Goal: Task Accomplishment & Management: Manage account settings

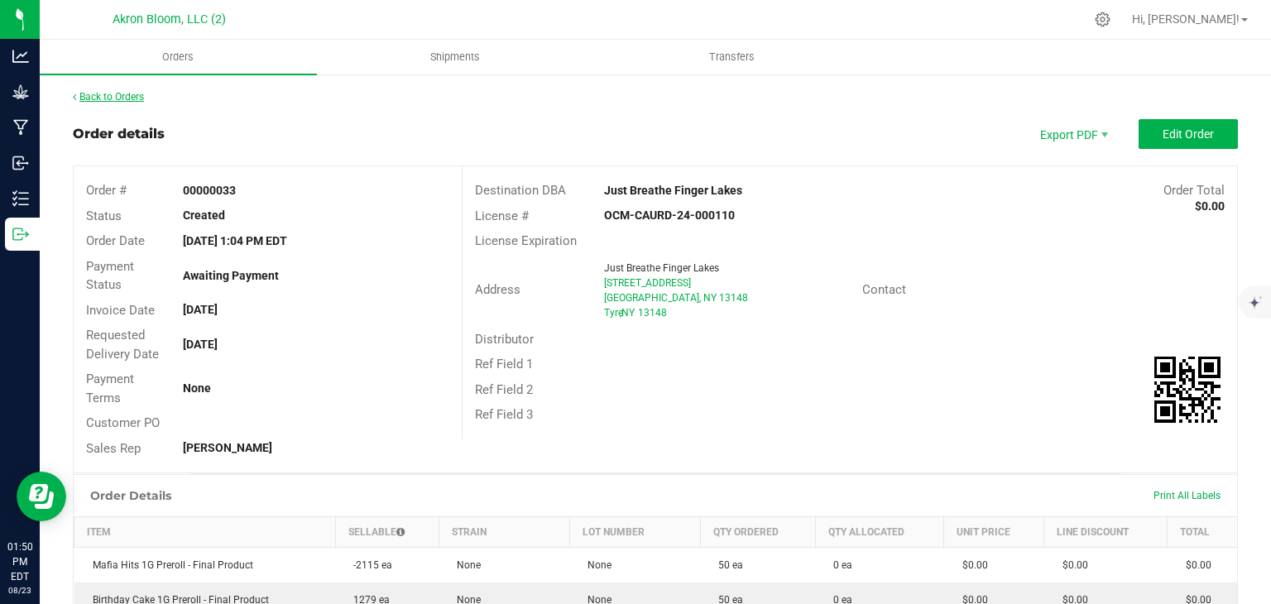
click at [123, 95] on link "Back to Orders" at bounding box center [108, 97] width 71 height 12
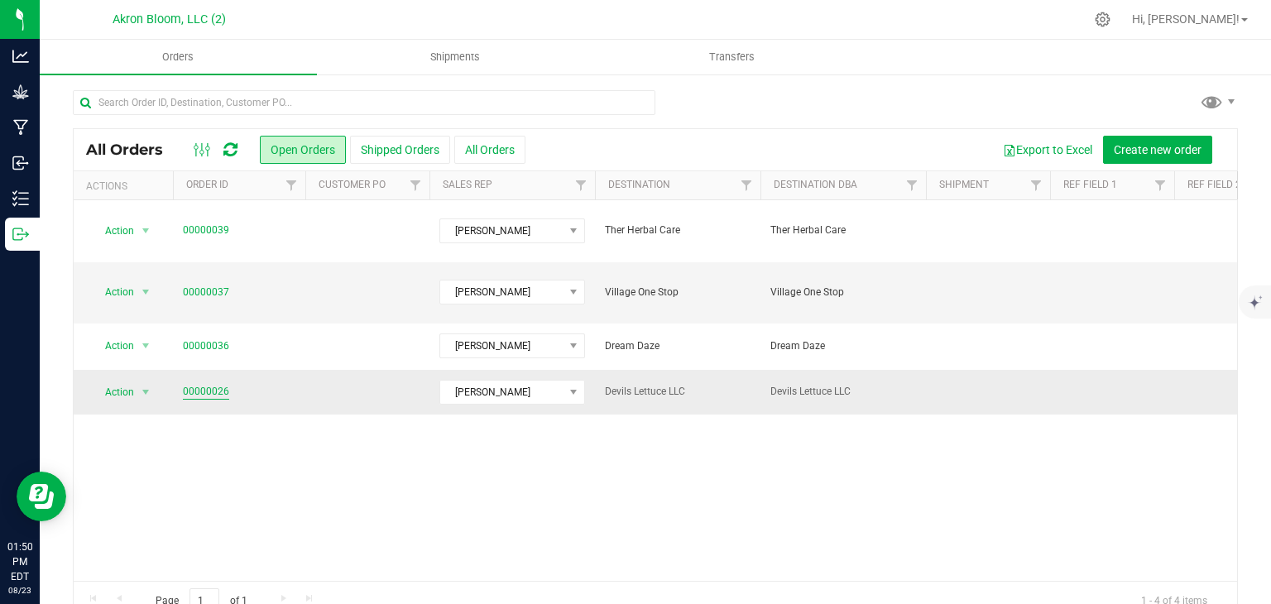
click at [205, 384] on link "00000026" at bounding box center [206, 392] width 46 height 16
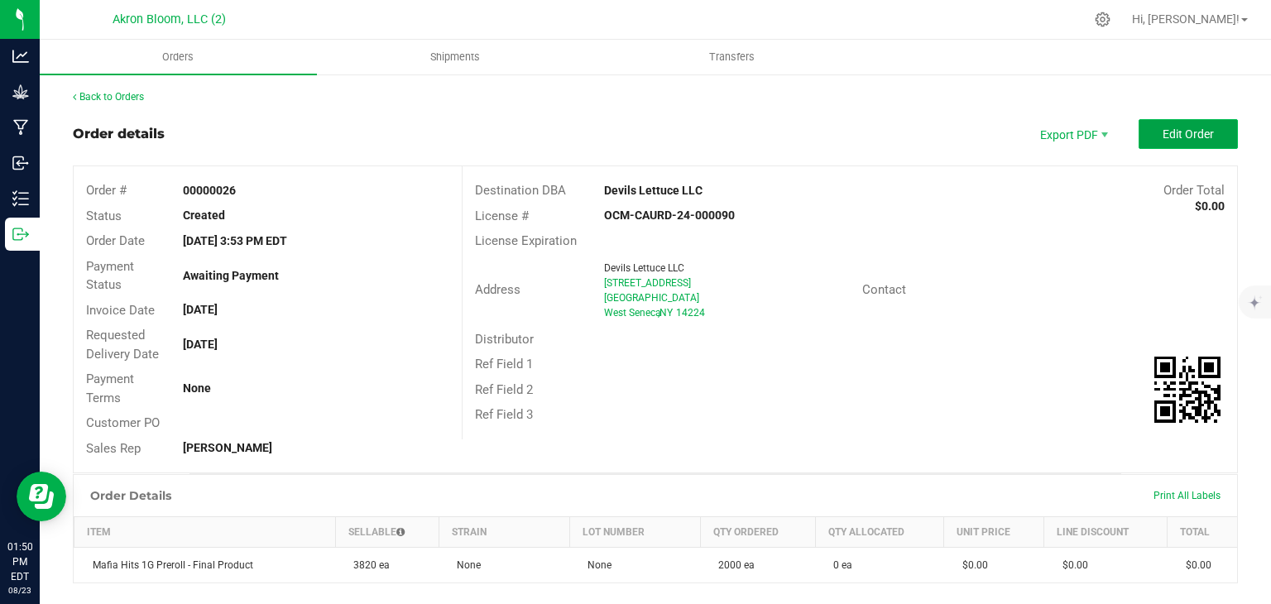
click at [1176, 122] on button "Edit Order" at bounding box center [1188, 134] width 99 height 30
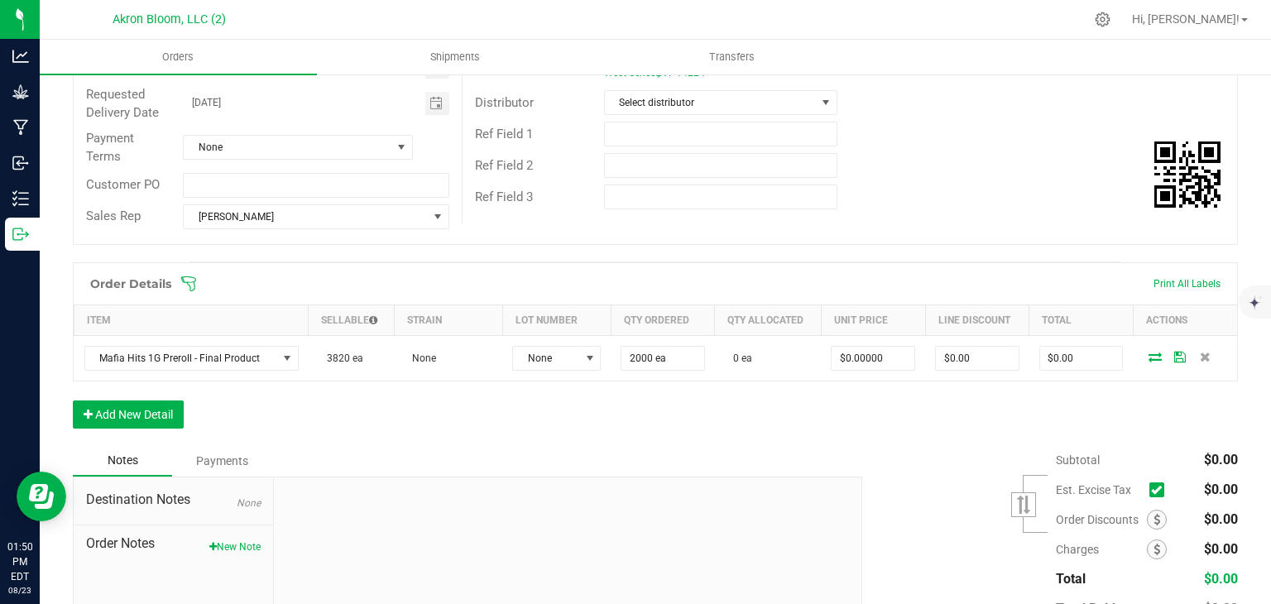
scroll to position [247, 0]
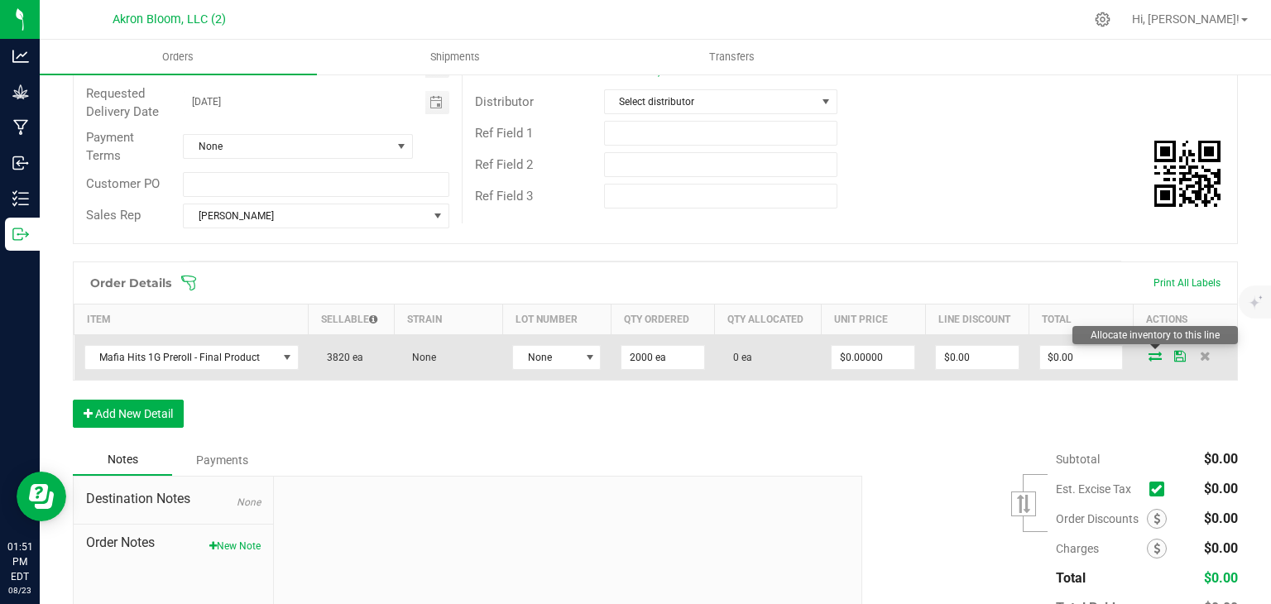
click at [1154, 353] on icon at bounding box center [1155, 356] width 13 height 10
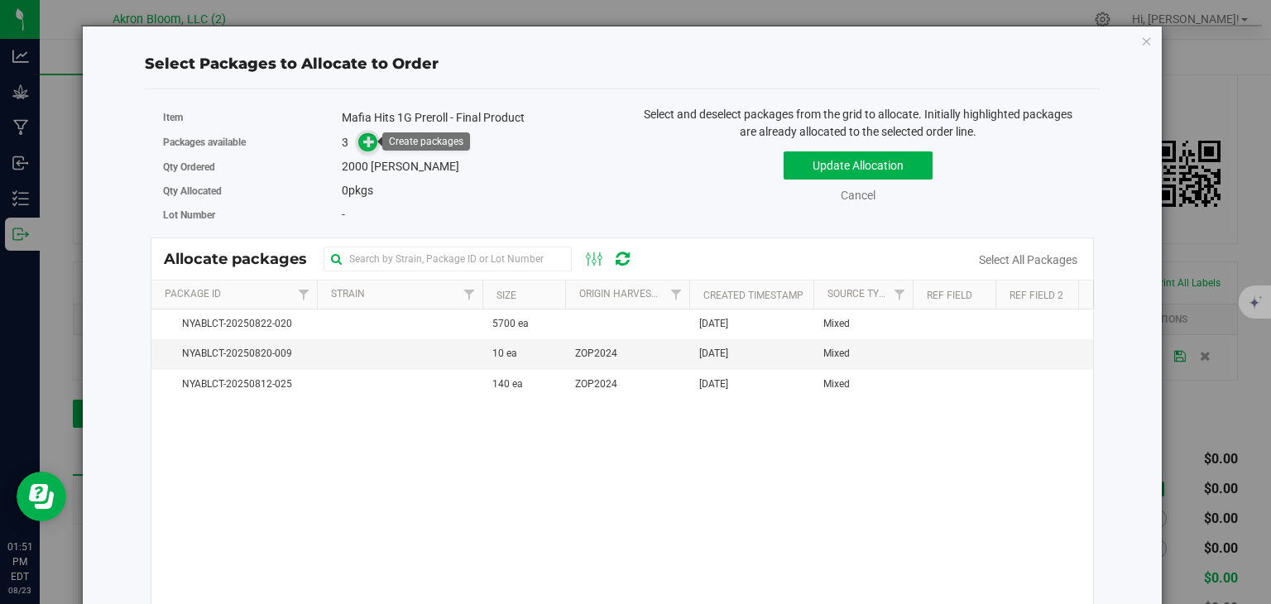
click at [368, 137] on icon at bounding box center [369, 141] width 12 height 12
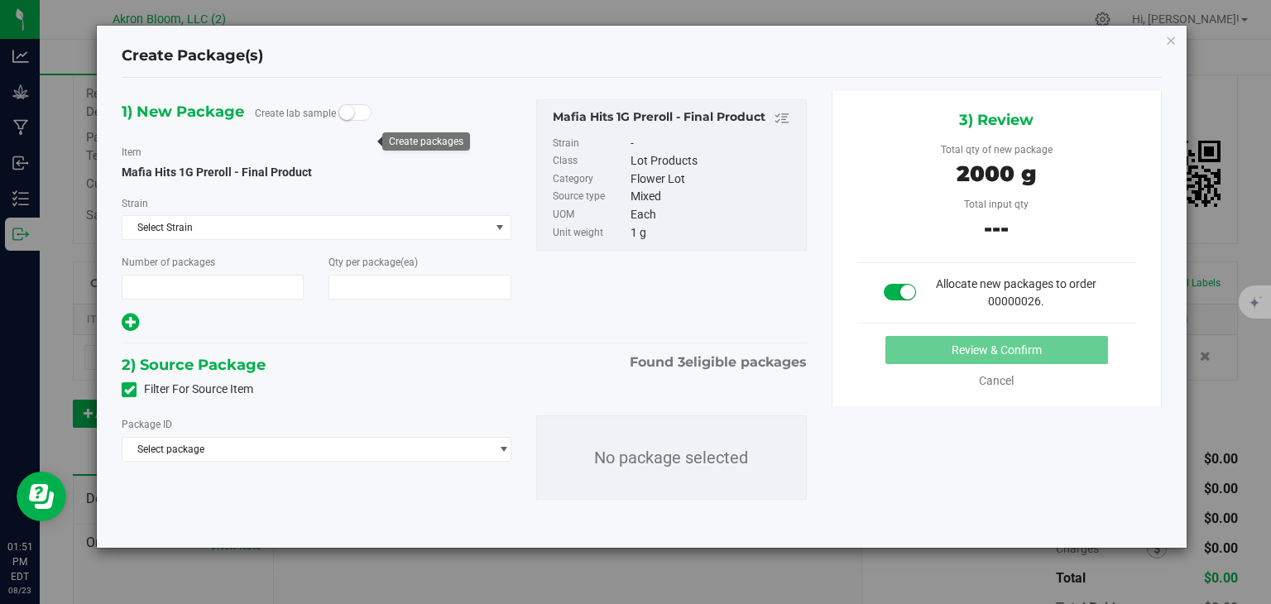
type input "1"
type input "2,000"
click at [502, 447] on span "select" at bounding box center [503, 449] width 12 height 13
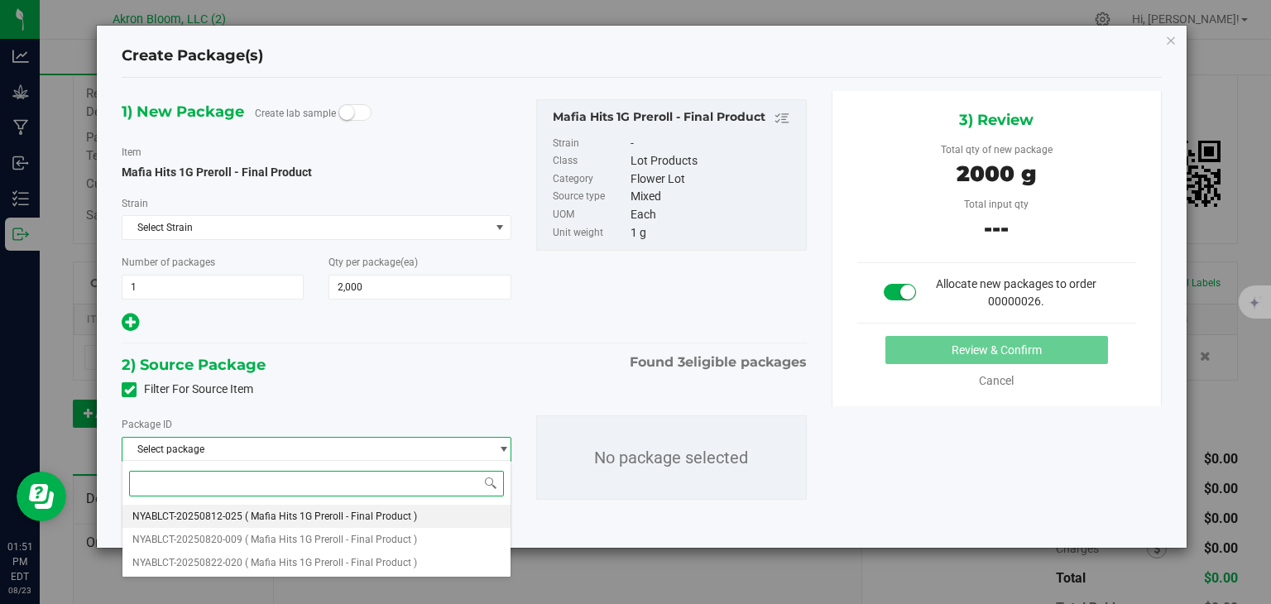
click at [488, 512] on li "NYABLCT-20250812-025 ( Mafia Hits 1G Preroll - Final Product )" at bounding box center [316, 516] width 387 height 23
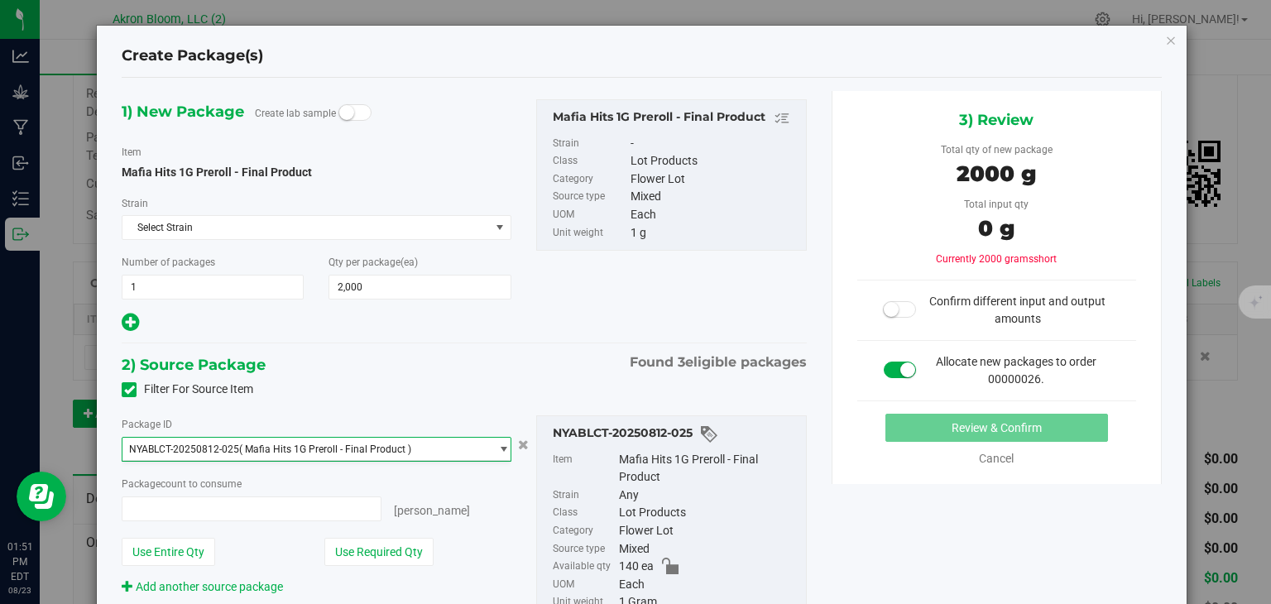
type input "0 ea"
click at [504, 446] on span "select" at bounding box center [503, 449] width 12 height 13
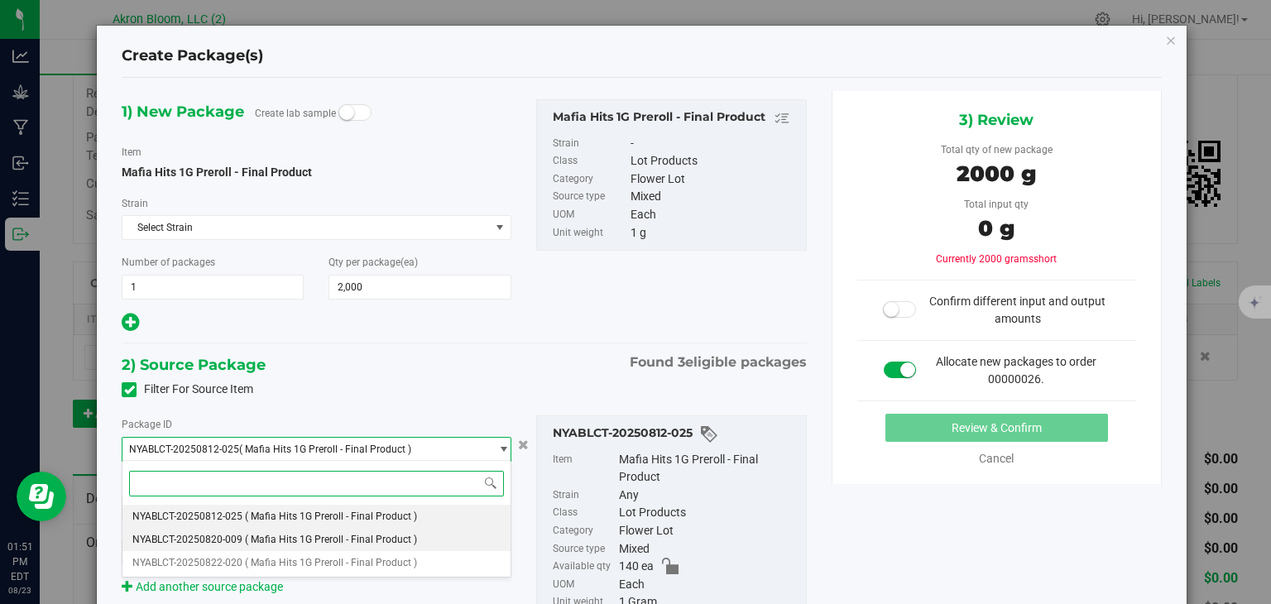
click at [478, 540] on li "NYABLCT-20250820-009 ( Mafia Hits 1G Preroll - Final Product )" at bounding box center [316, 539] width 387 height 23
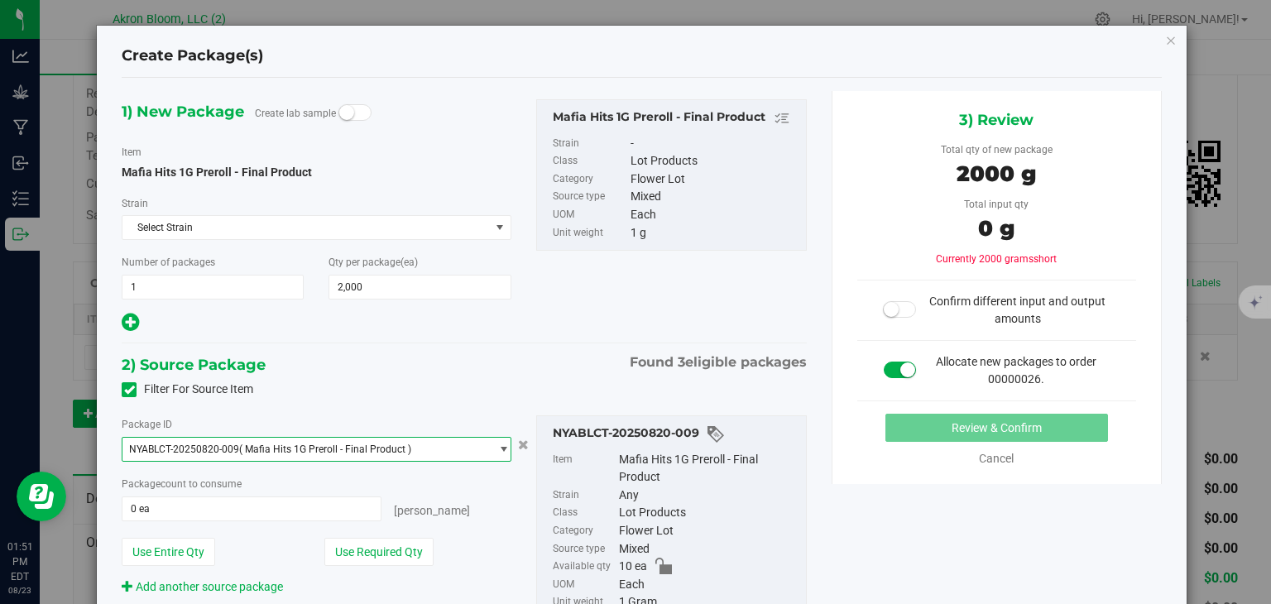
click at [505, 444] on span "select" at bounding box center [503, 449] width 12 height 13
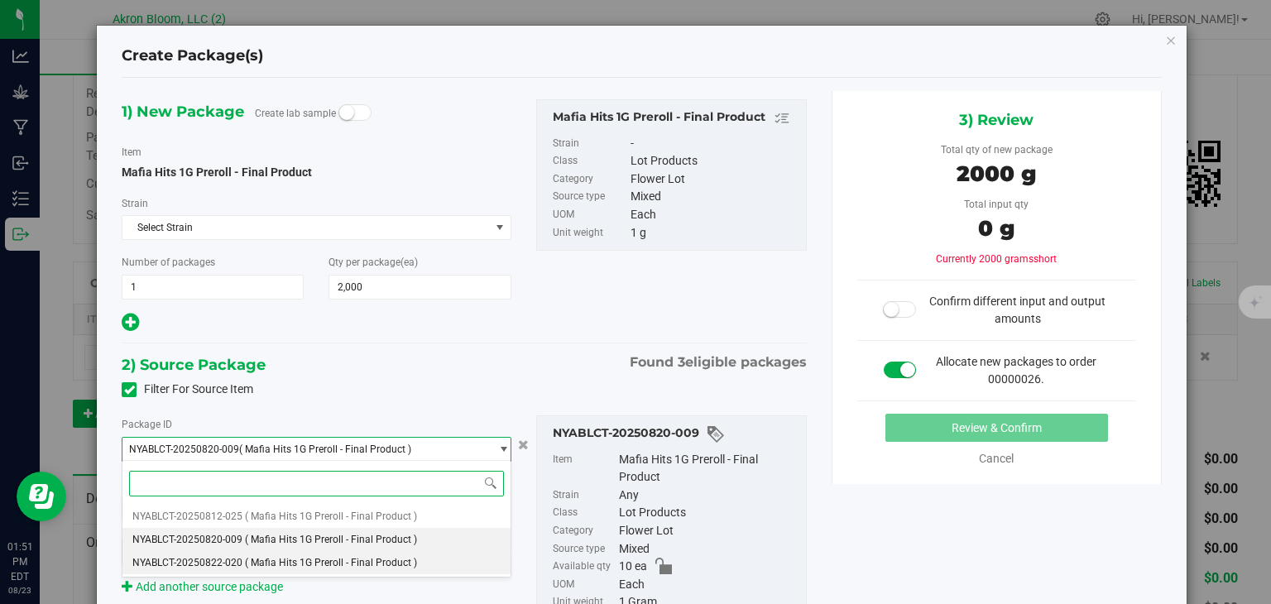
click at [482, 559] on li "NYABLCT-20250822-020 ( Mafia Hits 1G Preroll - Final Product )" at bounding box center [316, 562] width 387 height 23
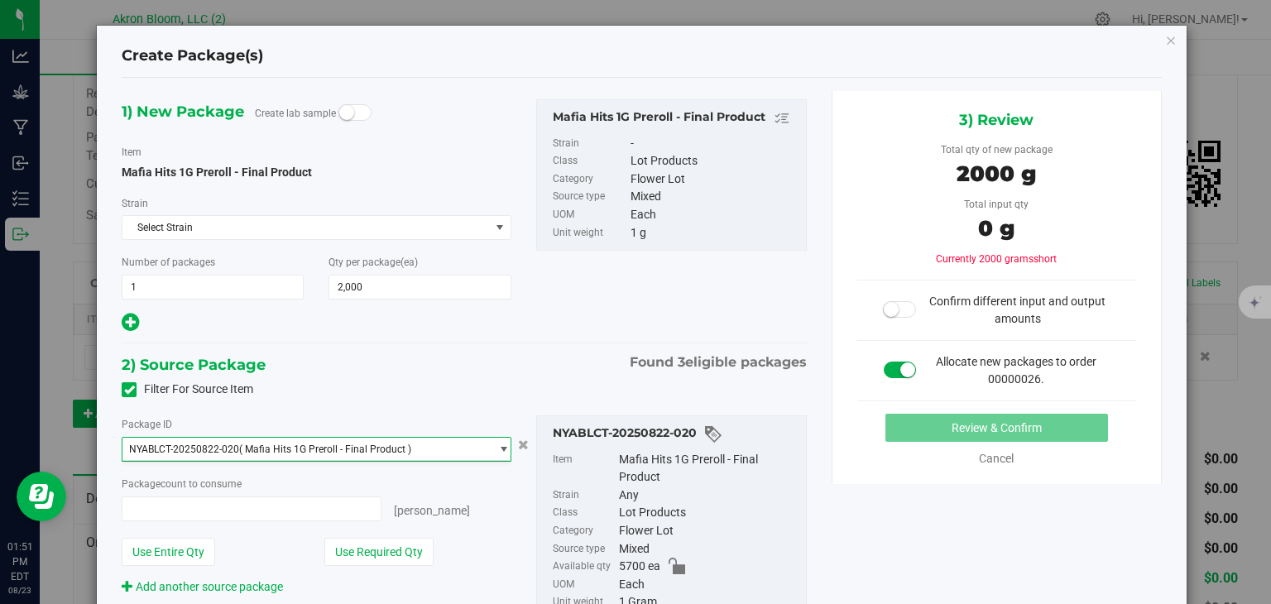
type input "0 ea"
click at [273, 510] on span "0 ea 0" at bounding box center [251, 509] width 259 height 25
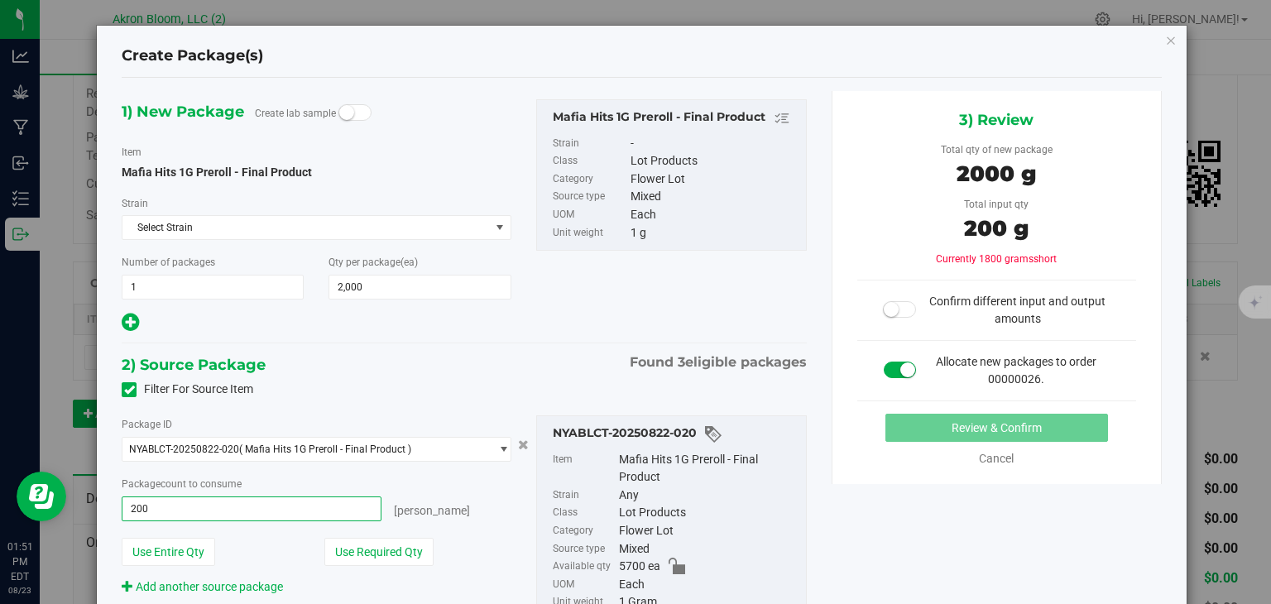
type input "2000"
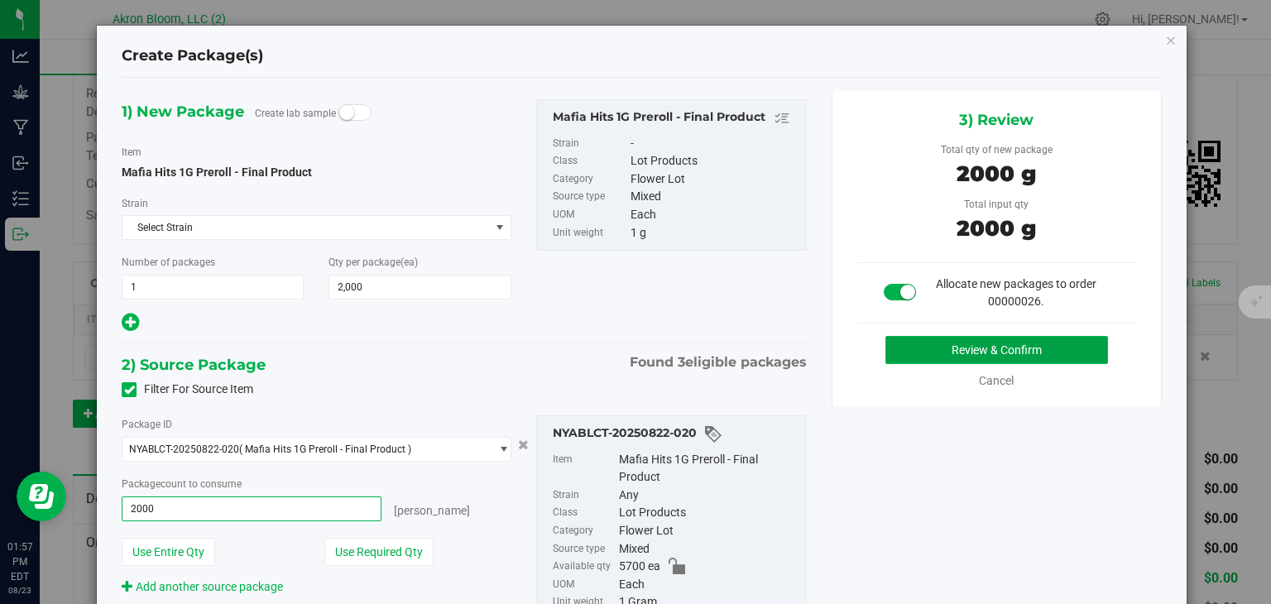
click at [986, 349] on button "Review & Confirm" at bounding box center [997, 350] width 223 height 28
type input "2000 ea"
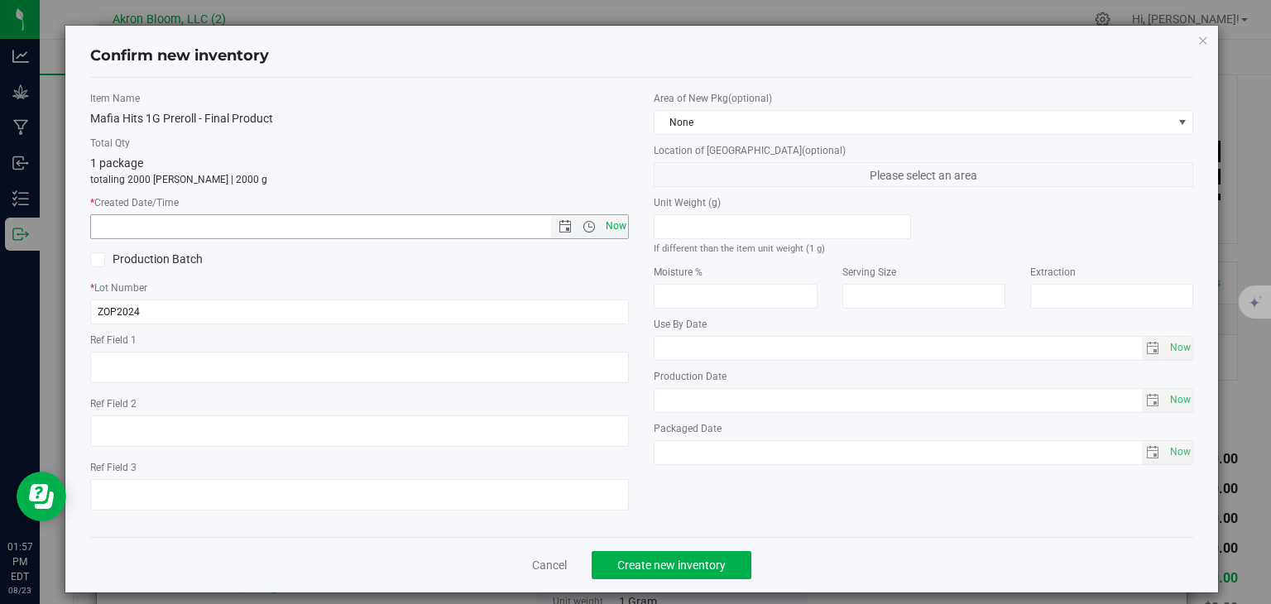
click at [613, 227] on span "Now" at bounding box center [616, 226] width 28 height 24
type input "[DATE] 1:57 PM"
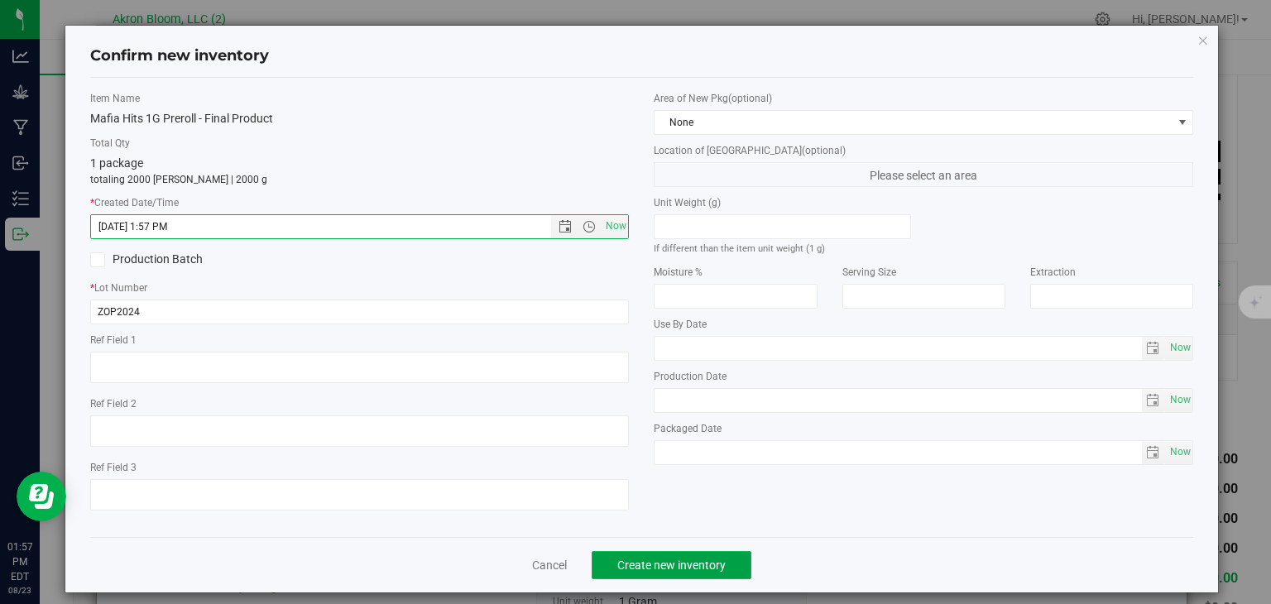
click at [682, 564] on span "Create new inventory" at bounding box center [671, 565] width 108 height 13
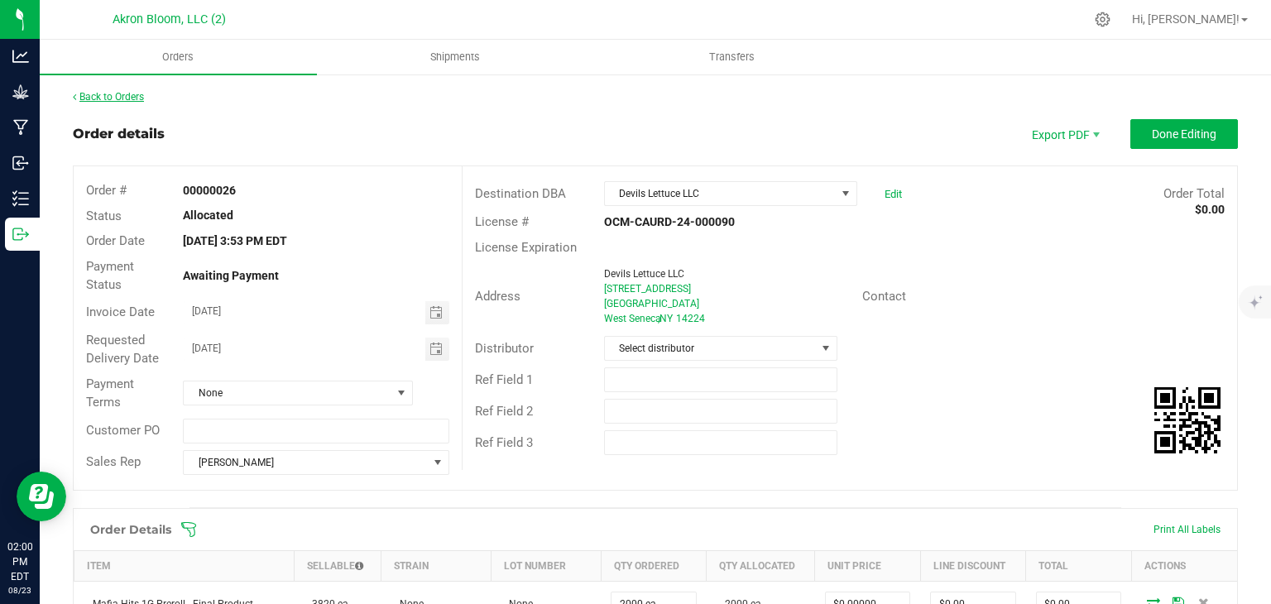
click at [118, 101] on link "Back to Orders" at bounding box center [108, 97] width 71 height 12
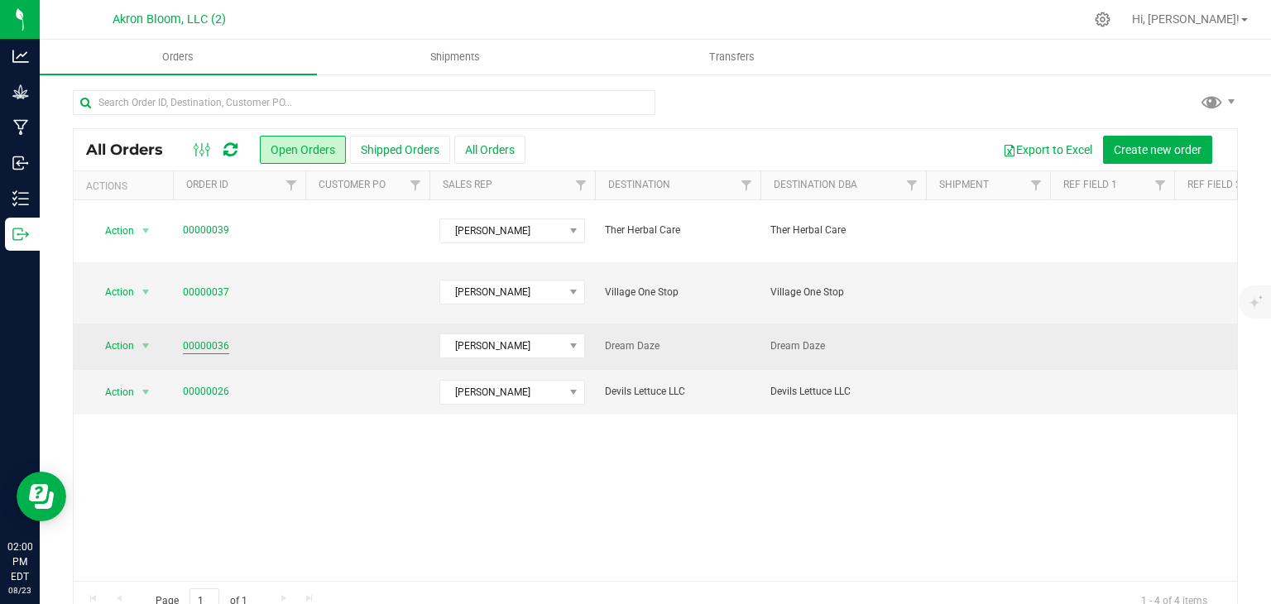
click at [206, 339] on link "00000036" at bounding box center [206, 347] width 46 height 16
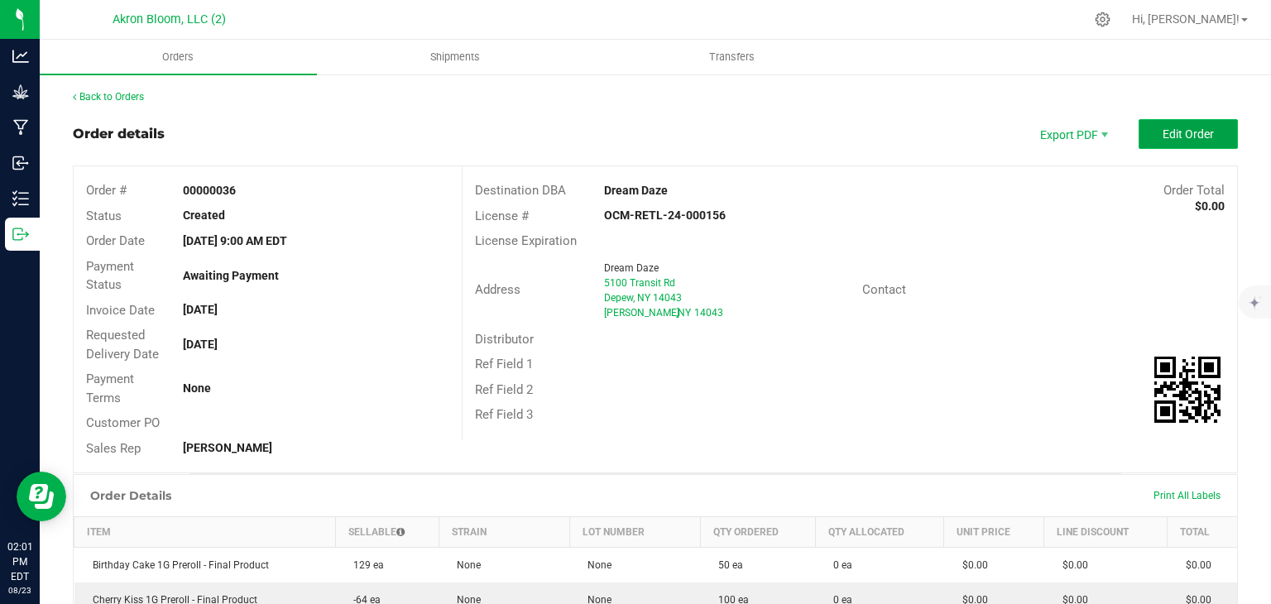
click at [1187, 133] on span "Edit Order" at bounding box center [1188, 133] width 51 height 13
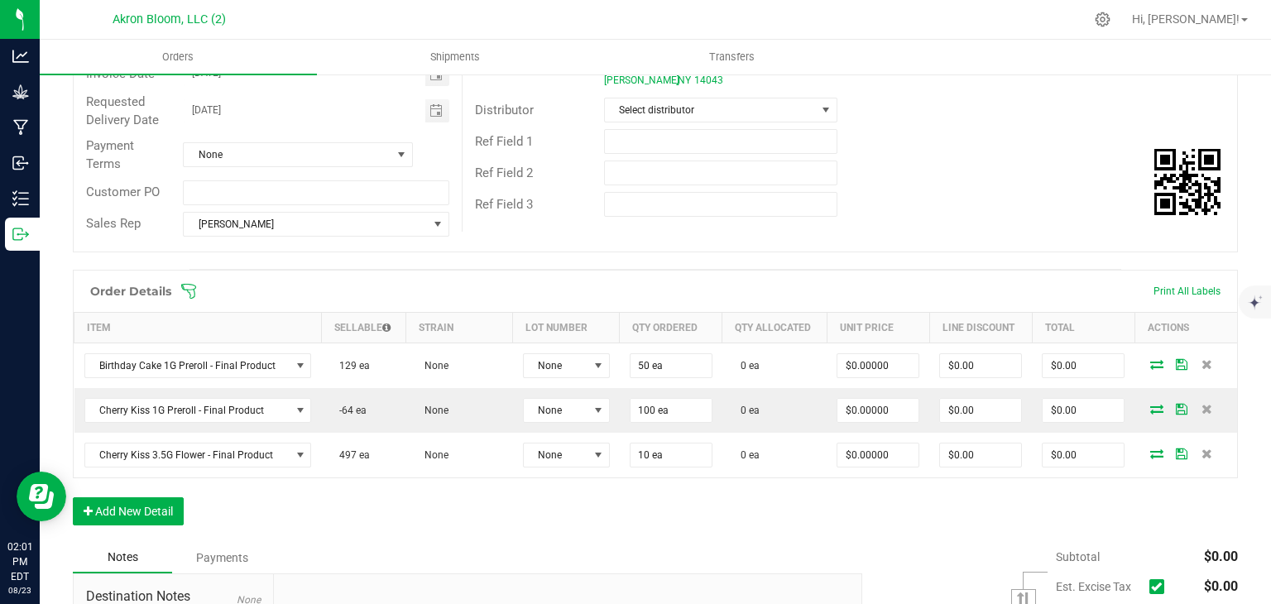
scroll to position [243, 0]
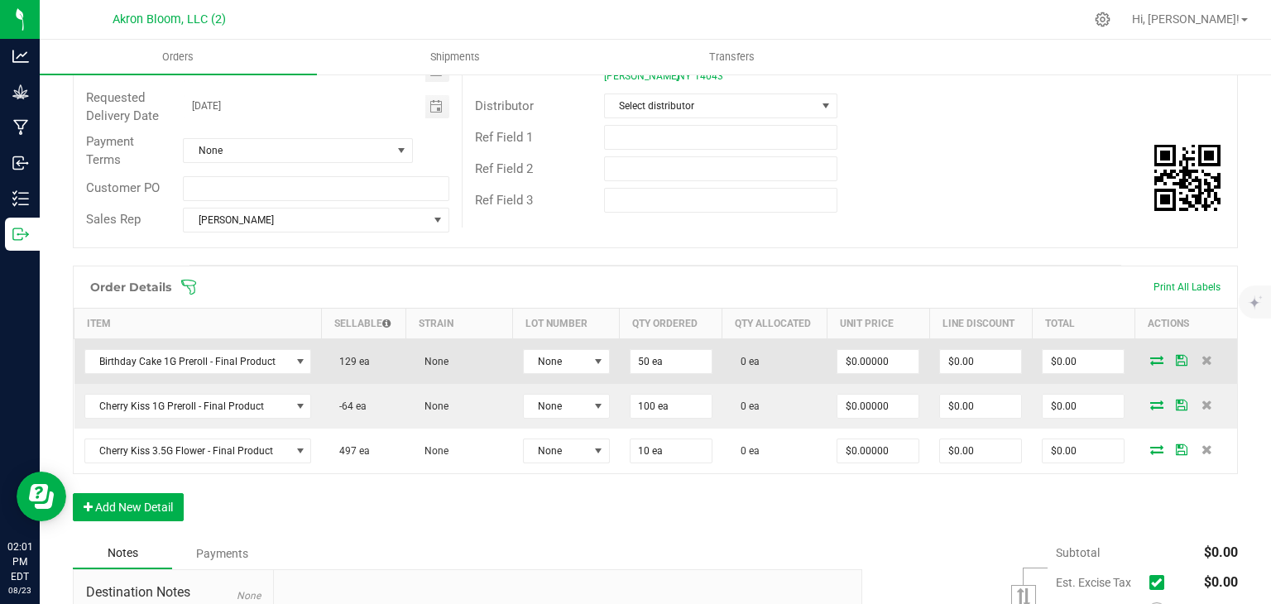
click at [1159, 360] on icon at bounding box center [1157, 360] width 13 height 10
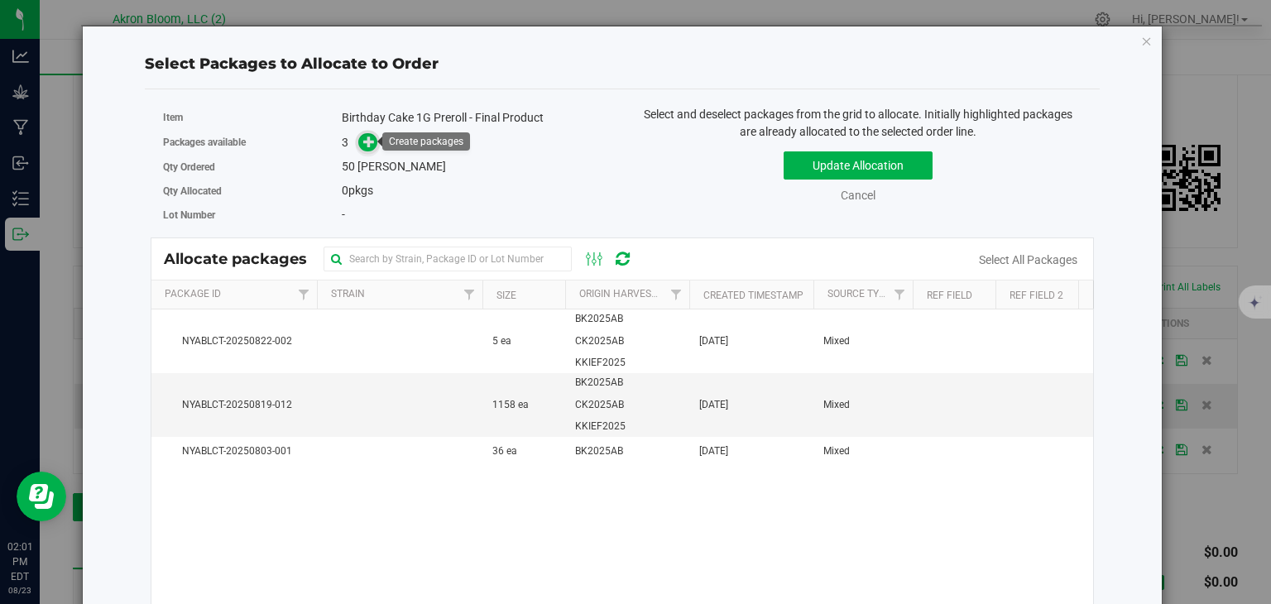
click at [371, 137] on icon at bounding box center [369, 142] width 12 height 12
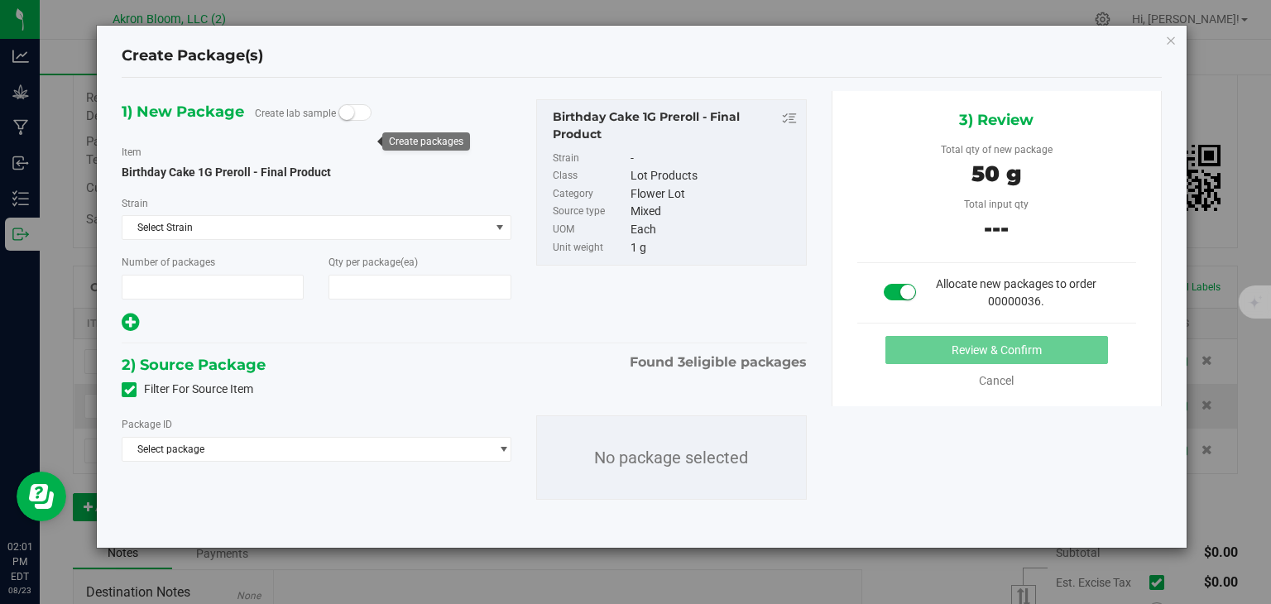
type input "1"
type input "50"
click at [504, 448] on span "select" at bounding box center [503, 449] width 12 height 13
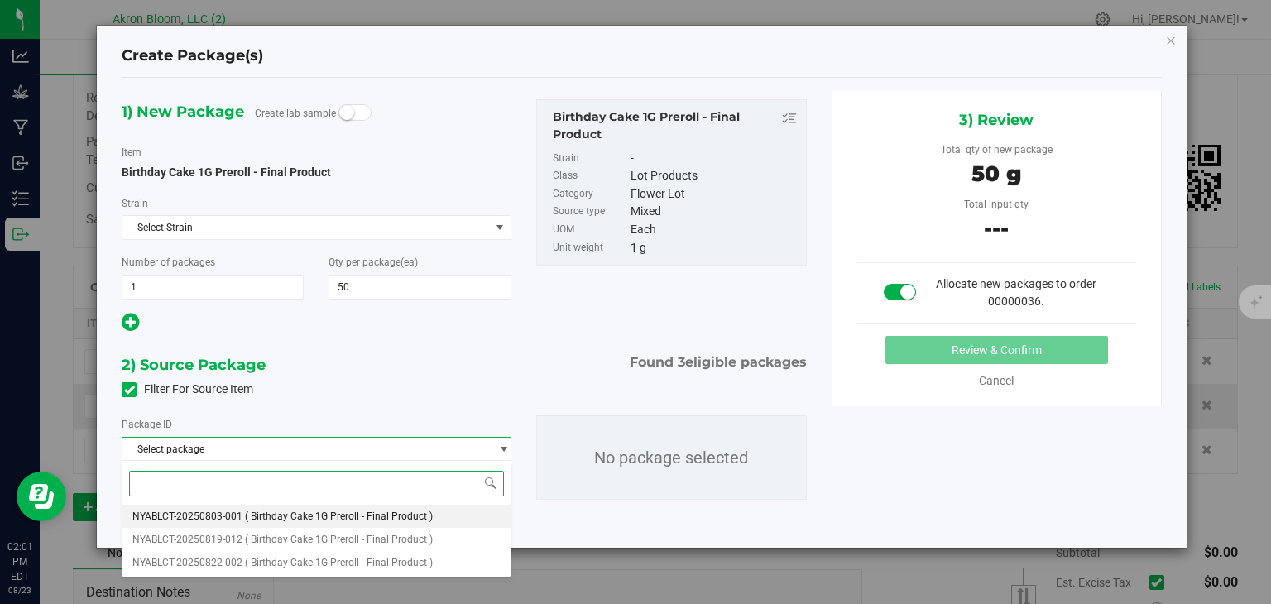
click at [467, 516] on li "NYABLCT-20250803-001 ( Birthday Cake 1G Preroll - Final Product )" at bounding box center [316, 516] width 387 height 23
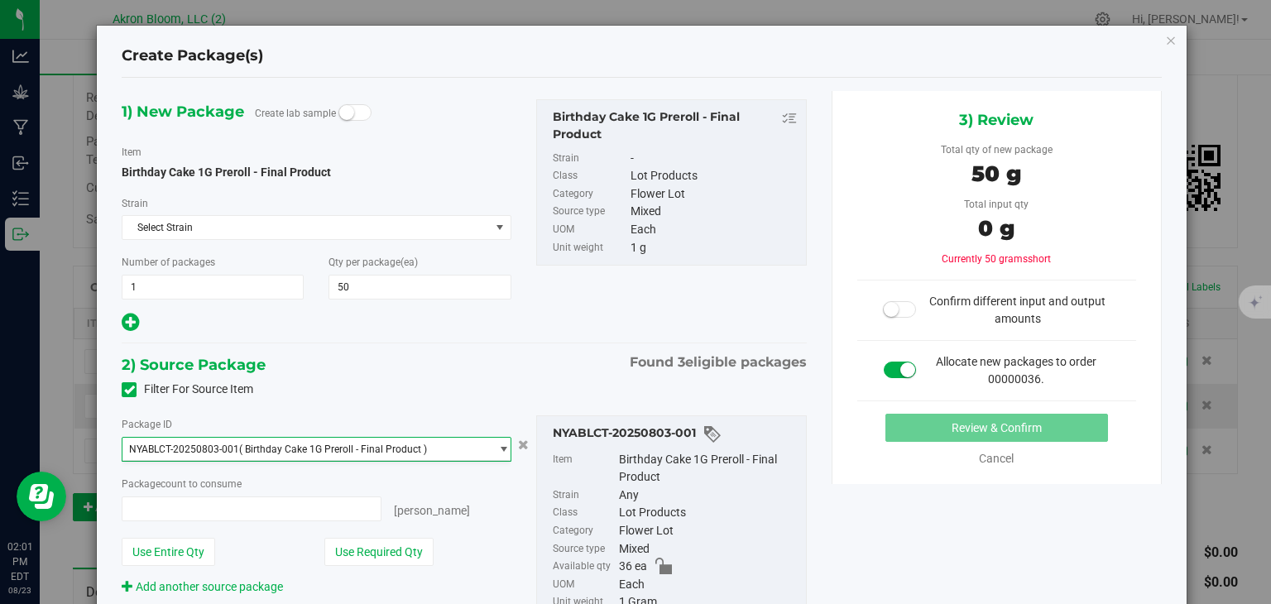
type input "0 ea"
click at [502, 449] on span "select" at bounding box center [503, 449] width 12 height 13
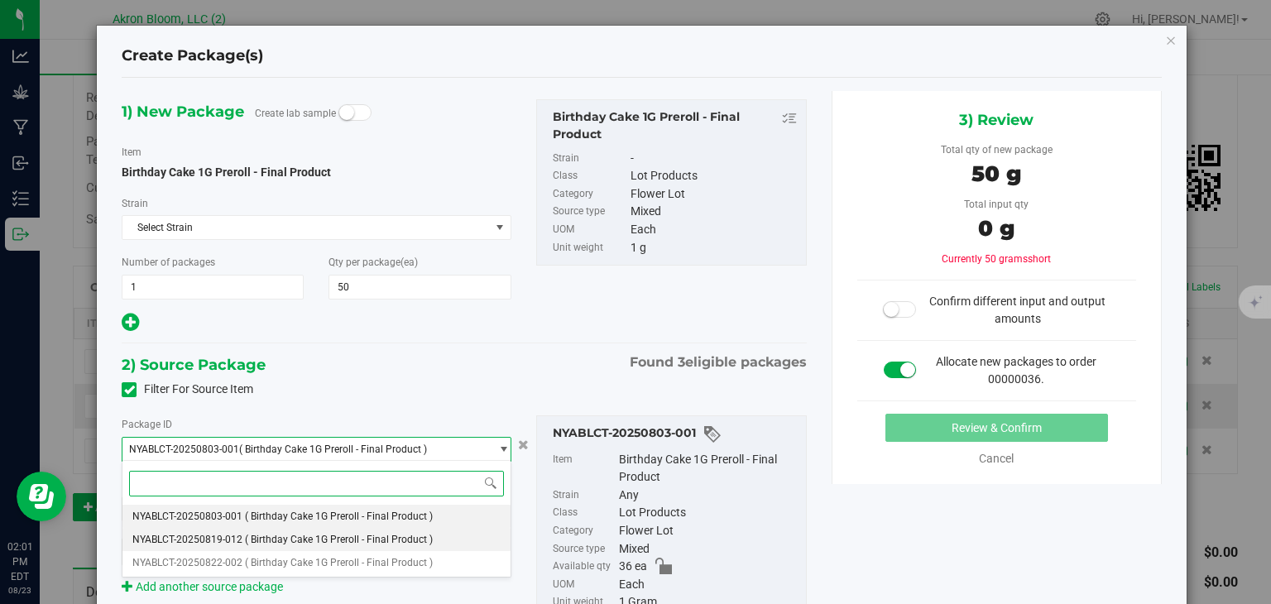
click at [480, 538] on li "NYABLCT-20250819-012 ( Birthday Cake 1G Preroll - Final Product )" at bounding box center [316, 539] width 387 height 23
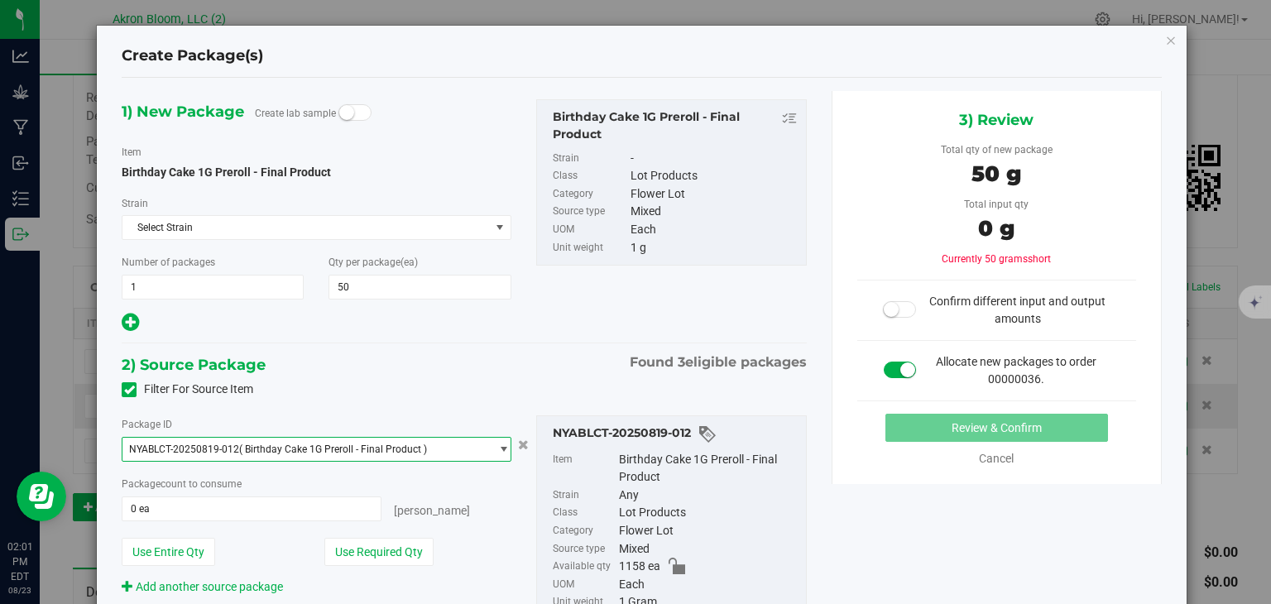
click at [507, 449] on span "select" at bounding box center [503, 449] width 12 height 13
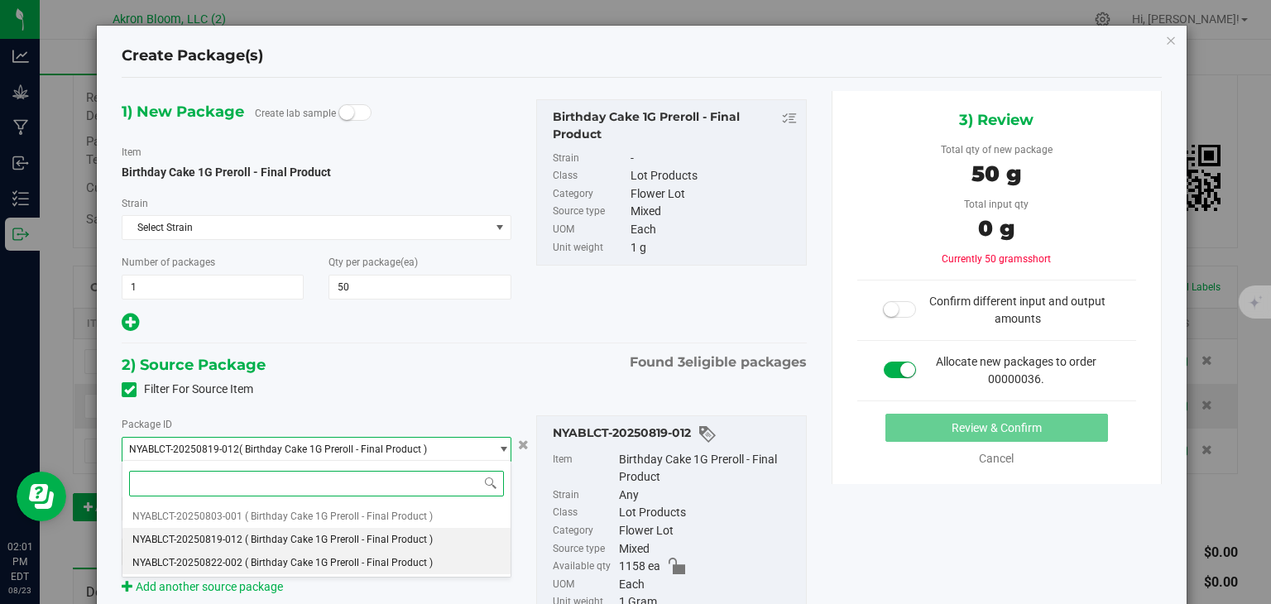
click at [466, 560] on li "NYABLCT-20250822-002 ( Birthday Cake 1G Preroll - Final Product )" at bounding box center [316, 562] width 387 height 23
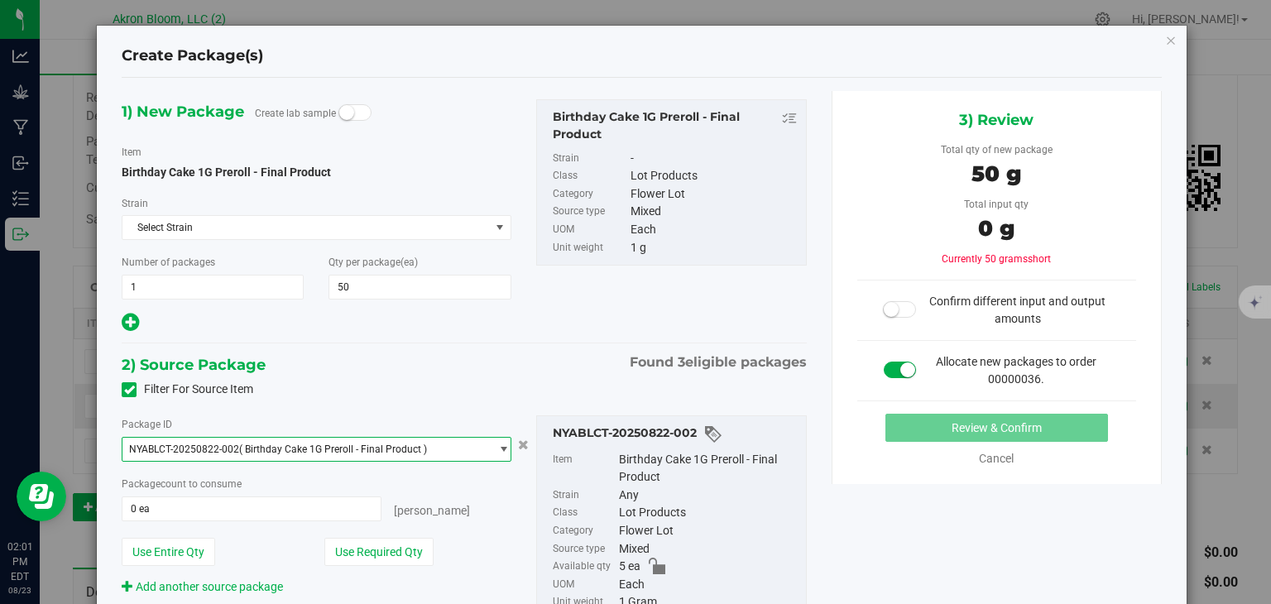
click at [504, 446] on span "select" at bounding box center [503, 449] width 12 height 13
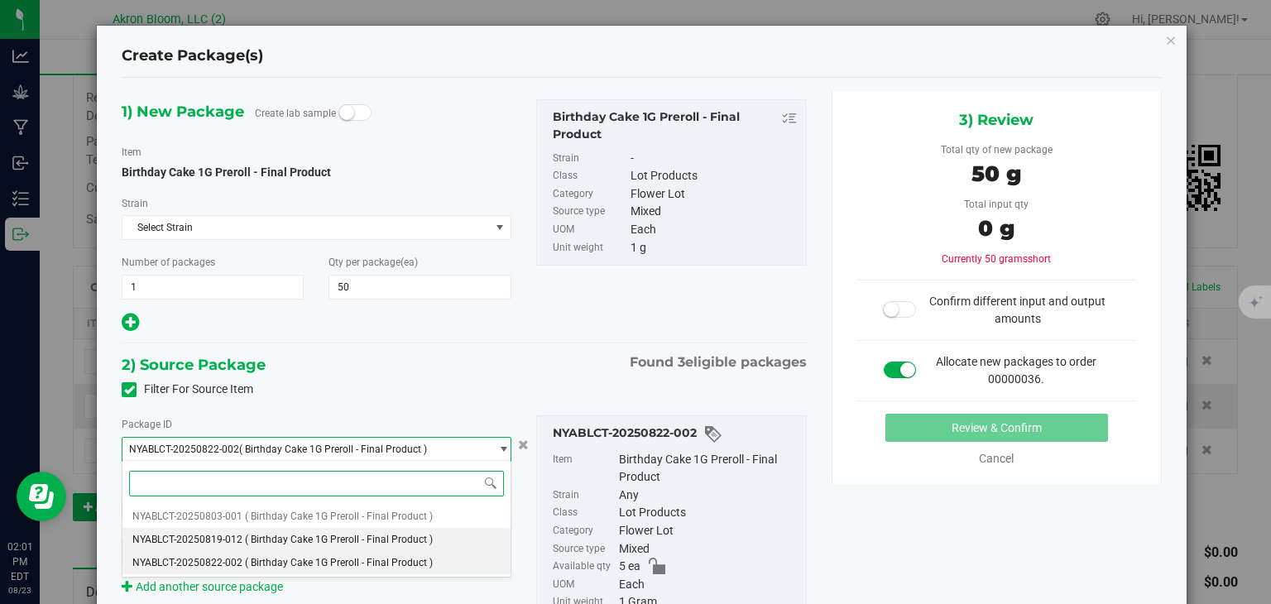
click at [447, 539] on li "NYABLCT-20250819-012 ( Birthday Cake 1G Preroll - Final Product )" at bounding box center [316, 539] width 387 height 23
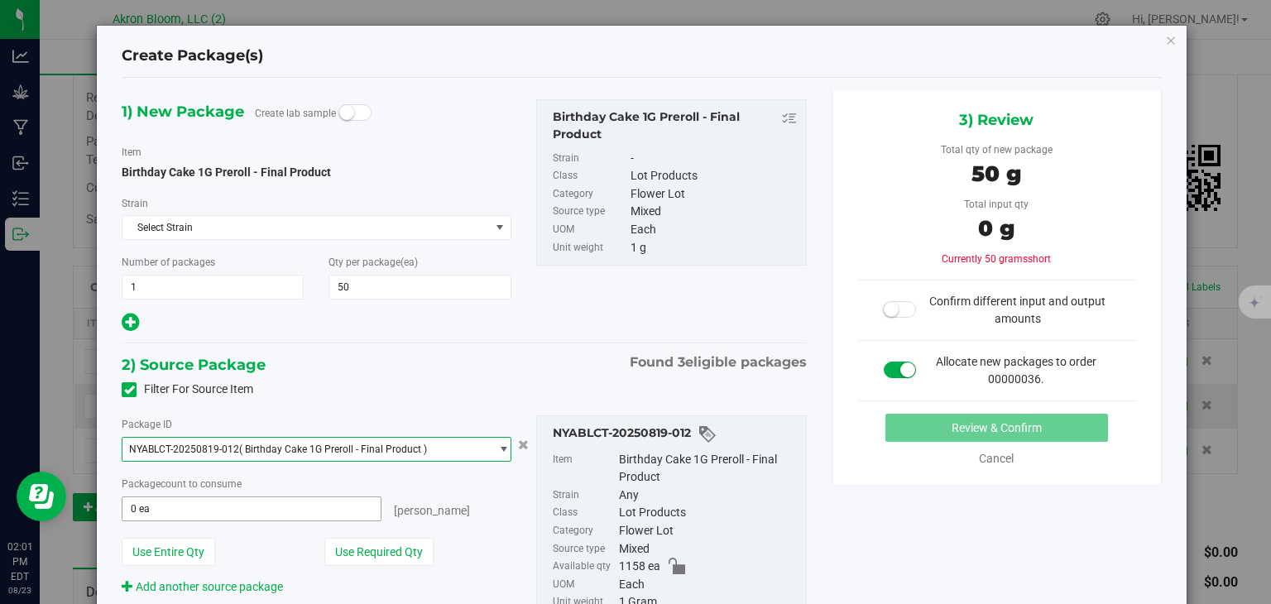
click at [155, 509] on span "0 ea 0" at bounding box center [251, 509] width 259 height 25
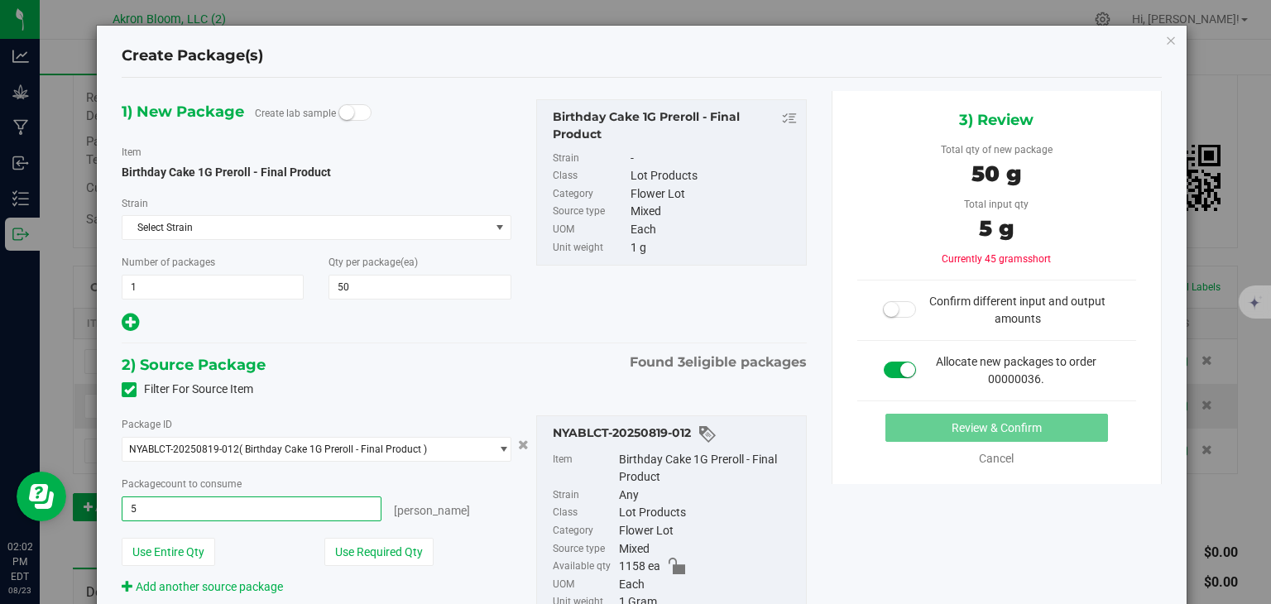
type input "50"
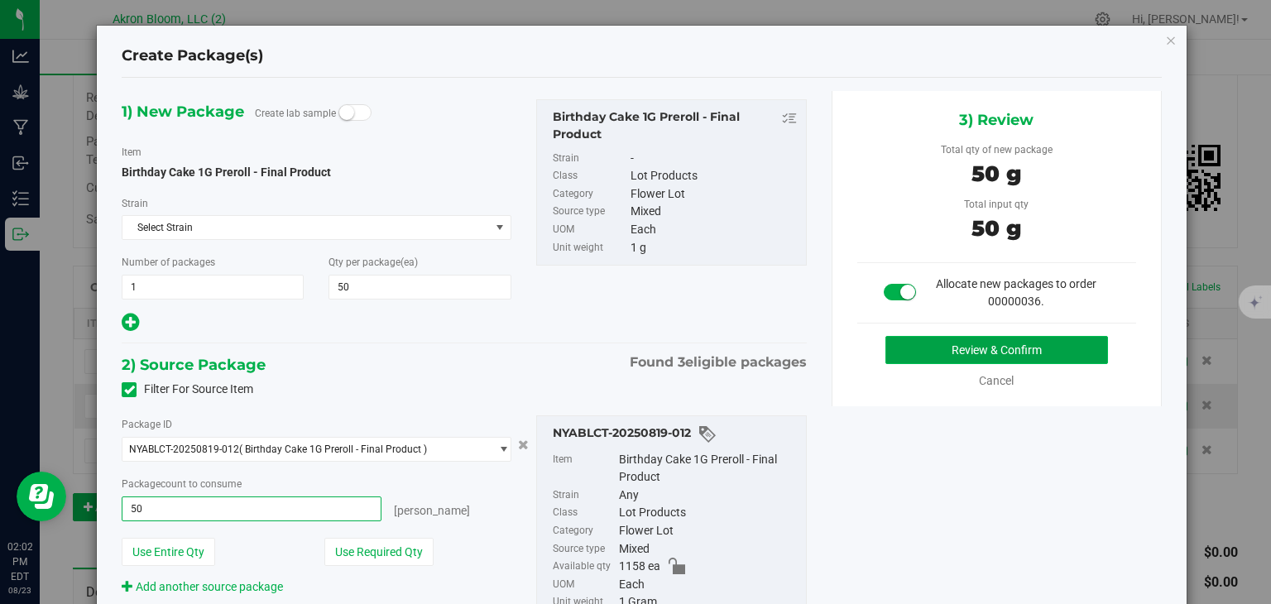
click at [965, 345] on button "Review & Confirm" at bounding box center [997, 350] width 223 height 28
type input "50 ea"
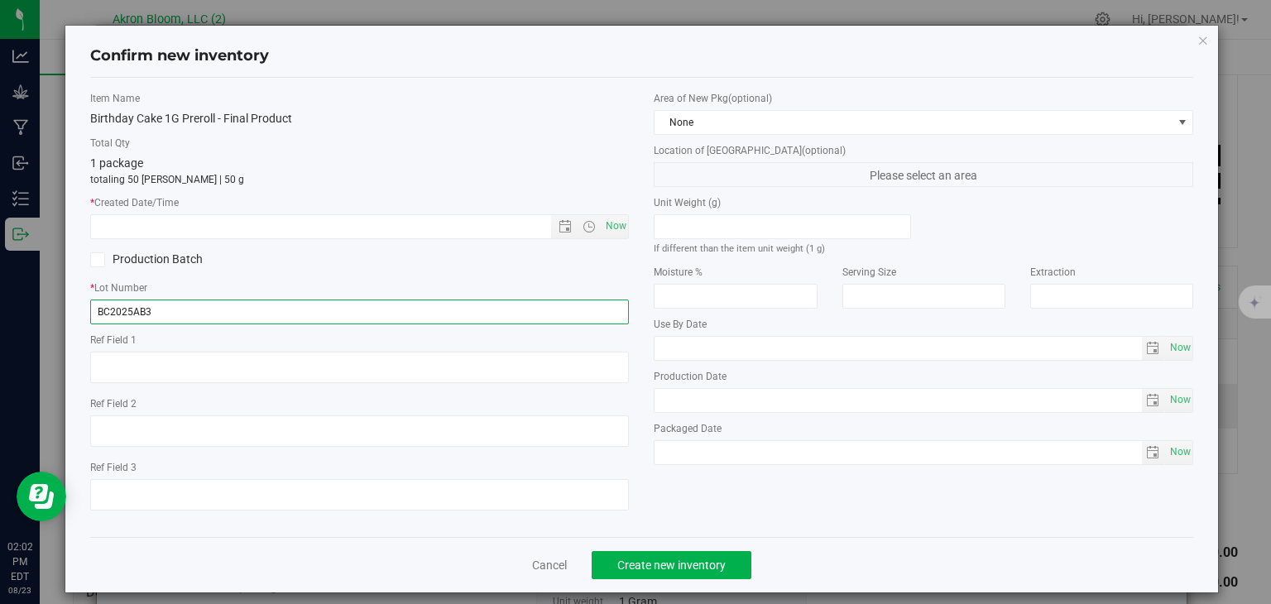
click at [109, 311] on input "BC2025AB3" at bounding box center [360, 312] width 540 height 25
type input "BK2025AB3"
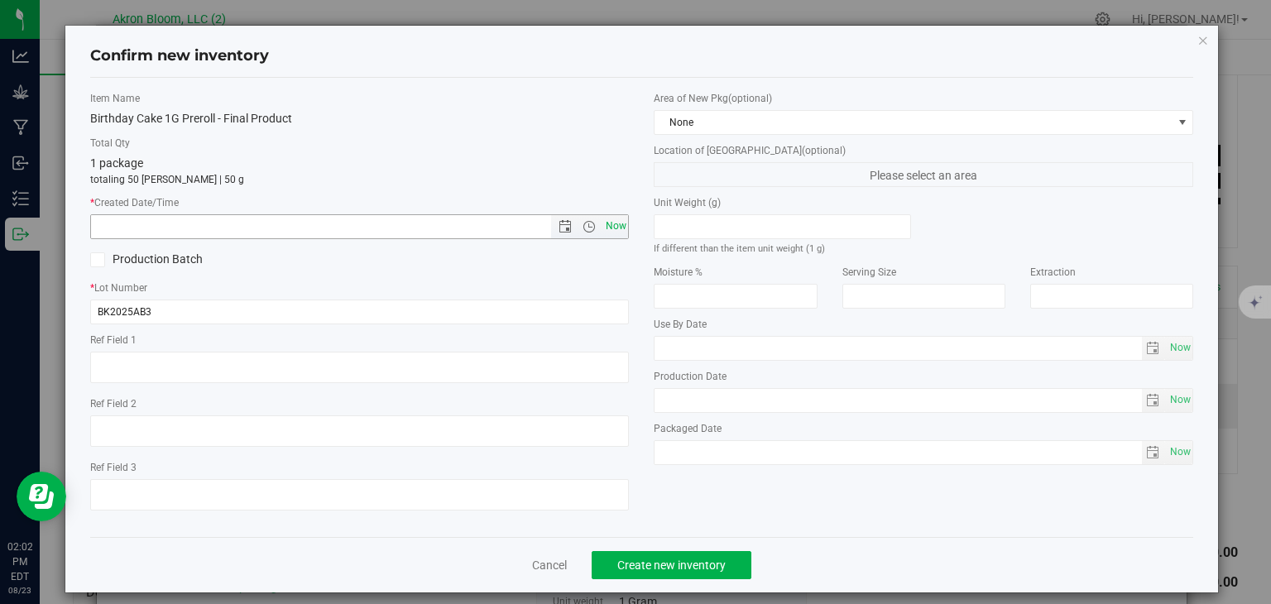
click at [617, 228] on span "Now" at bounding box center [616, 226] width 28 height 24
type input "[DATE] 2:02 PM"
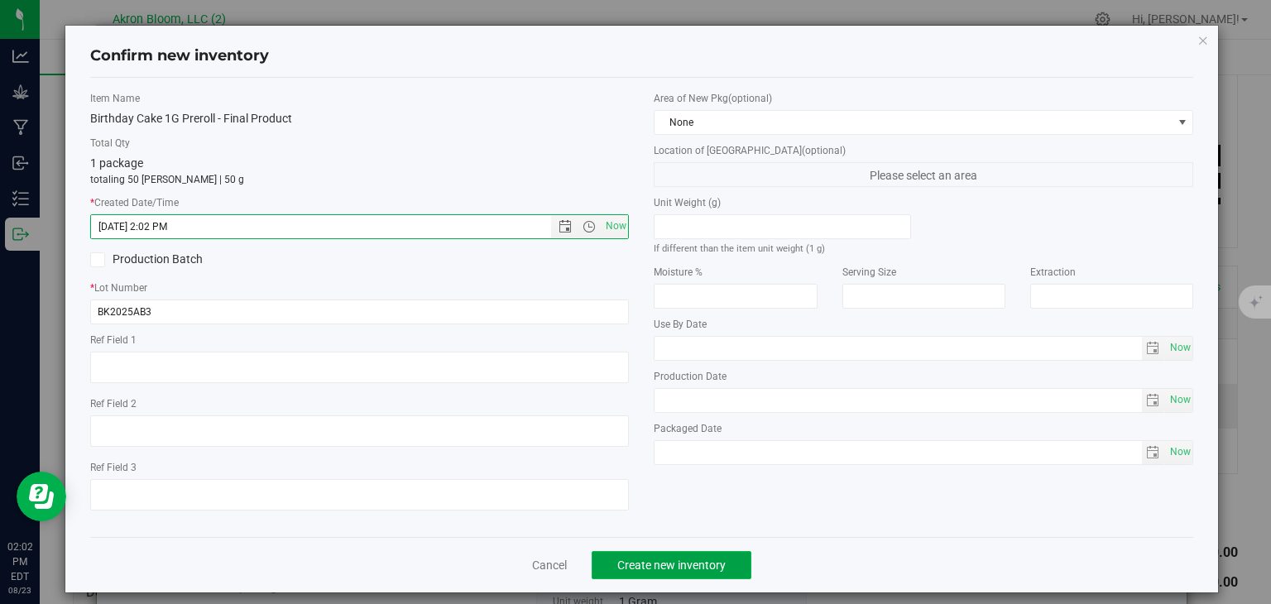
click at [670, 563] on span "Create new inventory" at bounding box center [671, 565] width 108 height 13
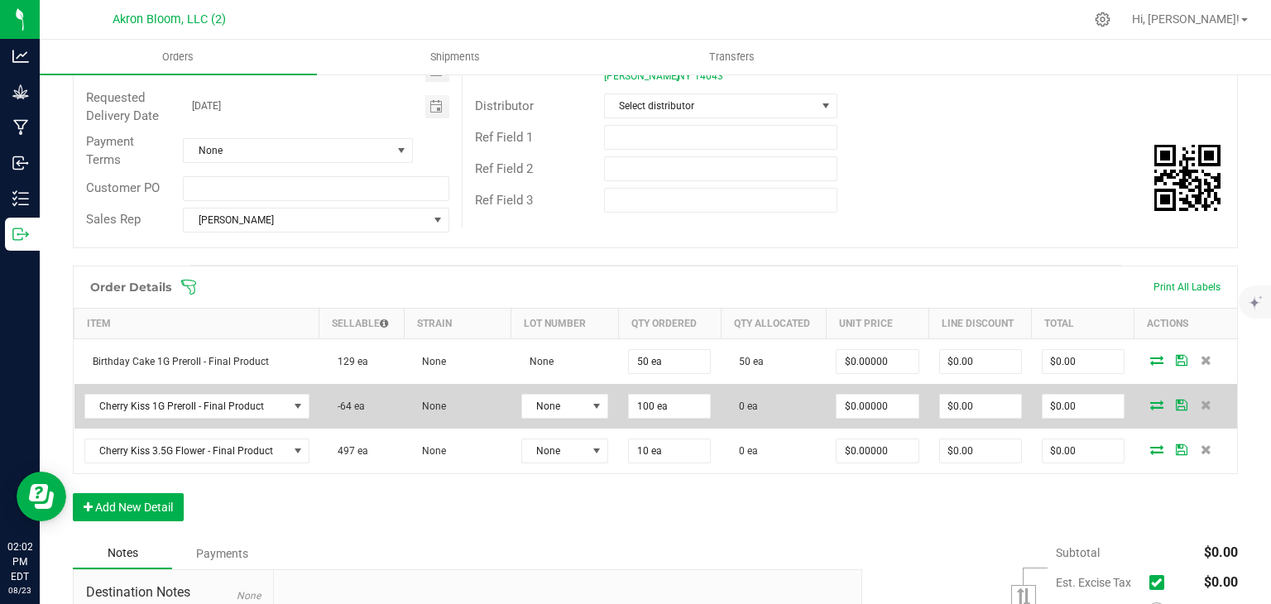
click at [1159, 400] on icon at bounding box center [1157, 405] width 13 height 10
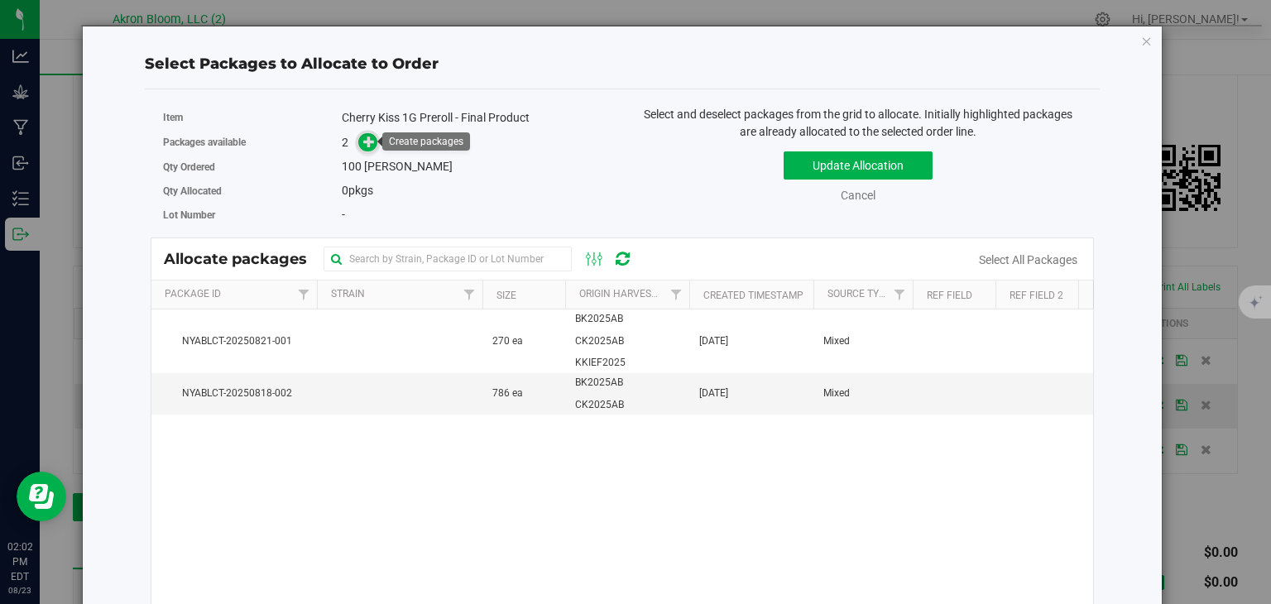
click at [370, 142] on icon at bounding box center [369, 142] width 12 height 12
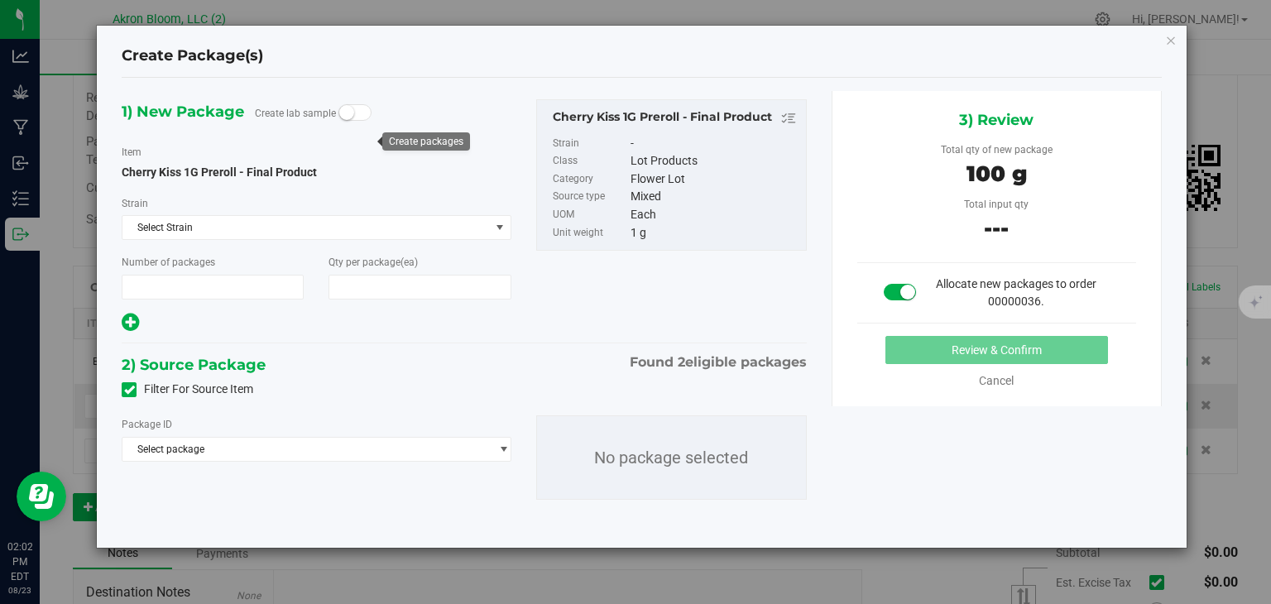
type input "1"
type input "100"
click at [504, 448] on span "select" at bounding box center [503, 449] width 12 height 13
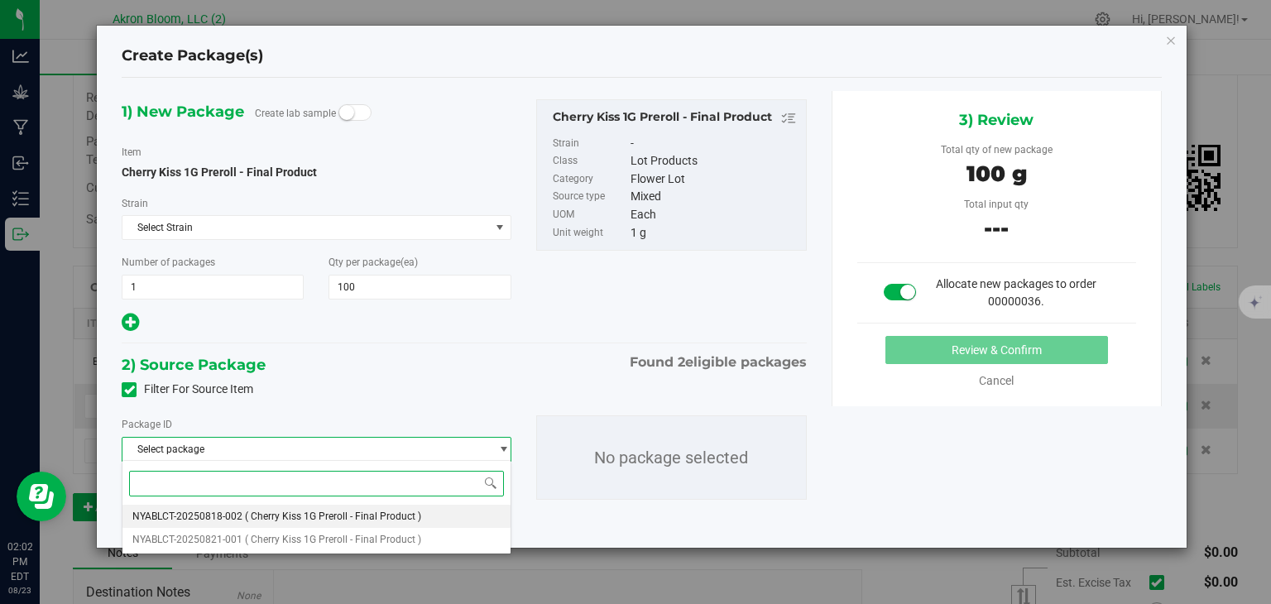
click at [464, 515] on li "NYABLCT-20250818-002 ( Cherry Kiss 1G Preroll - Final Product )" at bounding box center [316, 516] width 387 height 23
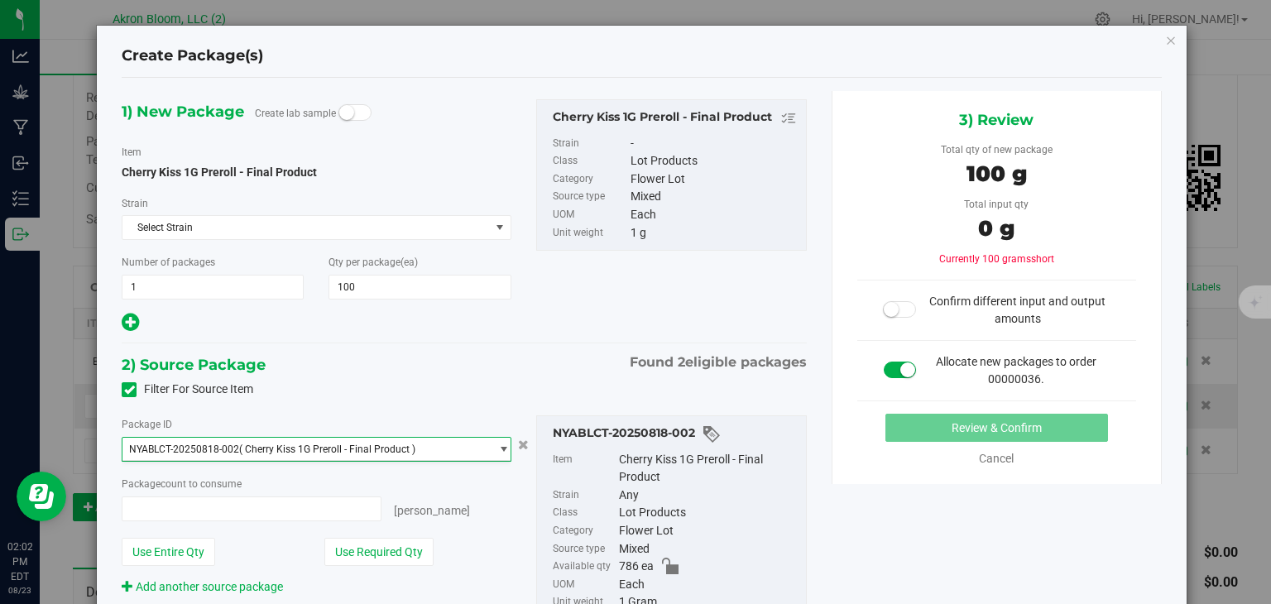
type input "0 ea"
click at [506, 445] on span "select" at bounding box center [503, 449] width 12 height 13
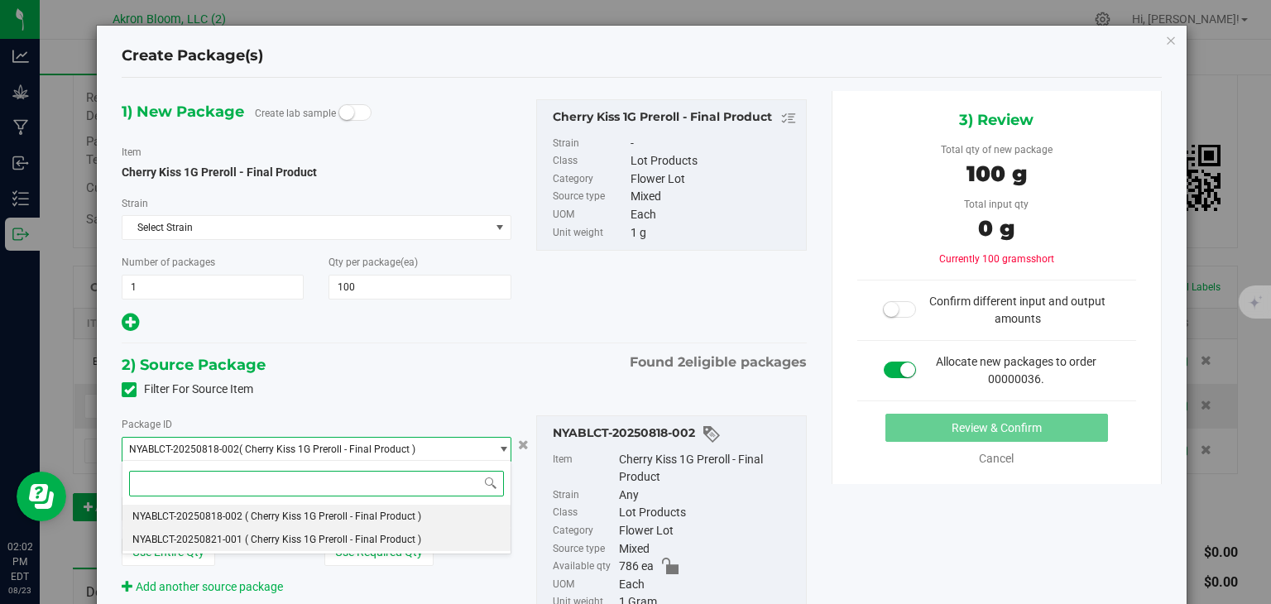
click at [487, 534] on li "NYABLCT-20250821-001 ( Cherry Kiss 1G Preroll - Final Product )" at bounding box center [316, 539] width 387 height 23
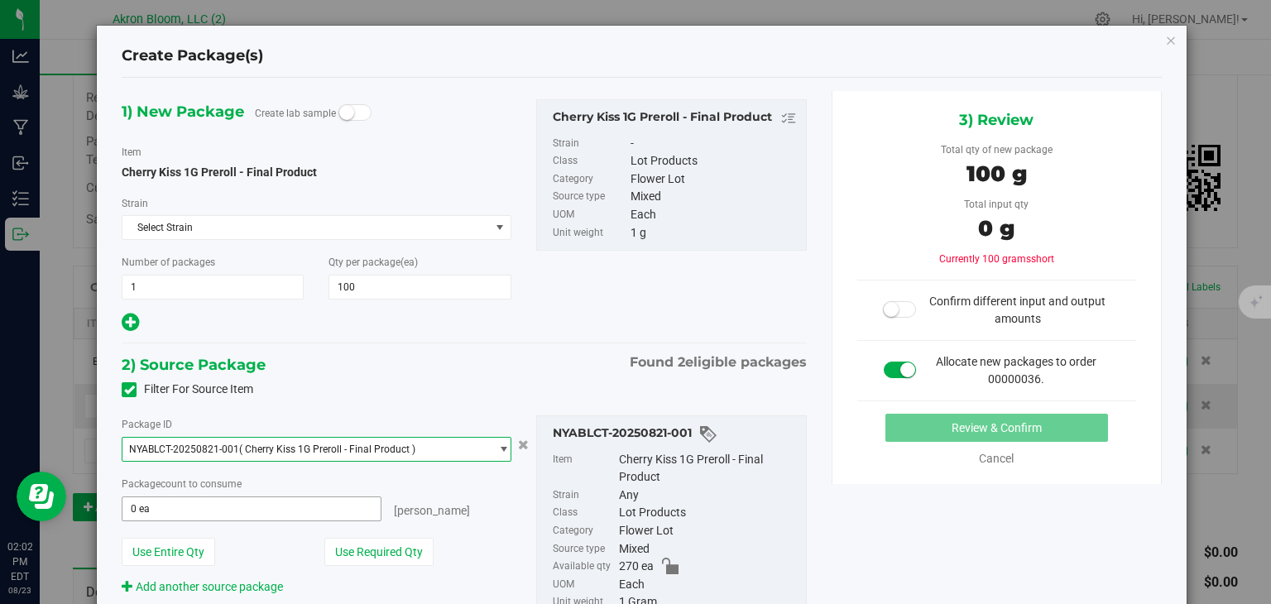
click at [318, 512] on span "0 ea 0" at bounding box center [251, 509] width 259 height 25
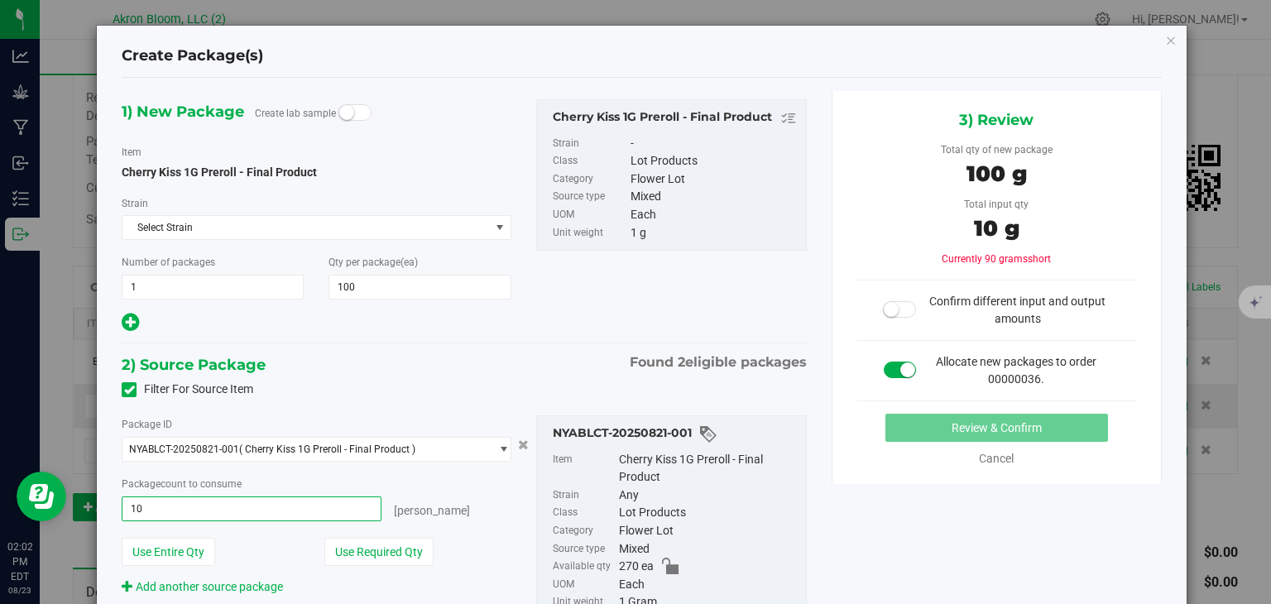
type input "100"
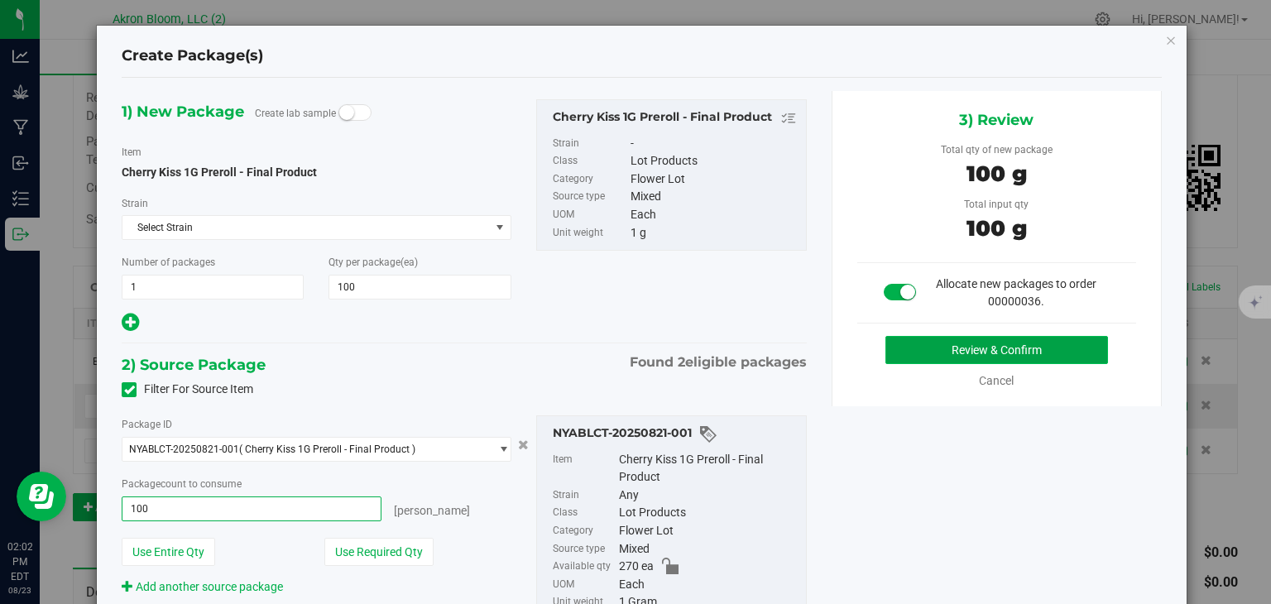
click at [989, 348] on button "Review & Confirm" at bounding box center [997, 350] width 223 height 28
type input "100 ea"
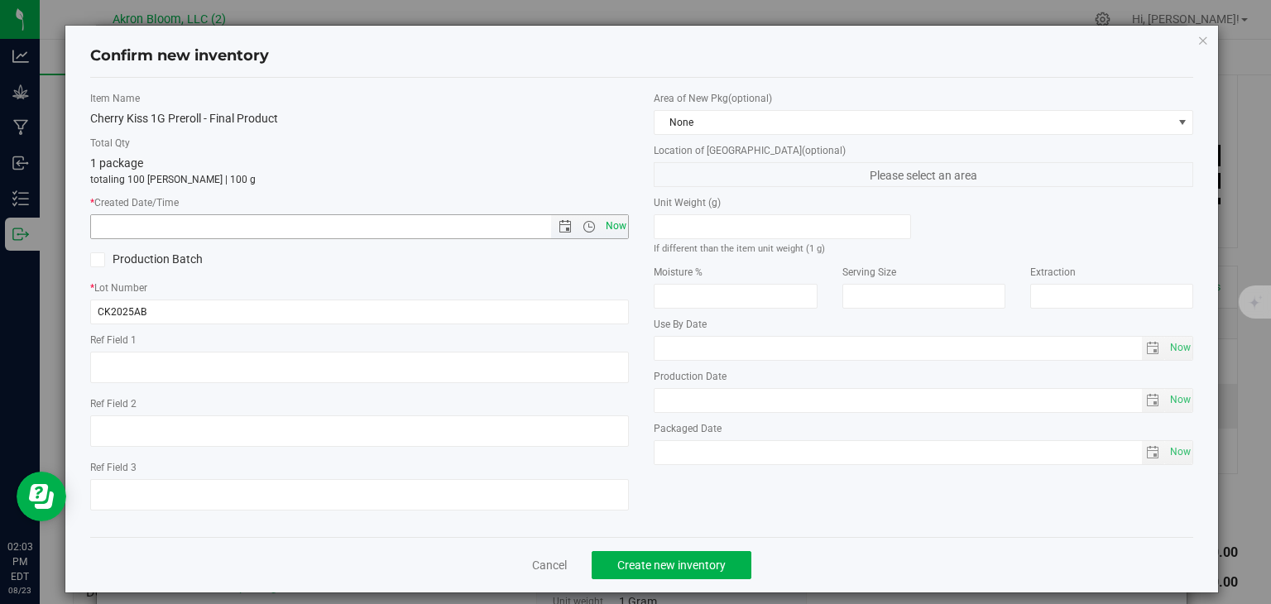
click at [614, 224] on span "Now" at bounding box center [616, 226] width 28 height 24
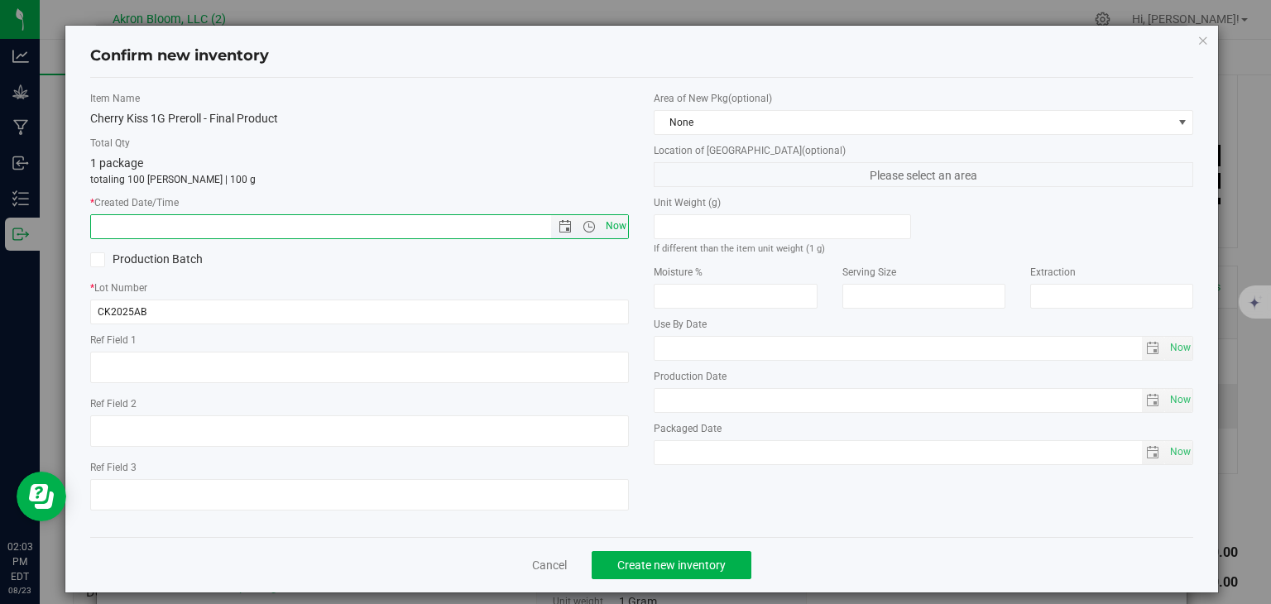
type input "[DATE] 2:03 PM"
click at [679, 565] on span "Create new inventory" at bounding box center [671, 565] width 108 height 13
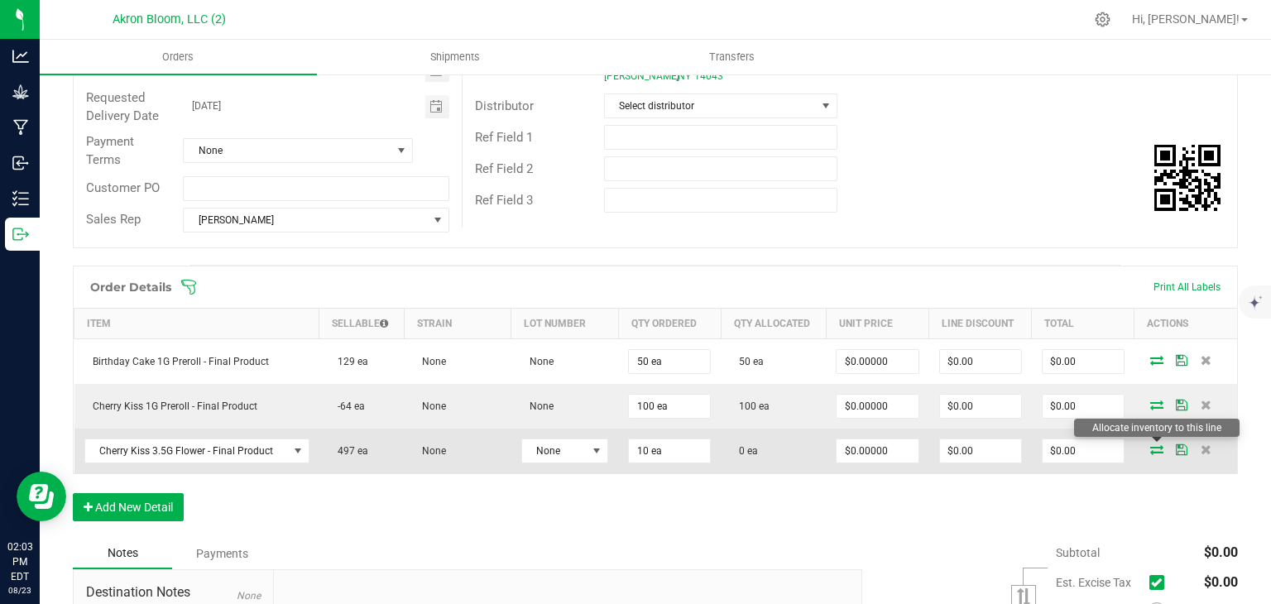
click at [1158, 446] on icon at bounding box center [1157, 449] width 13 height 10
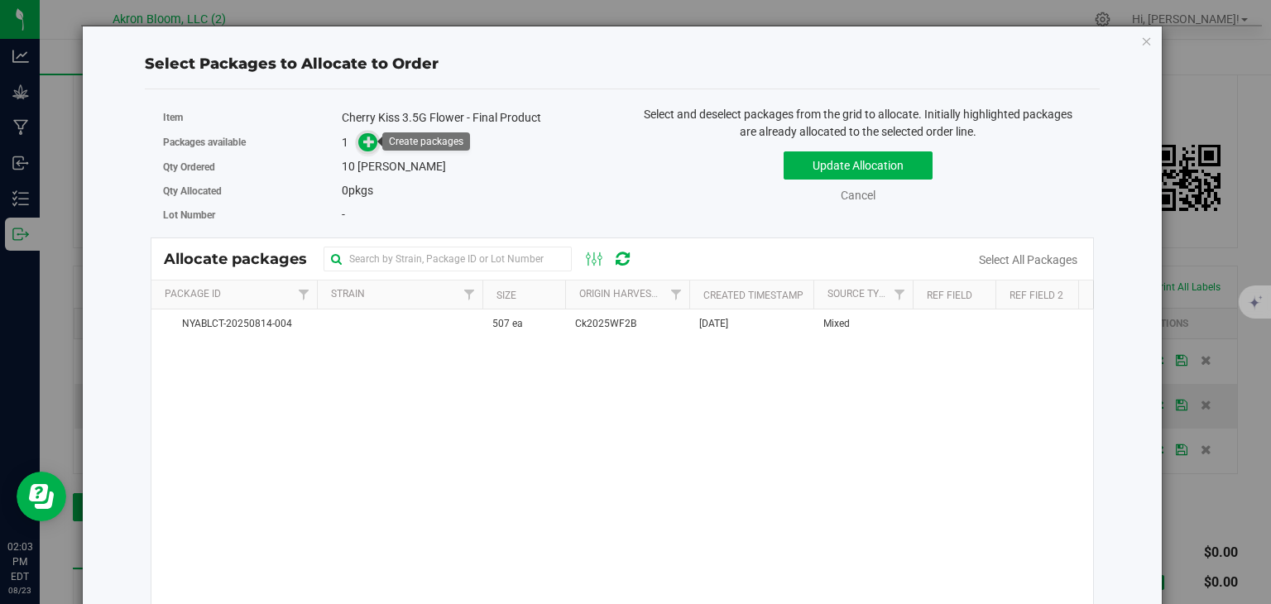
click at [364, 135] on icon at bounding box center [369, 141] width 12 height 12
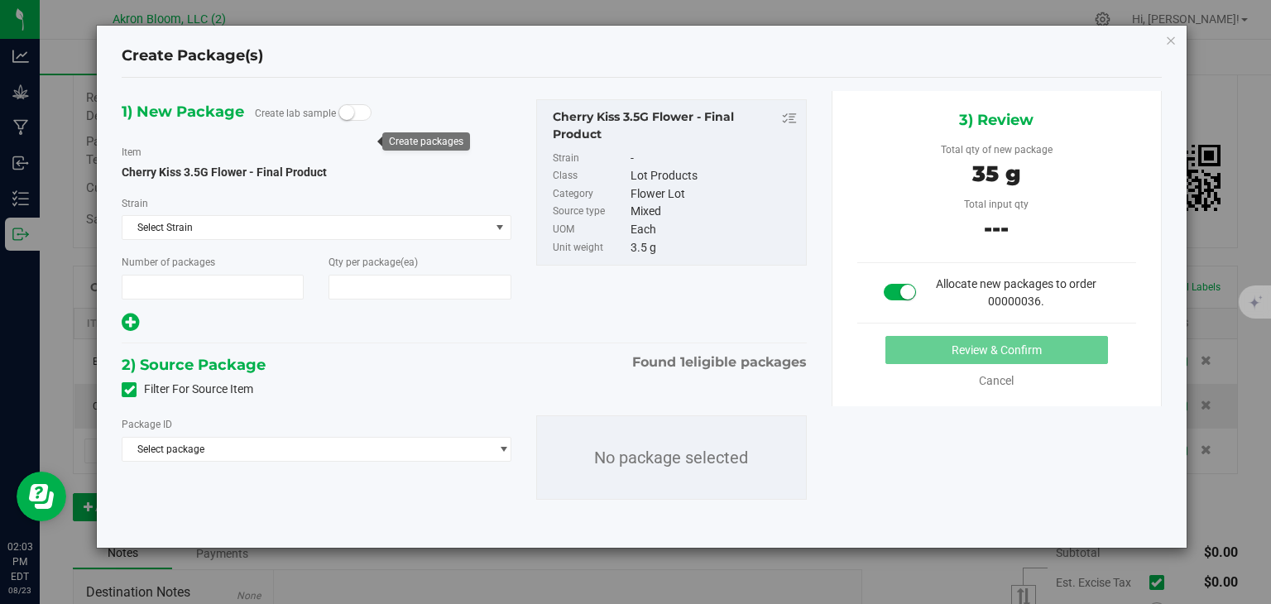
type input "1"
type input "10"
click at [505, 448] on span "select" at bounding box center [503, 449] width 12 height 13
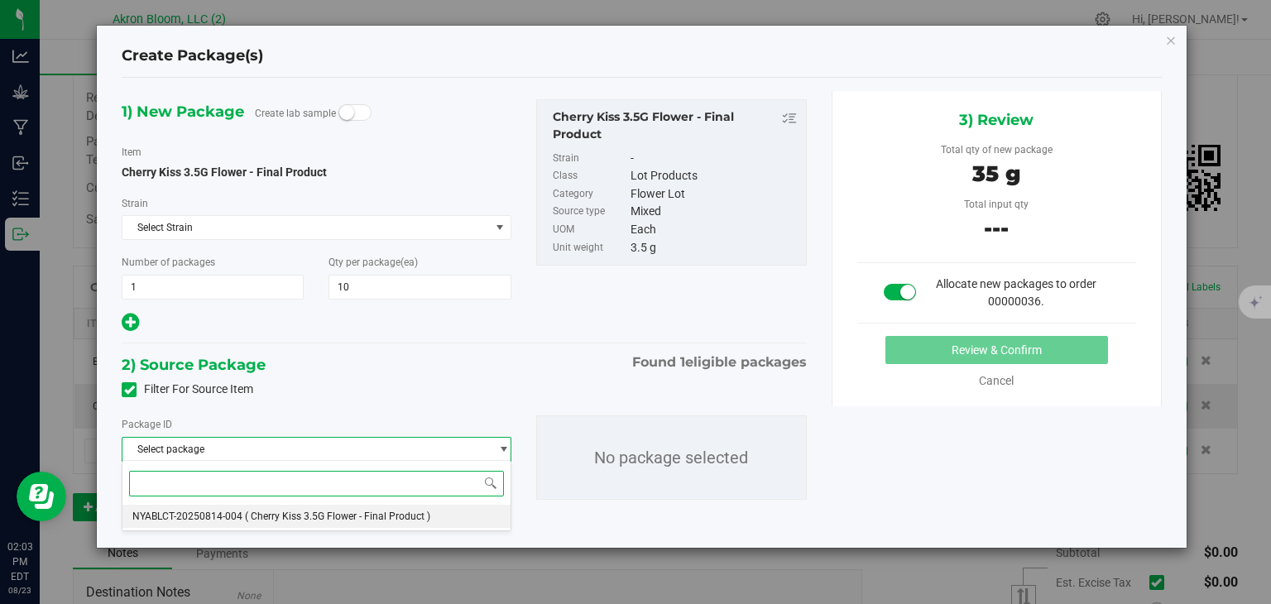
click at [472, 516] on li "NYABLCT-20250814-004 ( Cherry Kiss 3.5G Flower - Final Product )" at bounding box center [316, 516] width 387 height 23
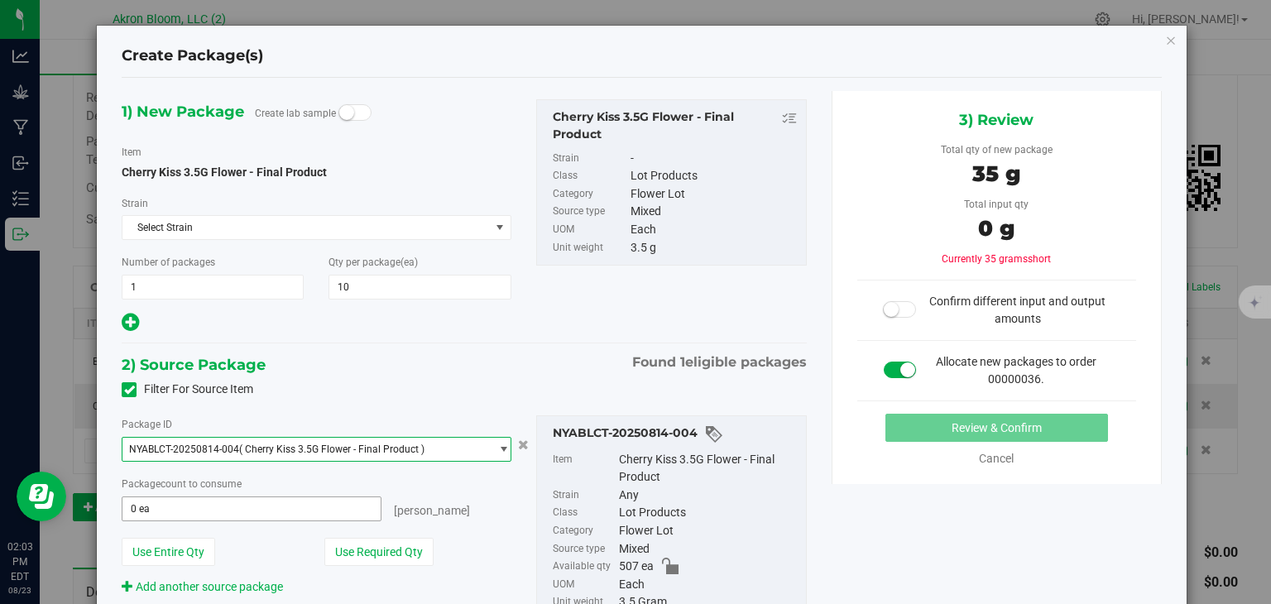
click at [300, 509] on span "0 ea 0" at bounding box center [251, 509] width 259 height 25
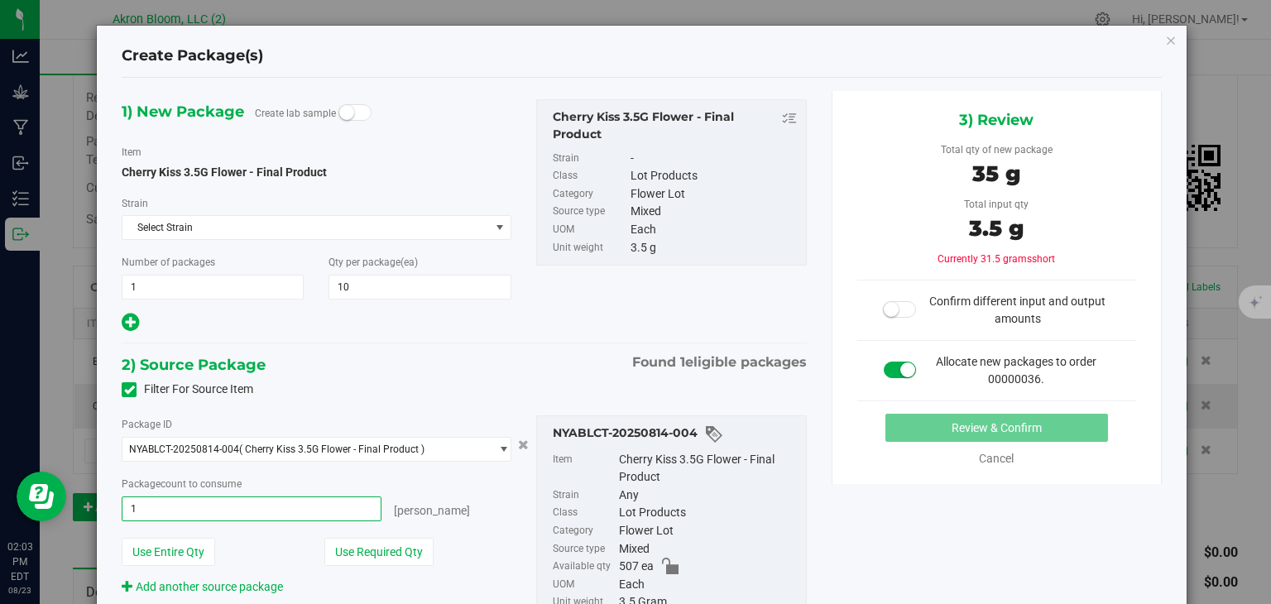
type input "10"
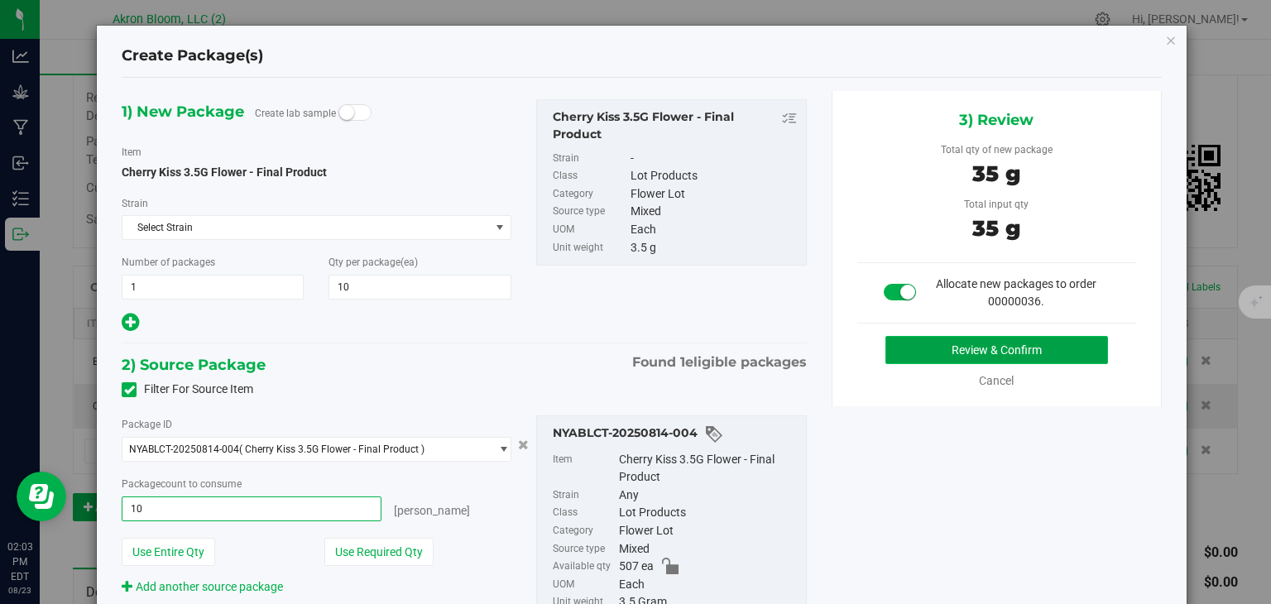
click at [919, 350] on button "Review & Confirm" at bounding box center [997, 350] width 223 height 28
type input "10 ea"
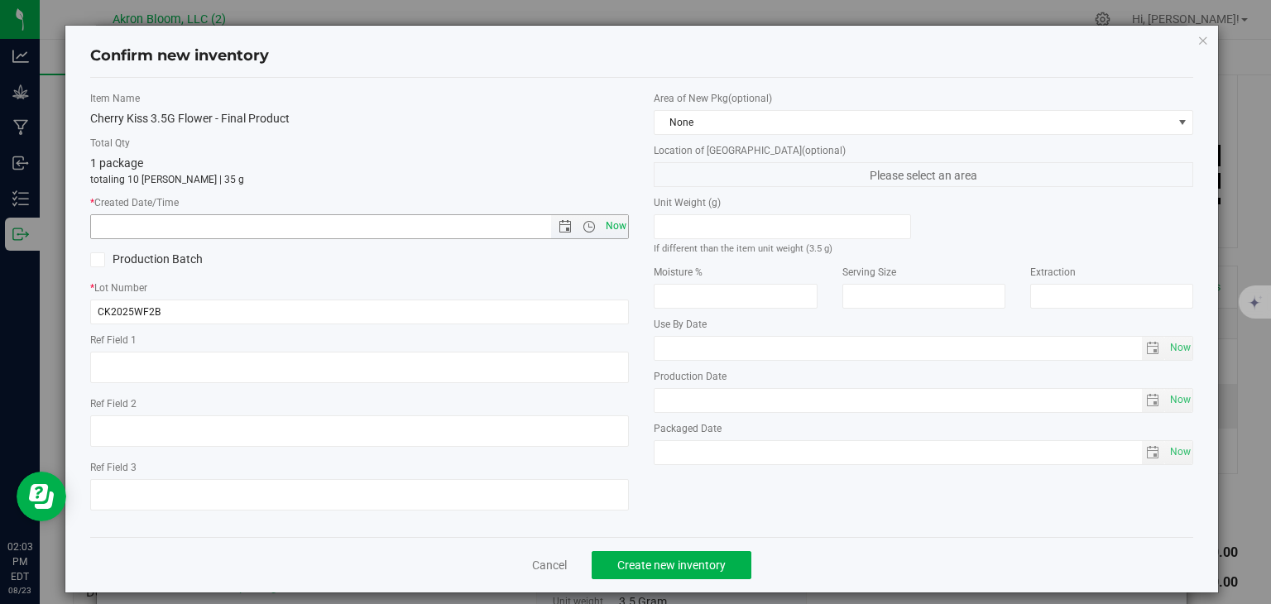
click at [621, 230] on span "Now" at bounding box center [616, 226] width 28 height 24
type input "[DATE] 2:03 PM"
click at [665, 565] on span "Create new inventory" at bounding box center [671, 565] width 108 height 13
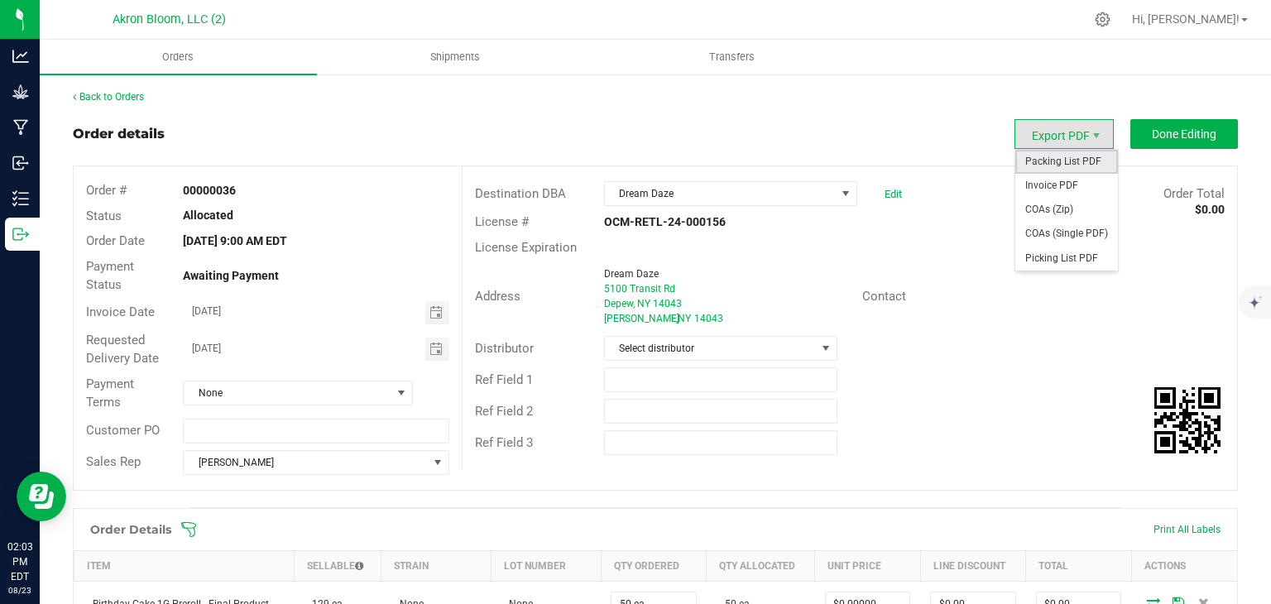
click at [1064, 160] on span "Packing List PDF" at bounding box center [1067, 162] width 103 height 24
click at [1069, 258] on span "Picking List PDF" at bounding box center [1067, 259] width 103 height 24
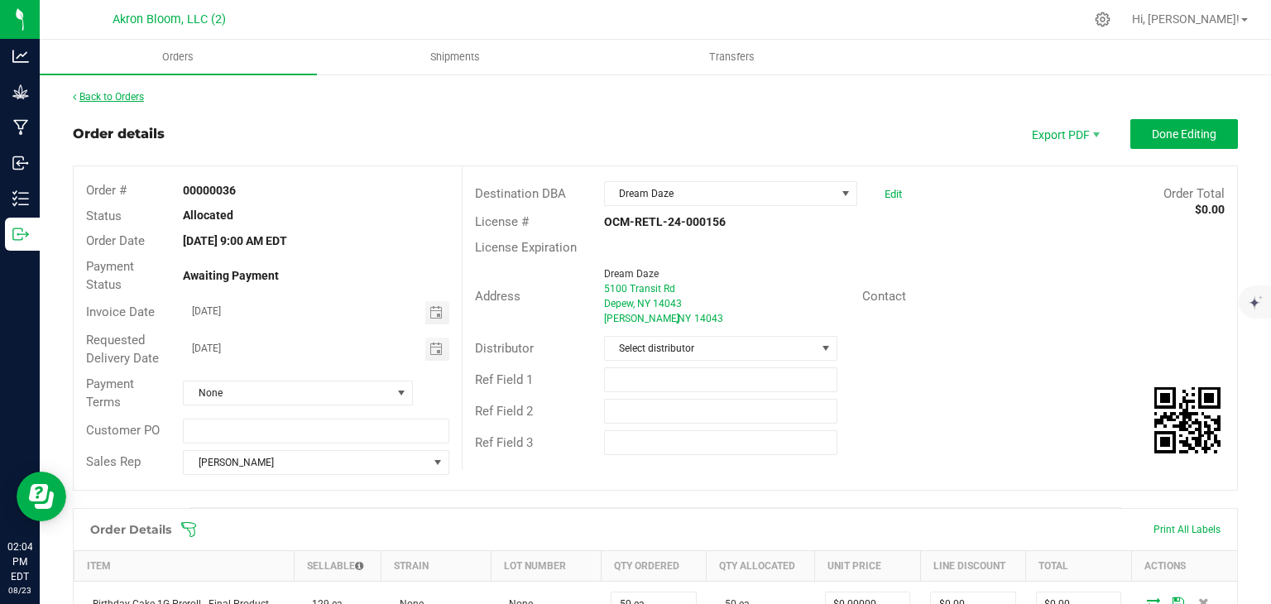
click at [117, 98] on link "Back to Orders" at bounding box center [108, 97] width 71 height 12
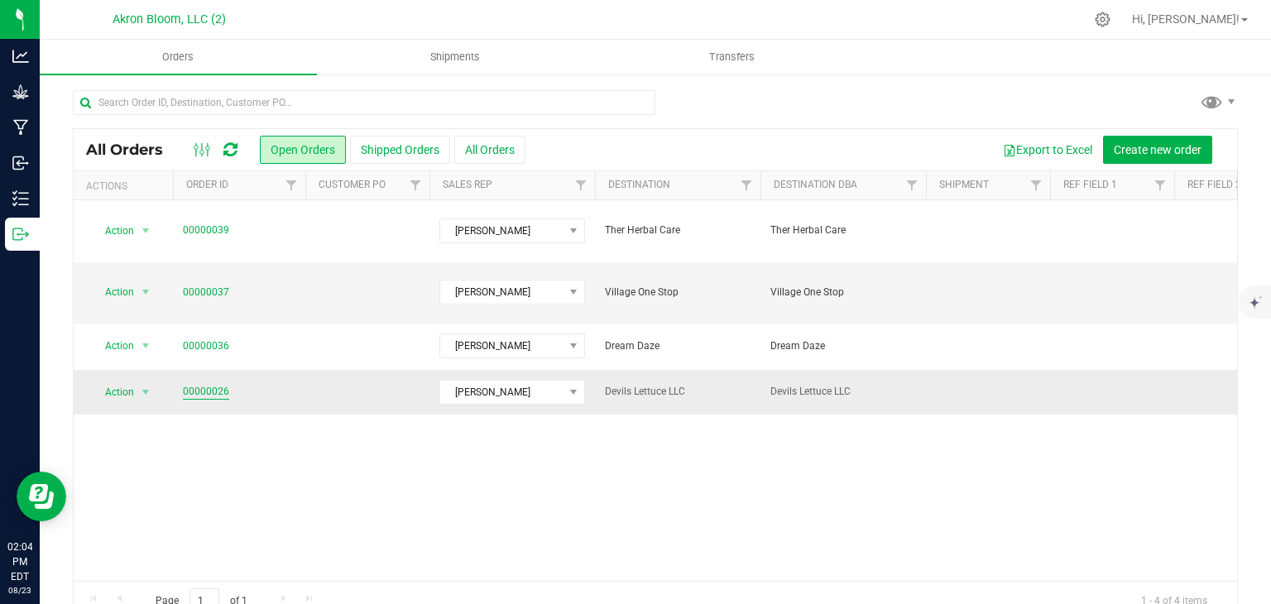
click at [206, 384] on link "00000026" at bounding box center [206, 392] width 46 height 16
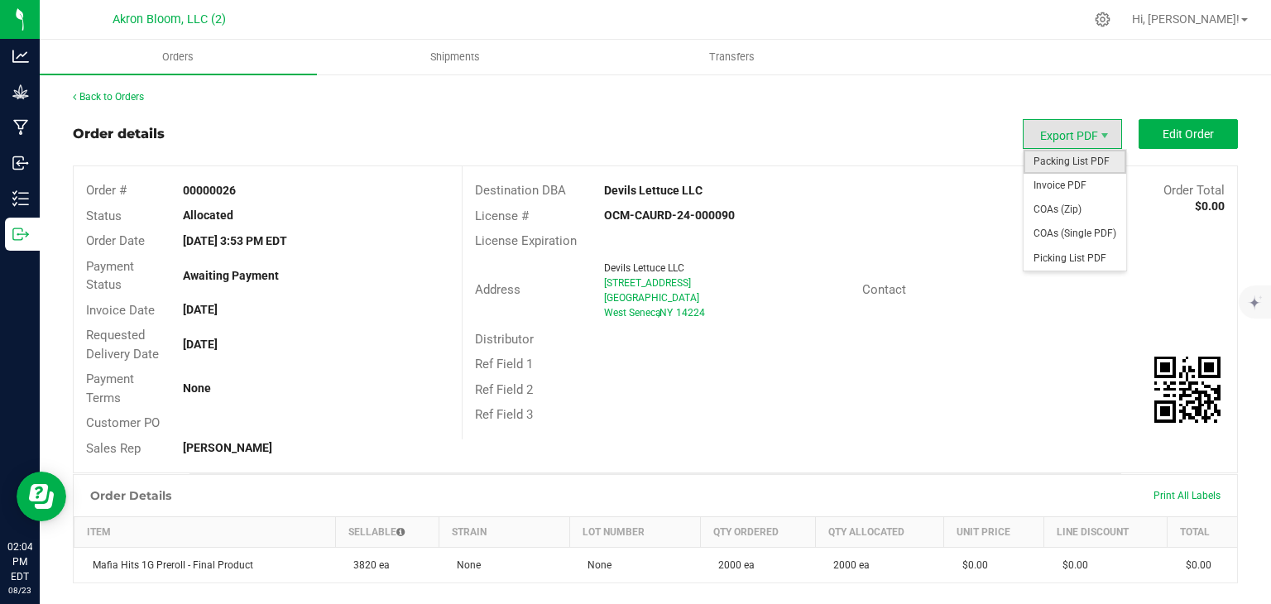
click at [1074, 164] on span "Packing List PDF" at bounding box center [1075, 162] width 103 height 24
click at [1080, 256] on span "Picking List PDF" at bounding box center [1075, 259] width 103 height 24
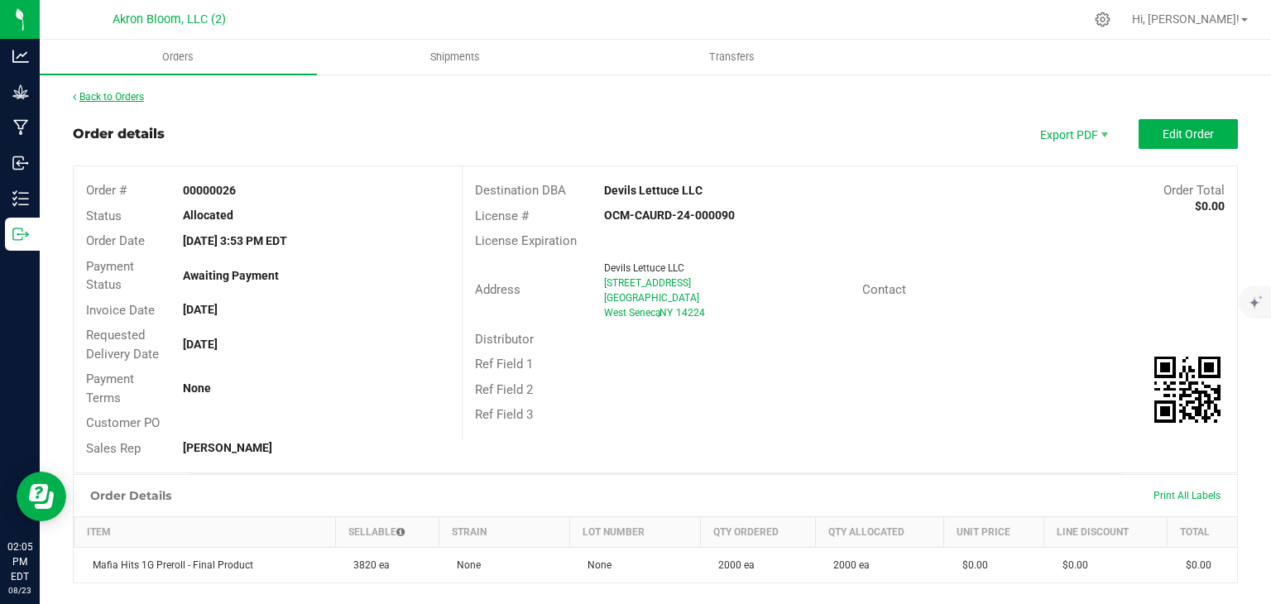
click at [131, 98] on link "Back to Orders" at bounding box center [108, 97] width 71 height 12
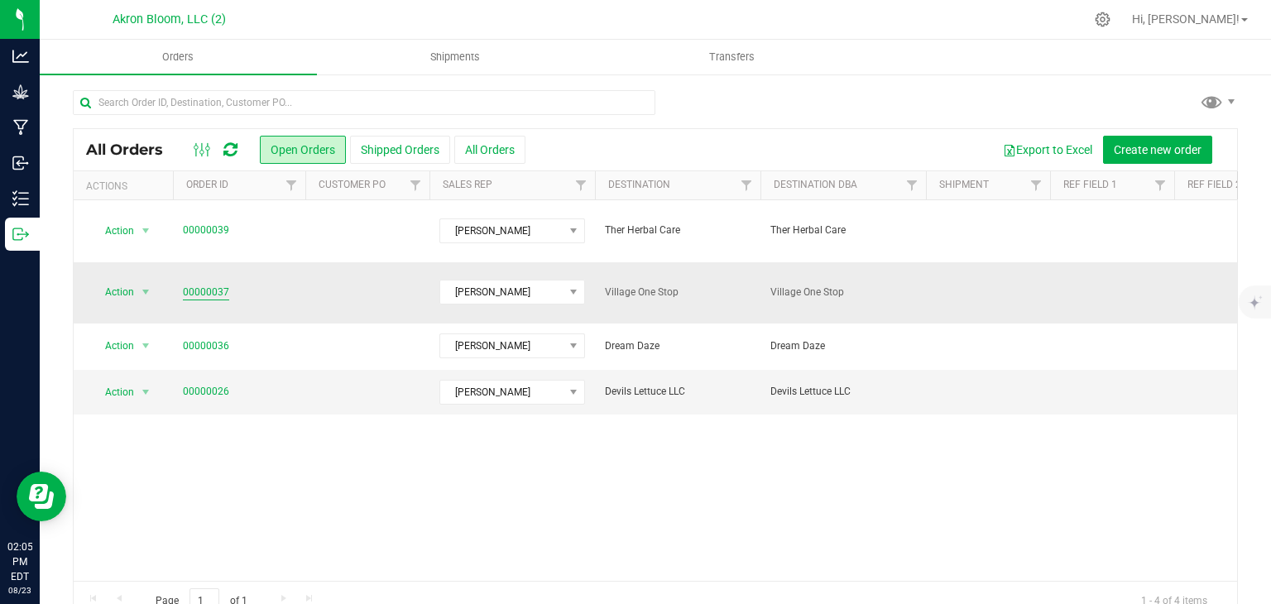
click at [192, 285] on link "00000037" at bounding box center [206, 293] width 46 height 16
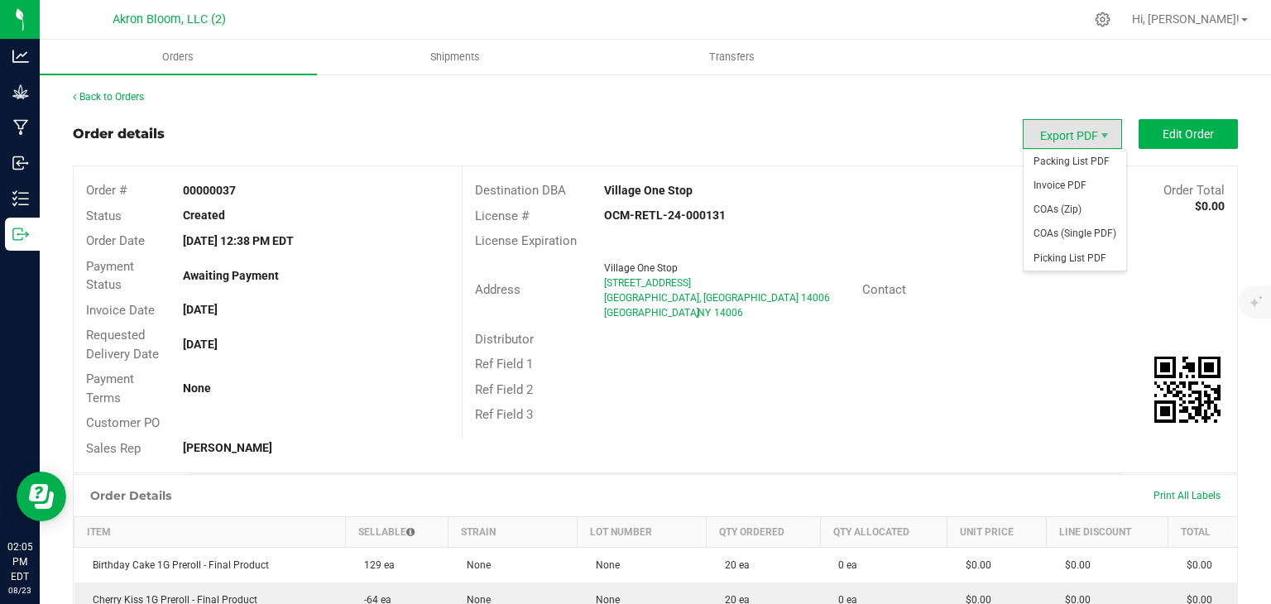
click at [1087, 132] on span "Export PDF" at bounding box center [1072, 134] width 99 height 30
click at [1086, 162] on span "Packing List PDF" at bounding box center [1075, 162] width 103 height 24
click at [1098, 259] on span "Picking List PDF" at bounding box center [1075, 259] width 103 height 24
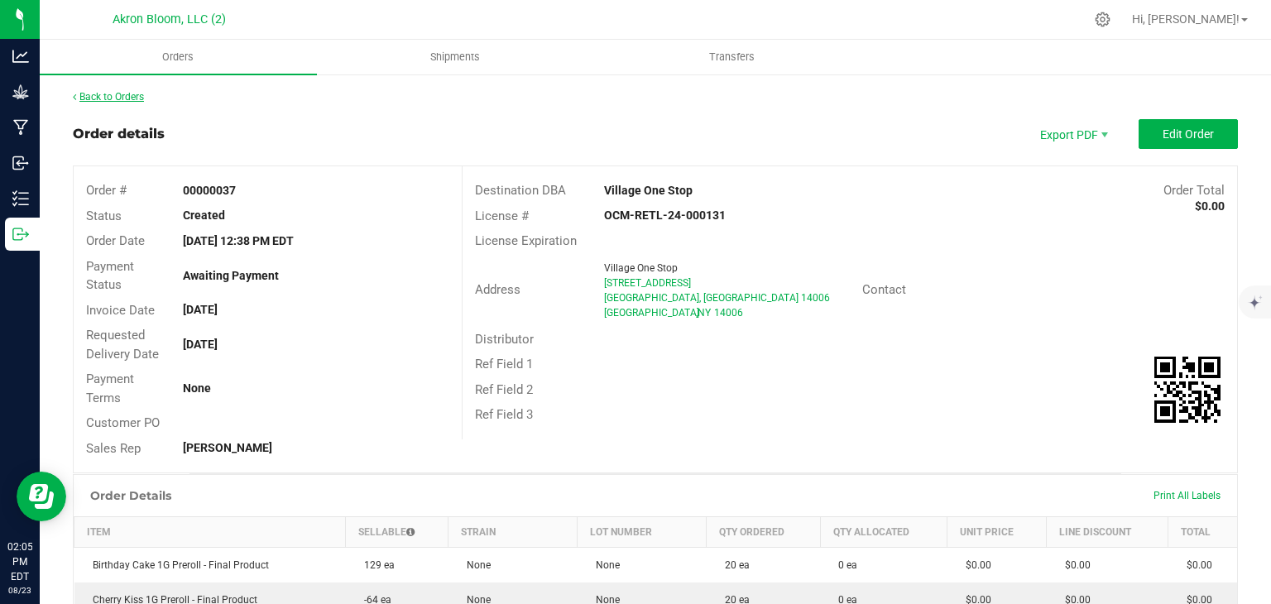
click at [93, 91] on link "Back to Orders" at bounding box center [108, 97] width 71 height 12
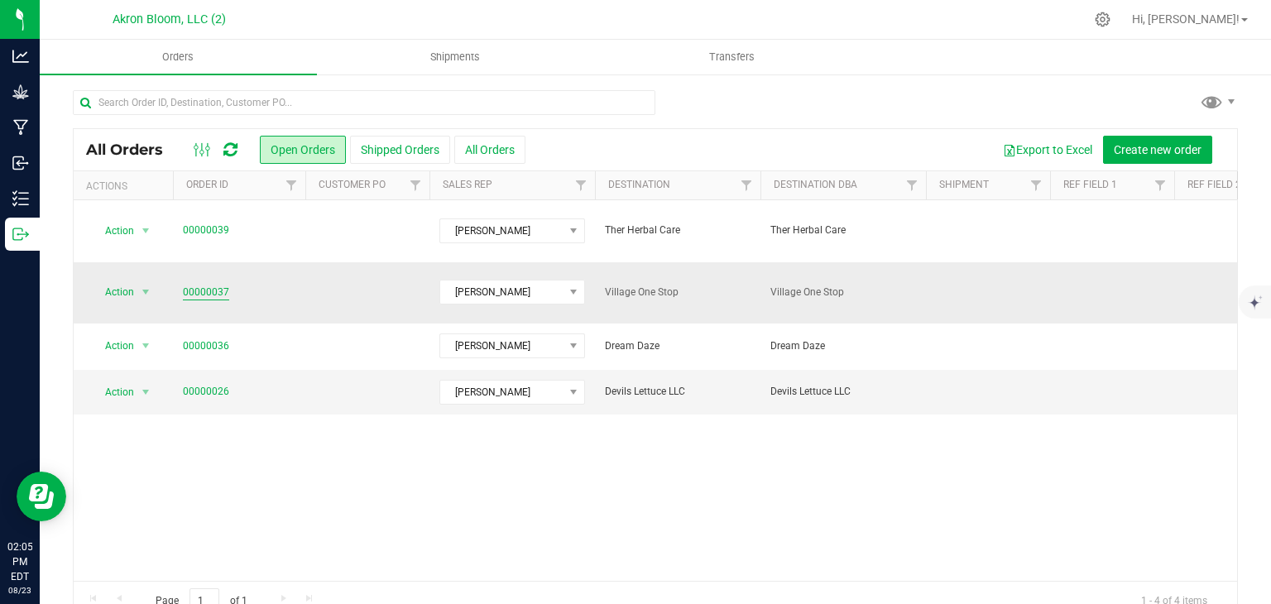
click at [209, 285] on link "00000037" at bounding box center [206, 293] width 46 height 16
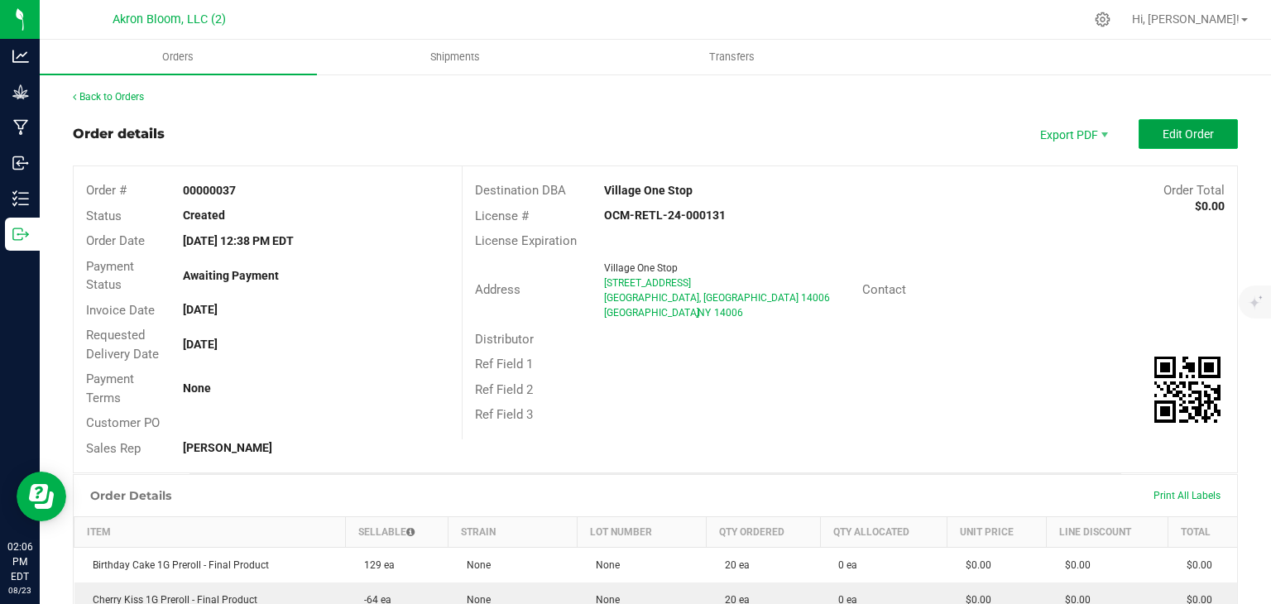
click at [1171, 137] on span "Edit Order" at bounding box center [1188, 133] width 51 height 13
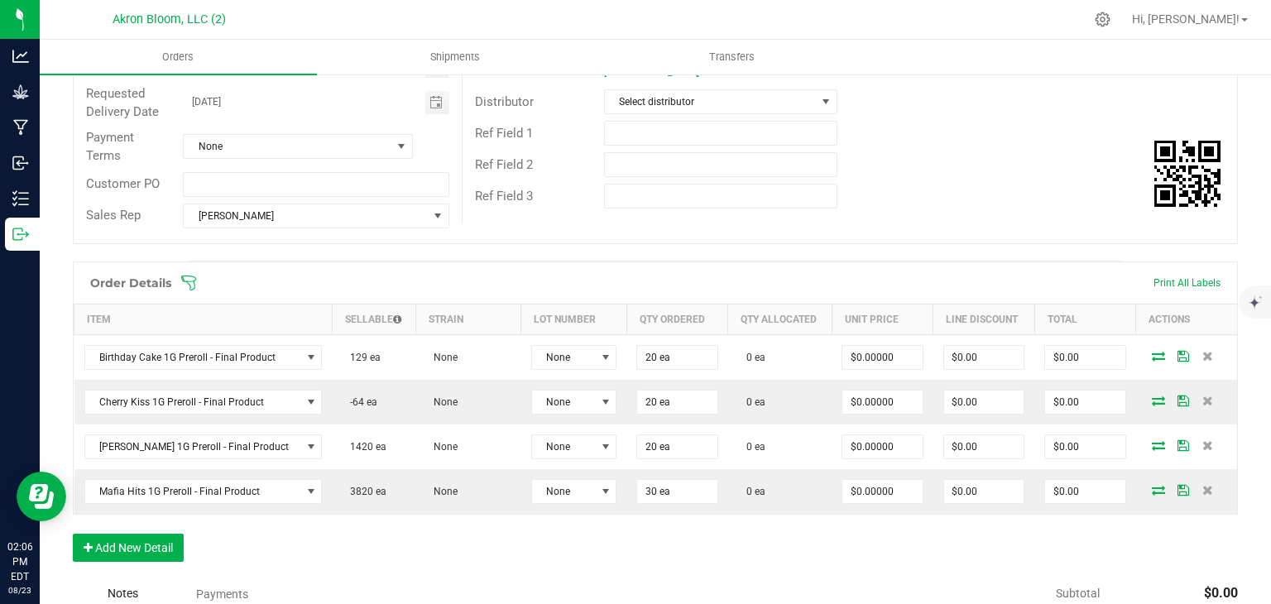
scroll to position [247, 0]
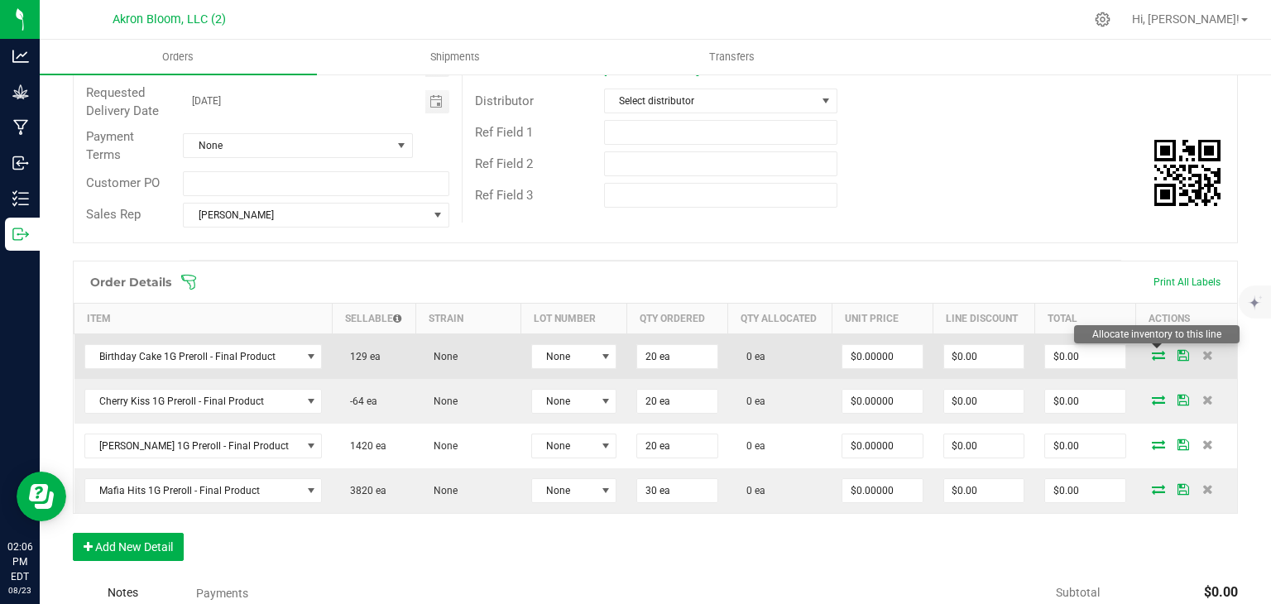
click at [1159, 350] on icon at bounding box center [1158, 355] width 13 height 10
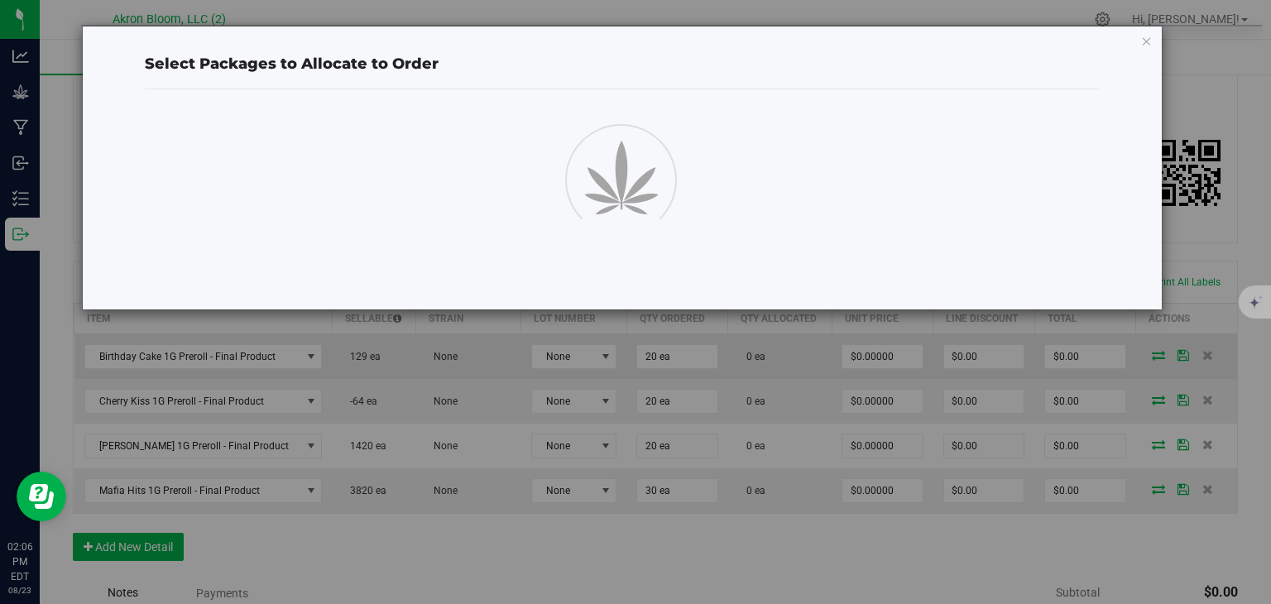
click at [1159, 350] on div "Select Packages to Allocate to Order" at bounding box center [642, 302] width 1284 height 604
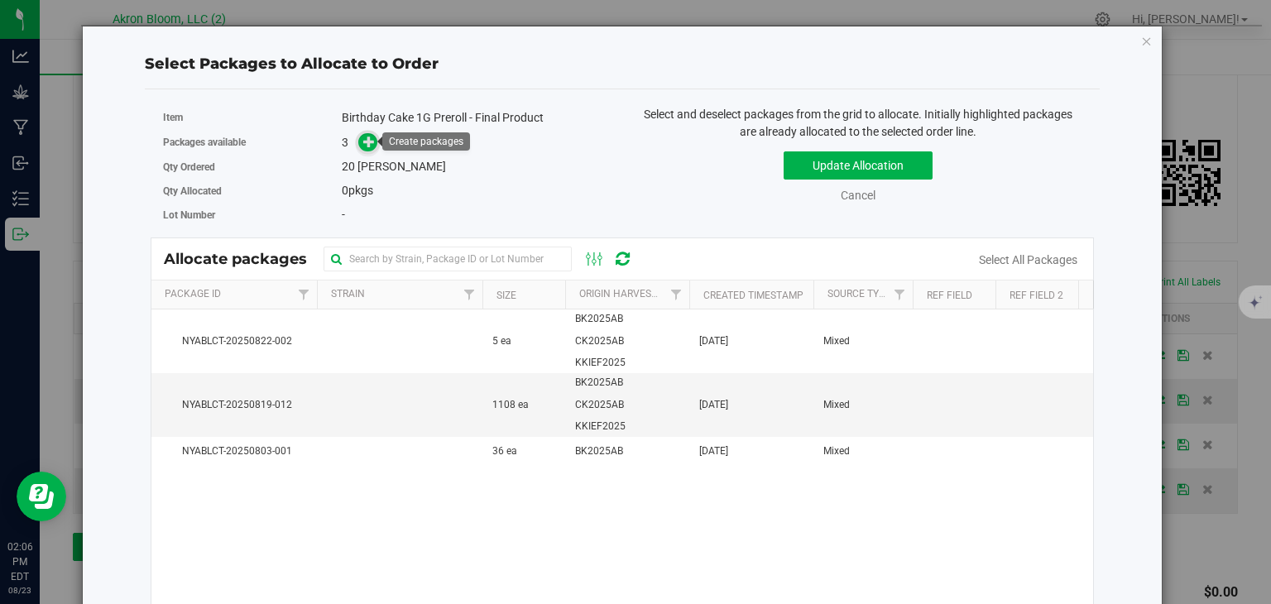
click at [369, 137] on icon at bounding box center [369, 142] width 12 height 12
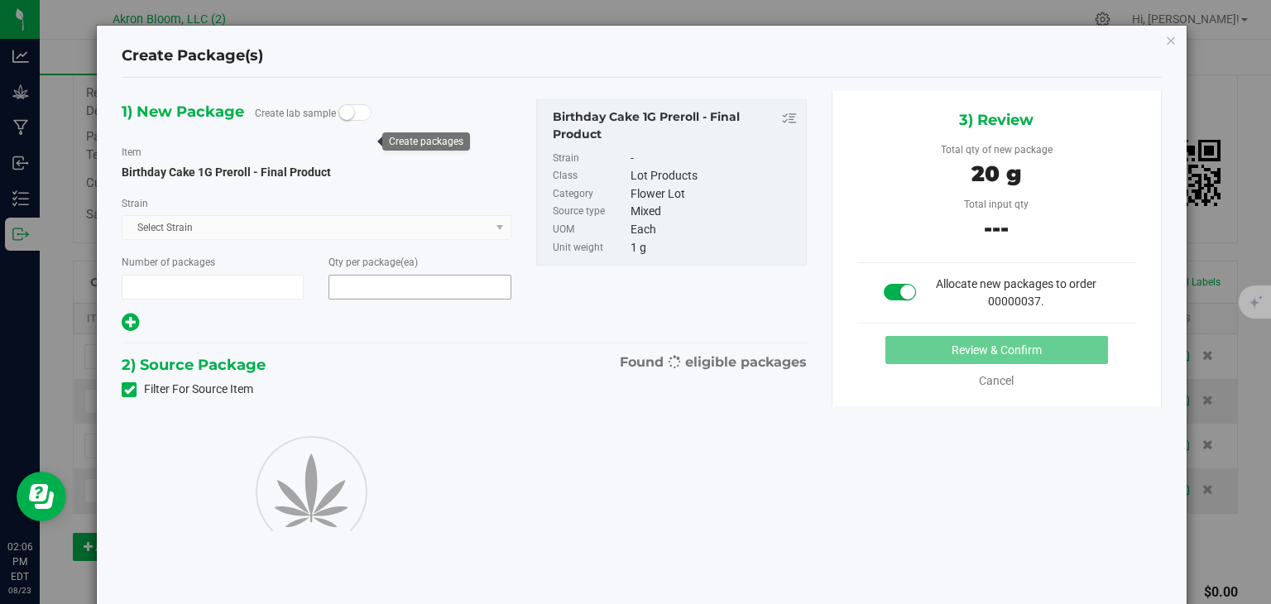
type input "1"
type input "20"
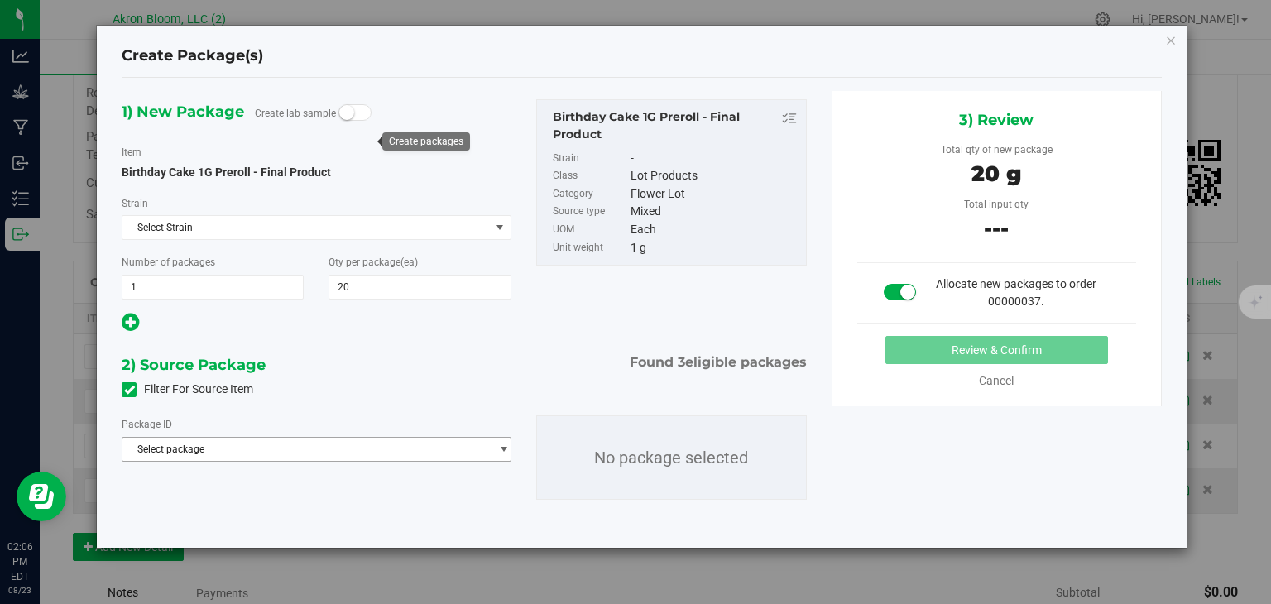
click at [503, 445] on span "select" at bounding box center [503, 449] width 12 height 13
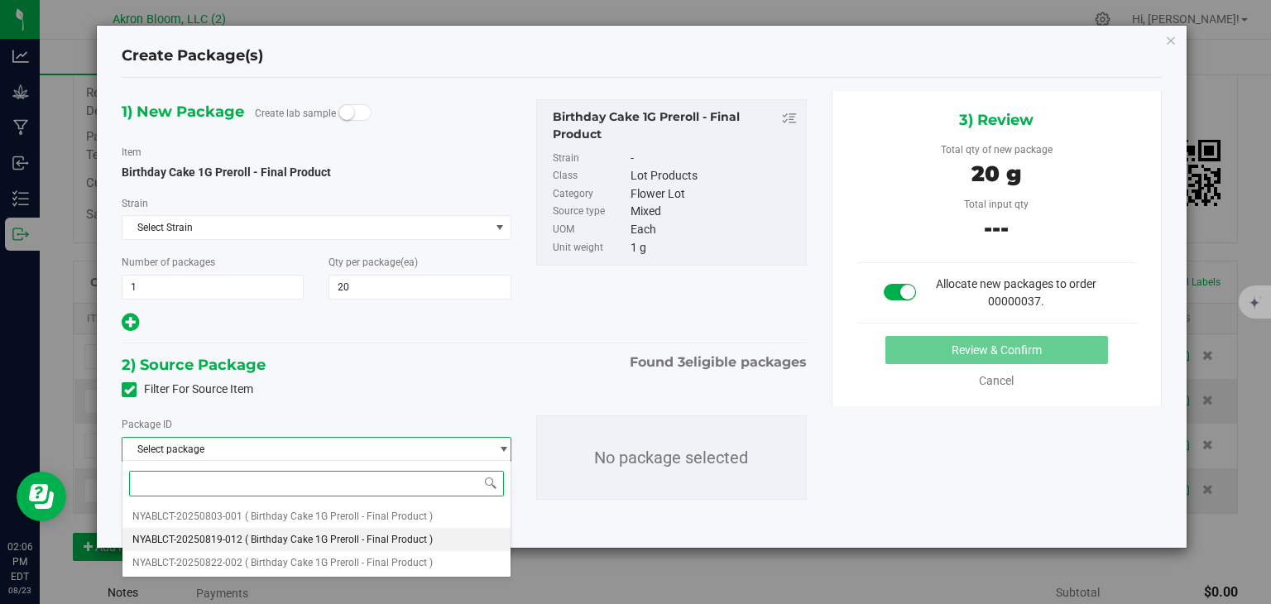
click at [483, 539] on li "NYABLCT-20250819-012 ( Birthday Cake 1G Preroll - Final Product )" at bounding box center [316, 539] width 387 height 23
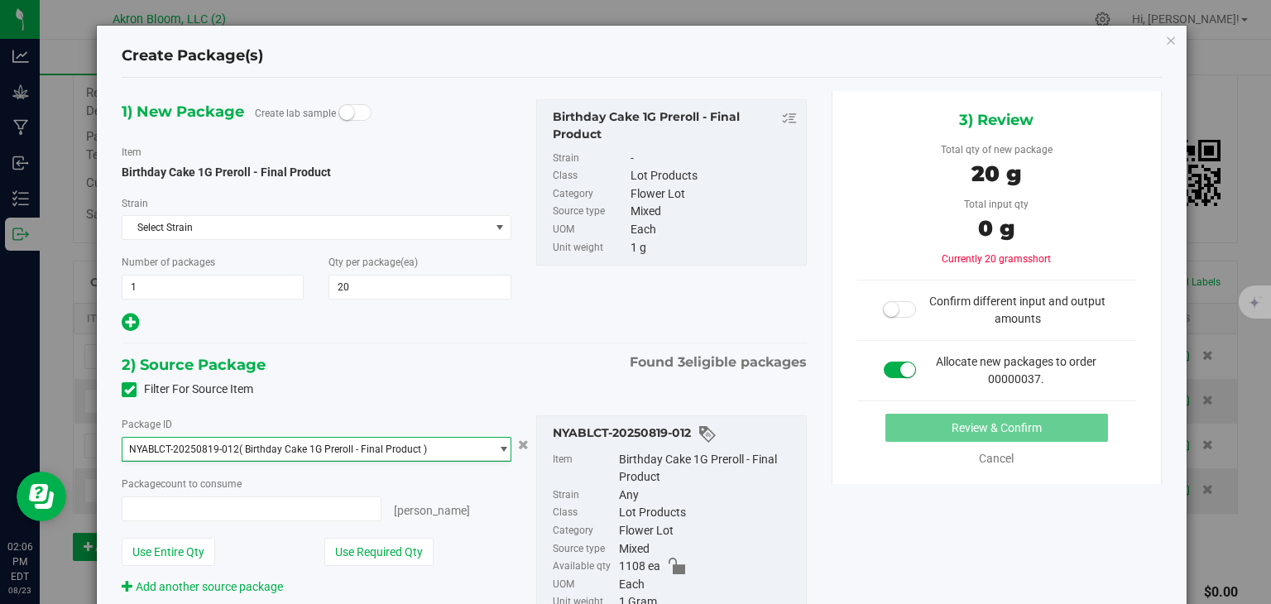
type input "0 ea"
type input "0"
click at [263, 509] on span "0 ea 0" at bounding box center [251, 509] width 259 height 25
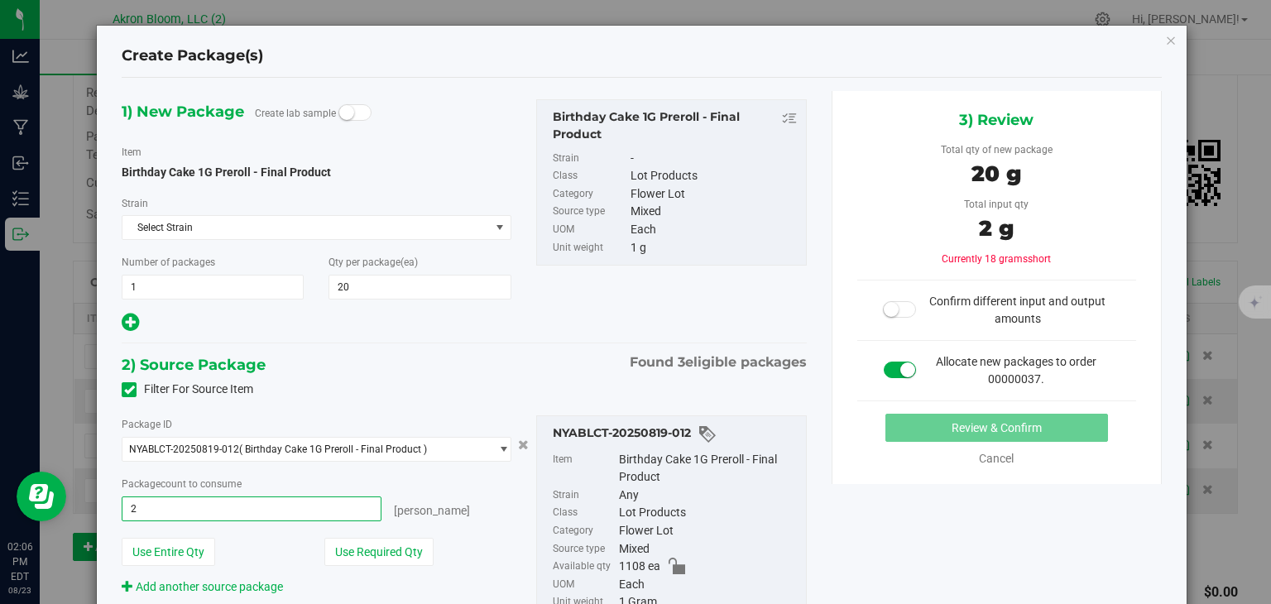
type input "20"
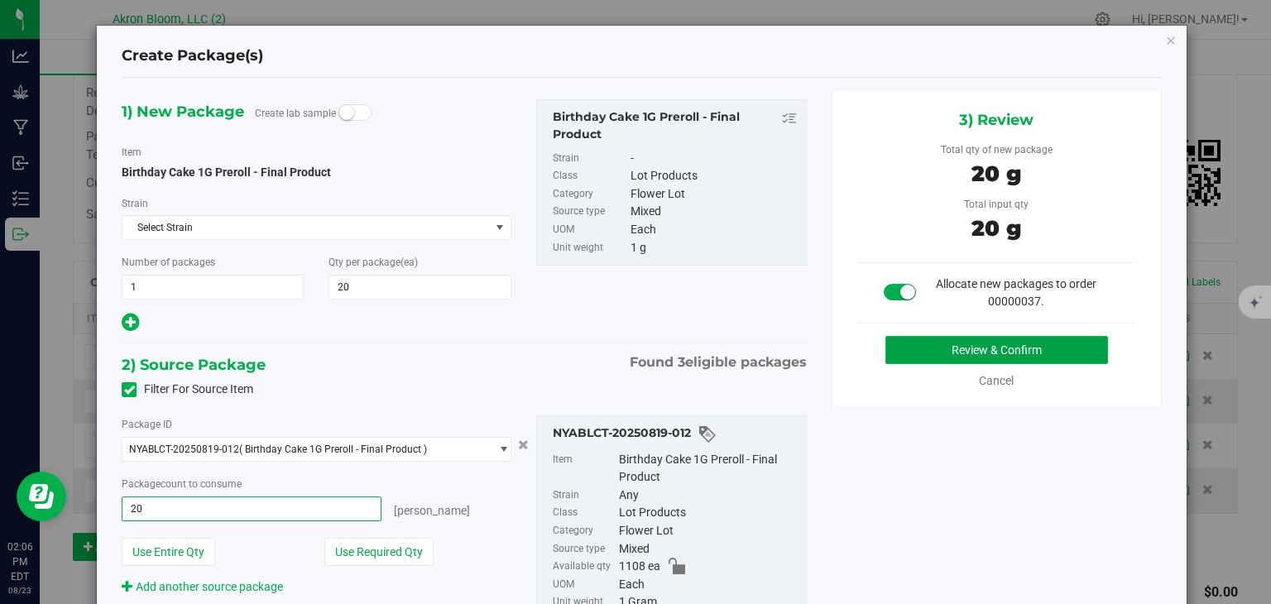
click at [1049, 353] on button "Review & Confirm" at bounding box center [997, 350] width 223 height 28
type input "20 ea"
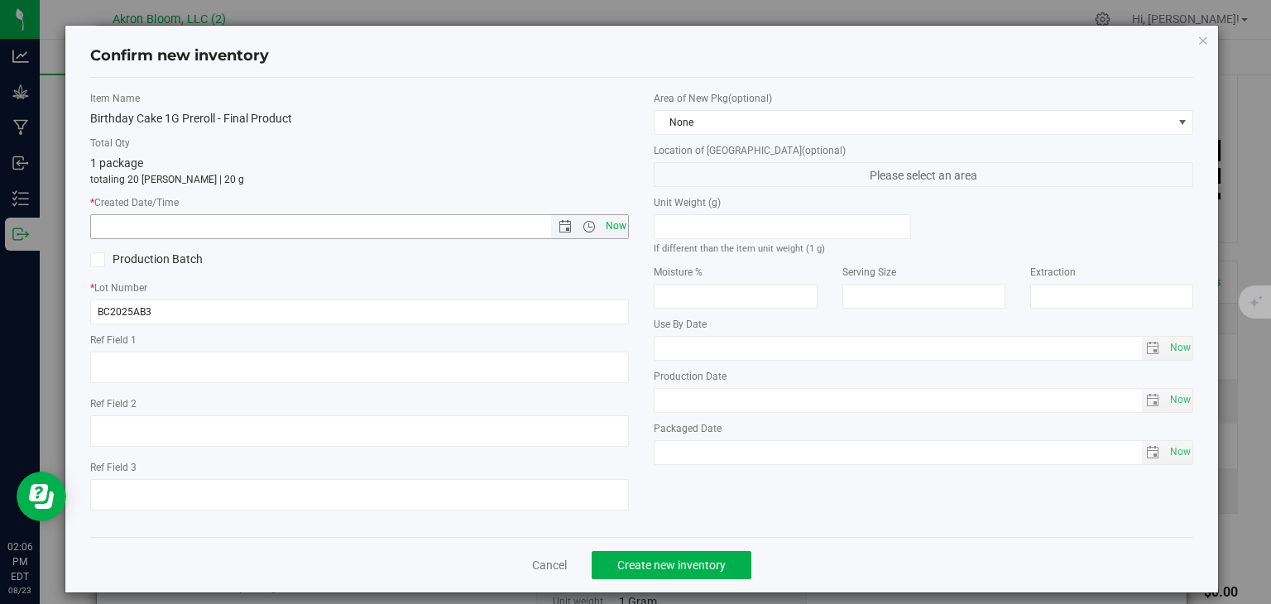
click at [621, 226] on span "Now" at bounding box center [616, 226] width 28 height 24
type input "[DATE] 2:06 PM"
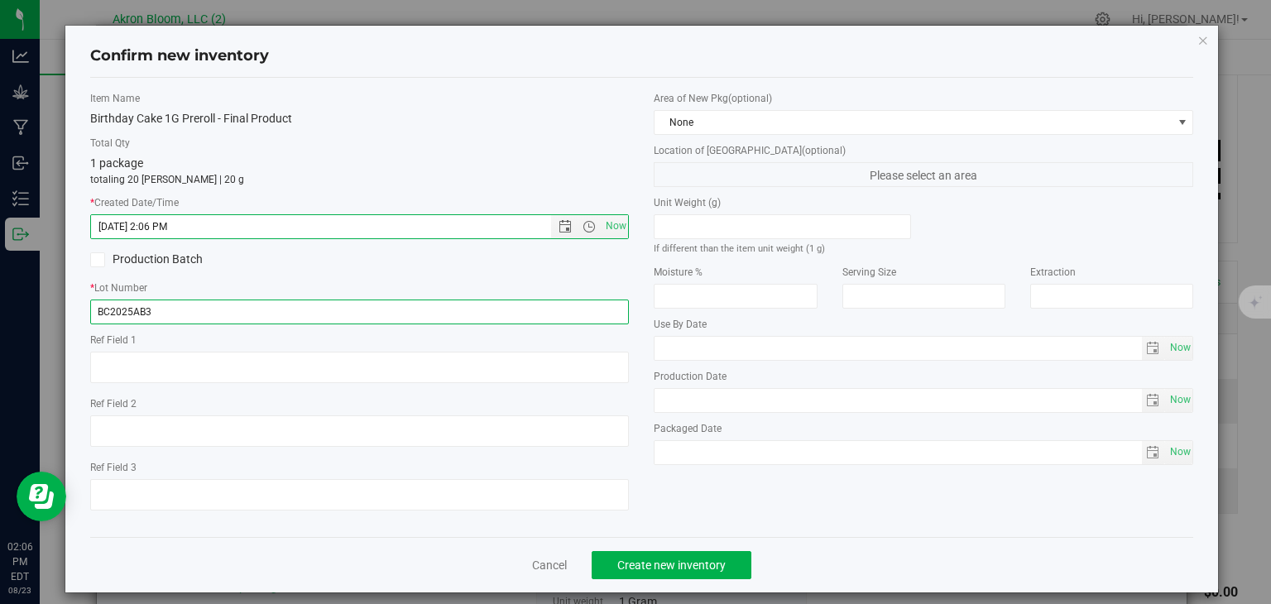
click at [110, 312] on input "BC2025AB3" at bounding box center [360, 312] width 540 height 25
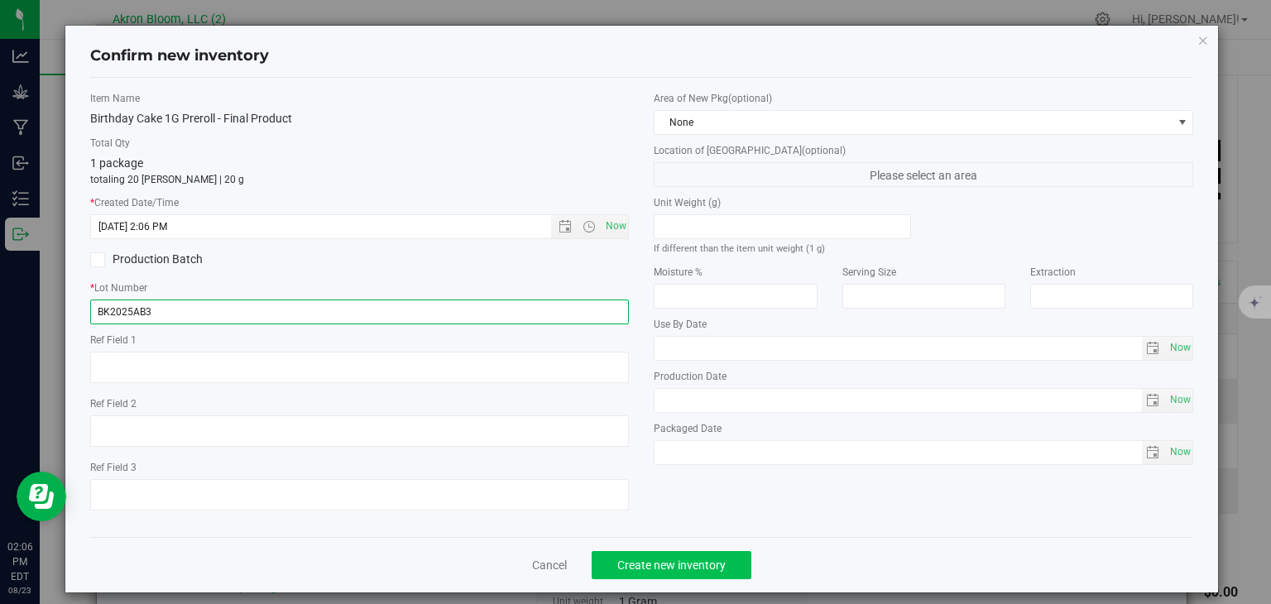
type input "BK2025AB3"
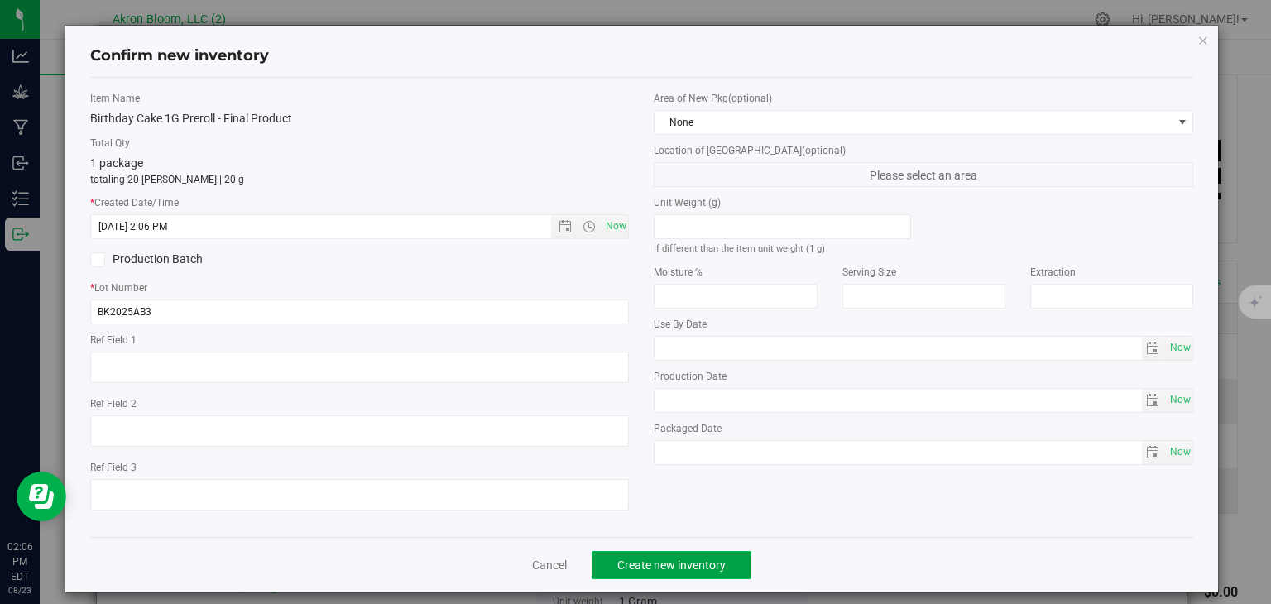
click at [676, 568] on span "Create new inventory" at bounding box center [671, 565] width 108 height 13
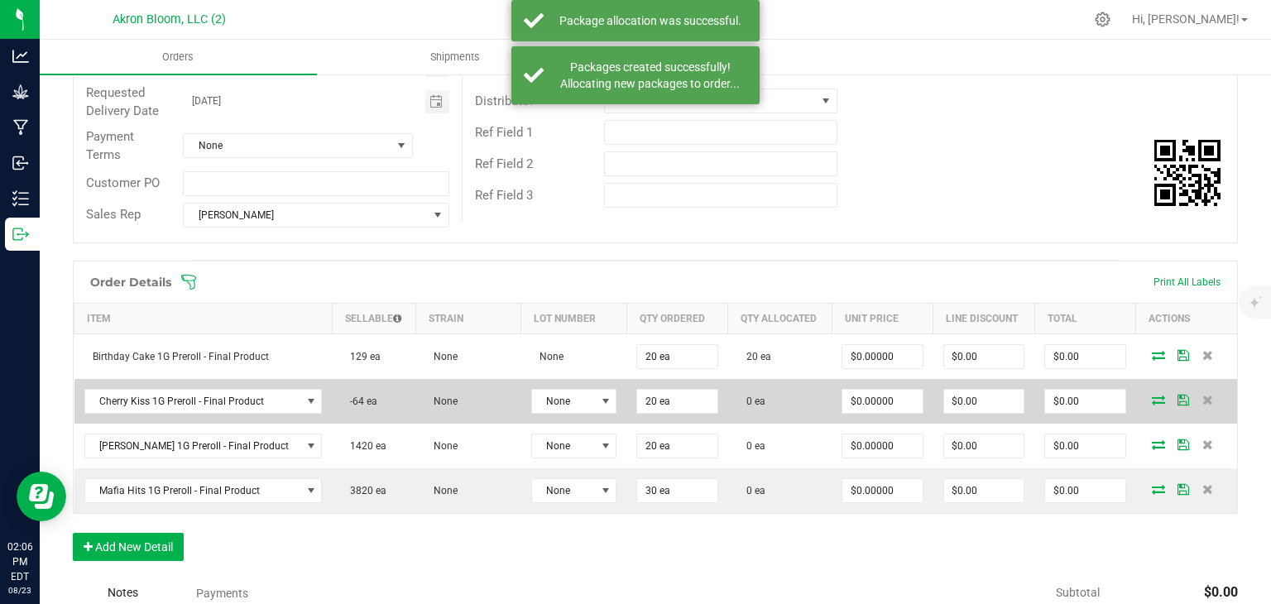
click at [1154, 401] on icon at bounding box center [1158, 400] width 13 height 10
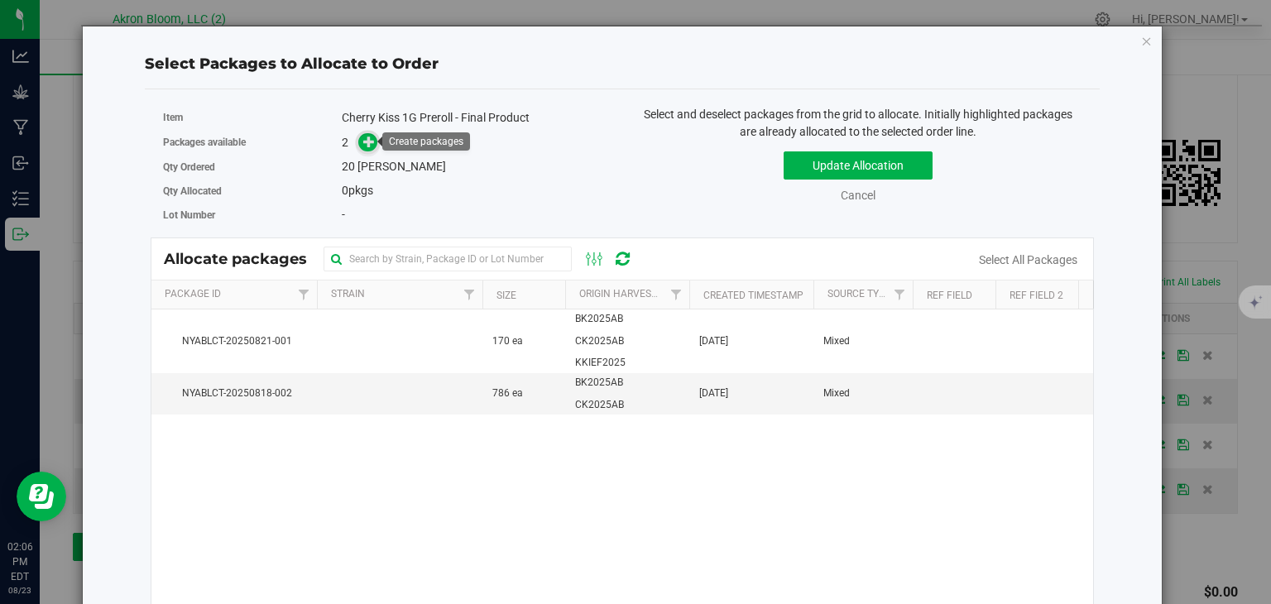
click at [368, 137] on icon at bounding box center [369, 142] width 12 height 12
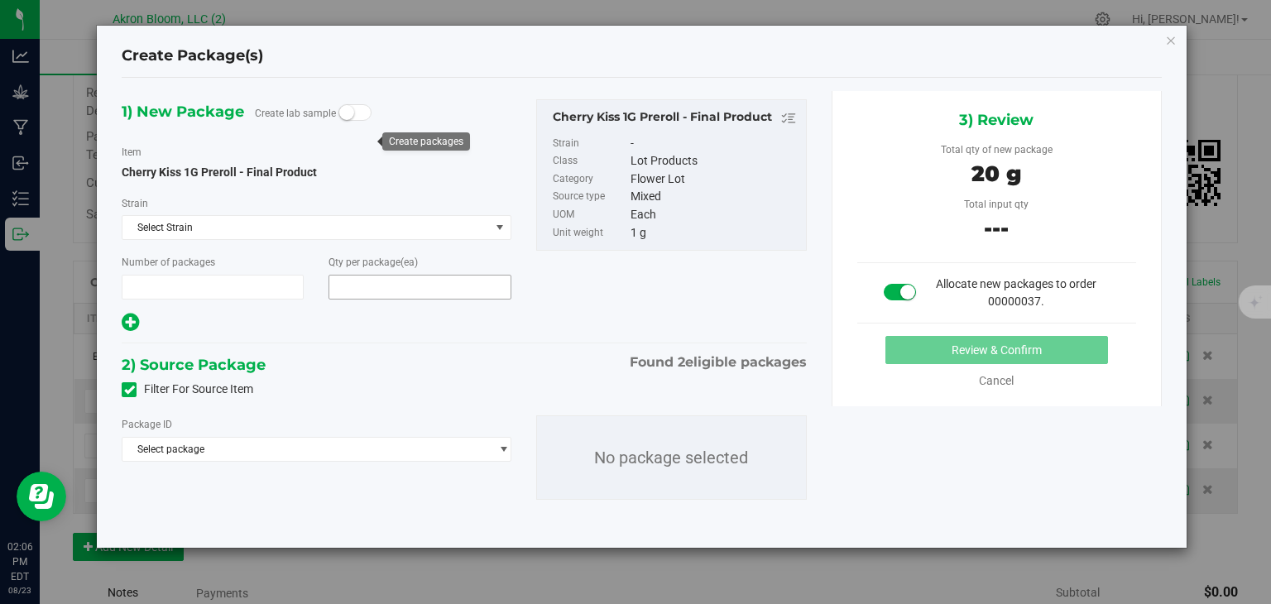
type input "1"
type input "20"
click at [501, 448] on span "select" at bounding box center [503, 449] width 12 height 13
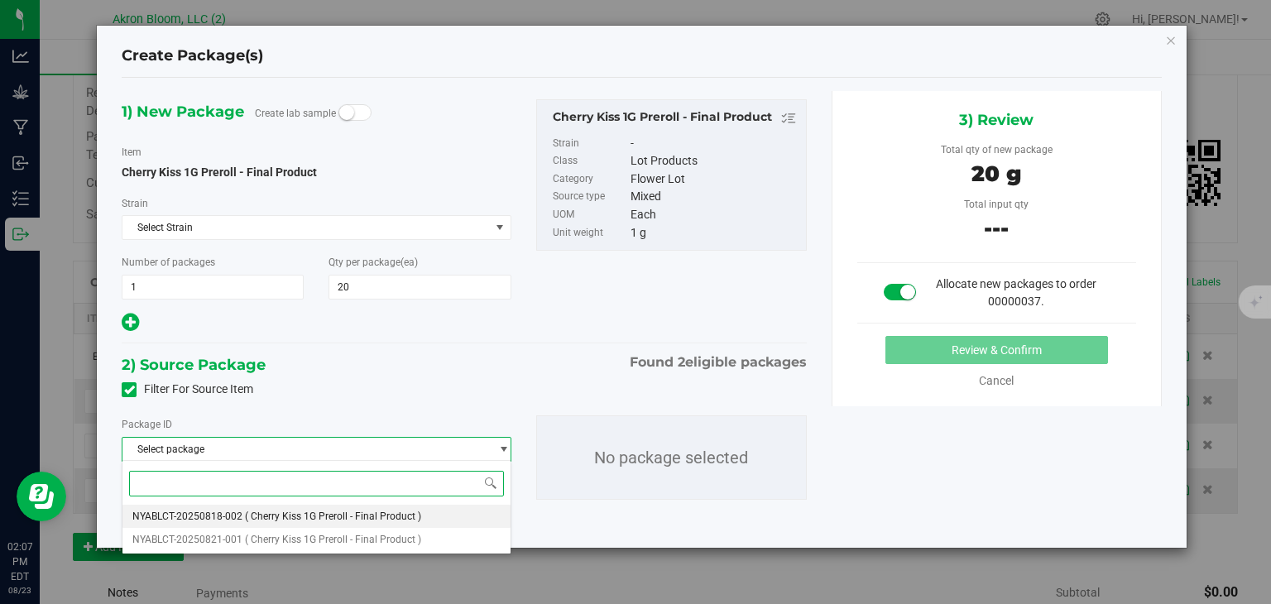
click at [456, 514] on li "NYABLCT-20250818-002 ( Cherry Kiss 1G Preroll - Final Product )" at bounding box center [316, 516] width 387 height 23
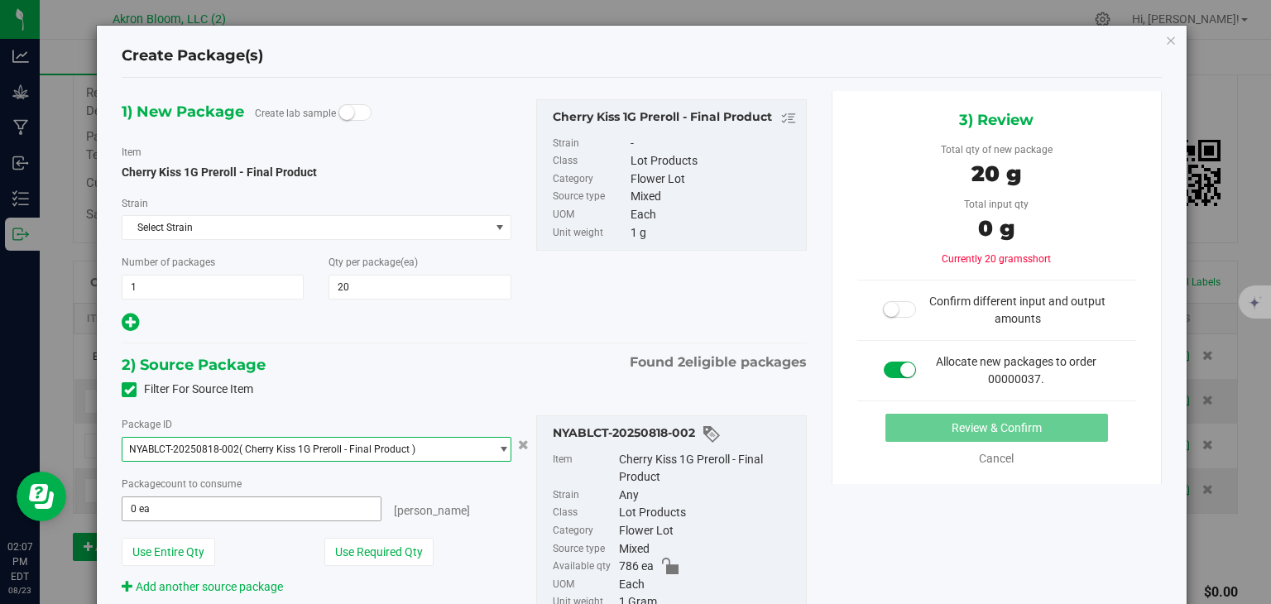
click at [295, 508] on input "0 ea" at bounding box center [251, 508] width 257 height 23
click at [502, 444] on span "select" at bounding box center [503, 449] width 12 height 13
type input "0 ea"
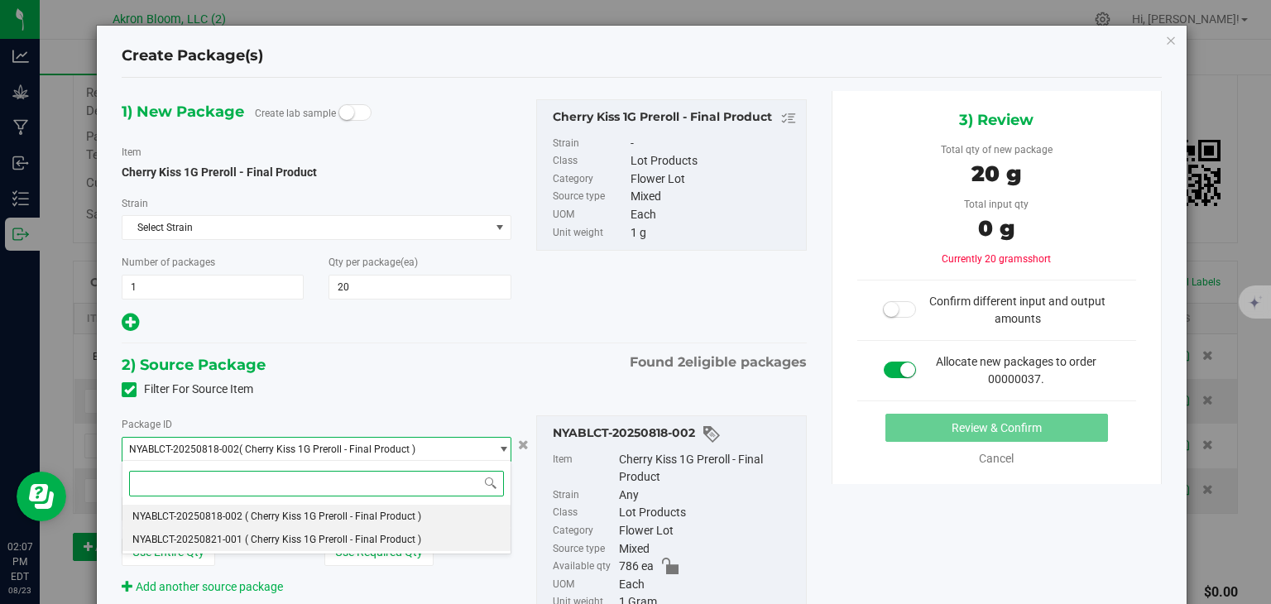
click at [460, 540] on li "NYABLCT-20250821-001 ( Cherry Kiss 1G Preroll - Final Product )" at bounding box center [316, 539] width 387 height 23
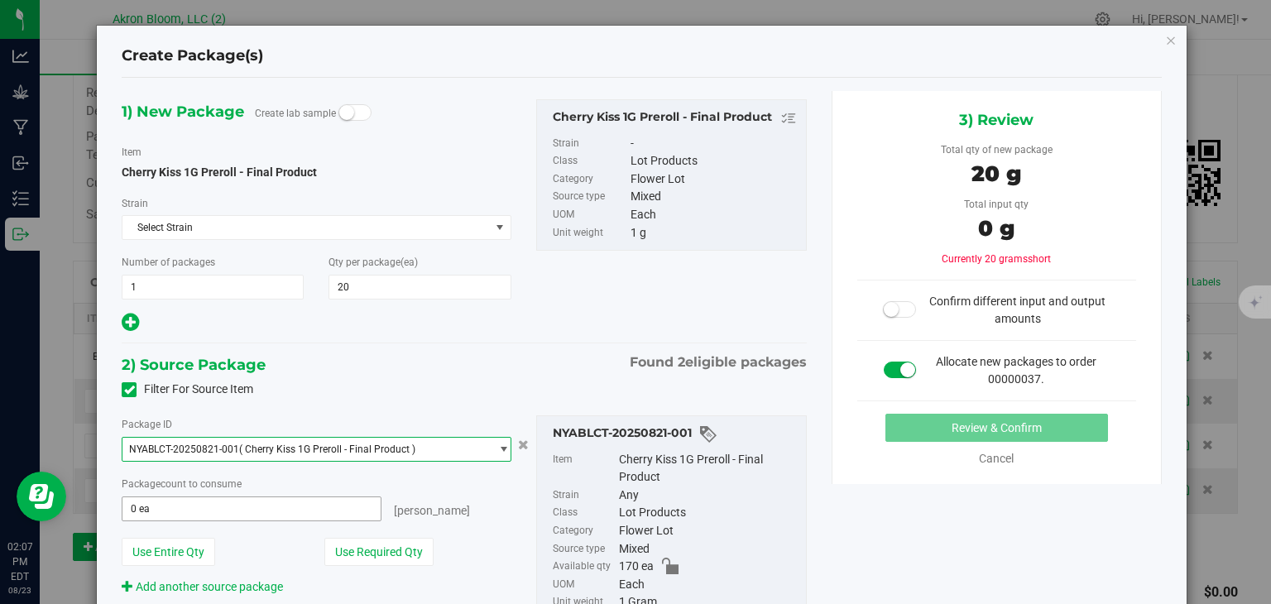
click at [291, 510] on span "0 ea 0" at bounding box center [251, 509] width 259 height 25
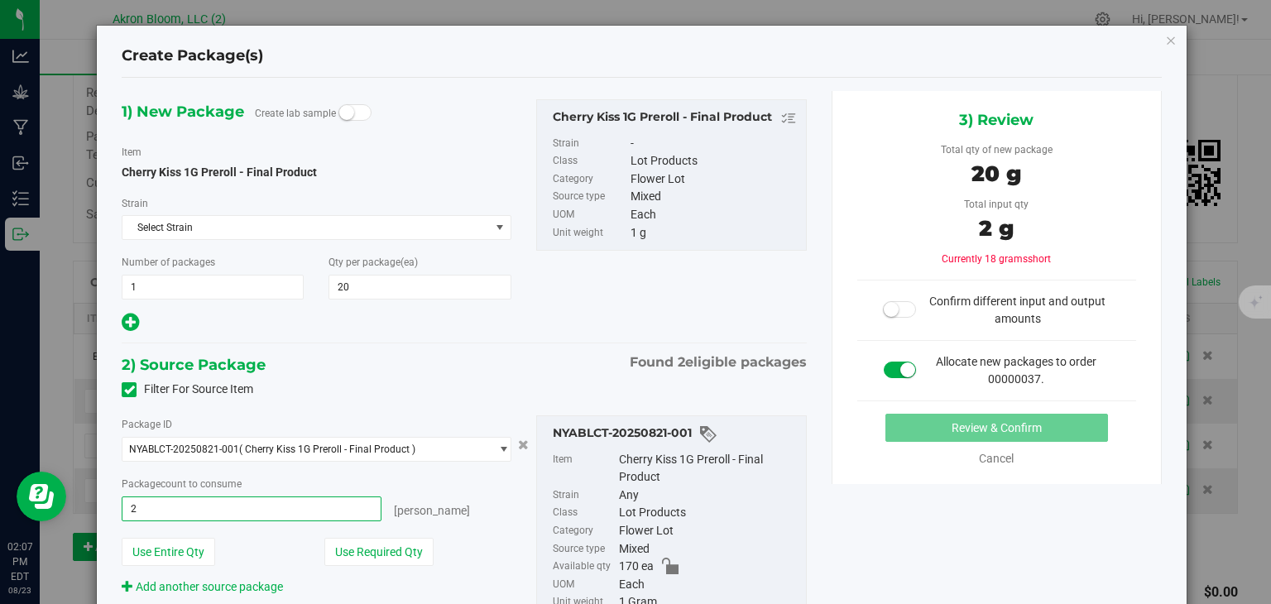
type input "20"
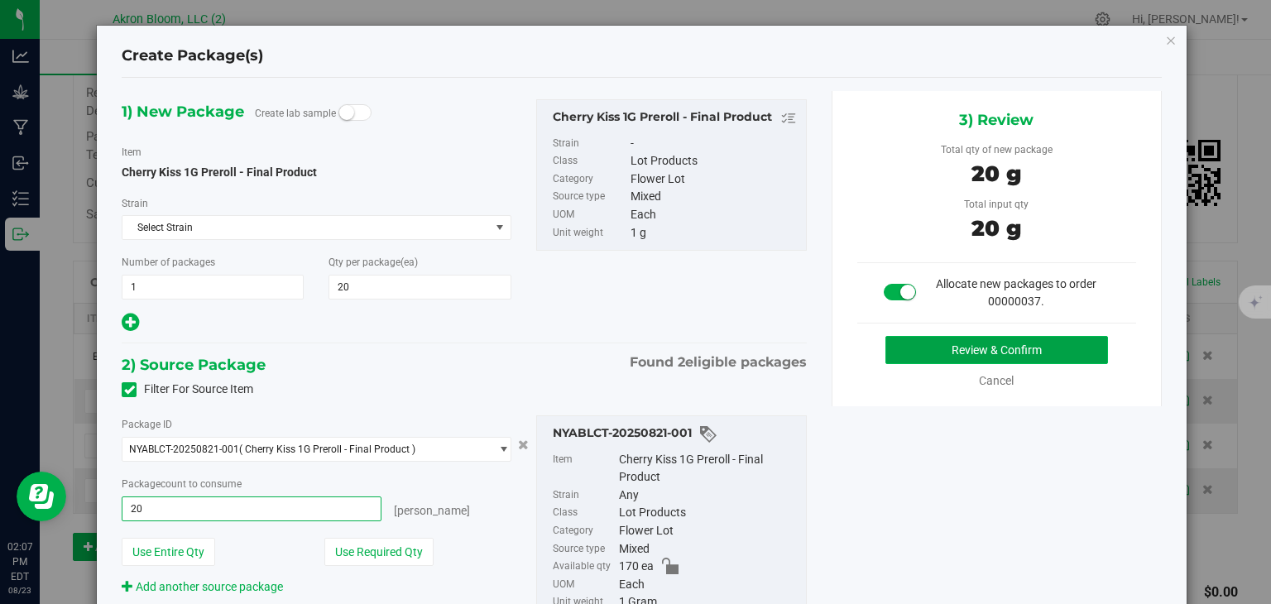
click at [931, 344] on button "Review & Confirm" at bounding box center [997, 350] width 223 height 28
type input "20 ea"
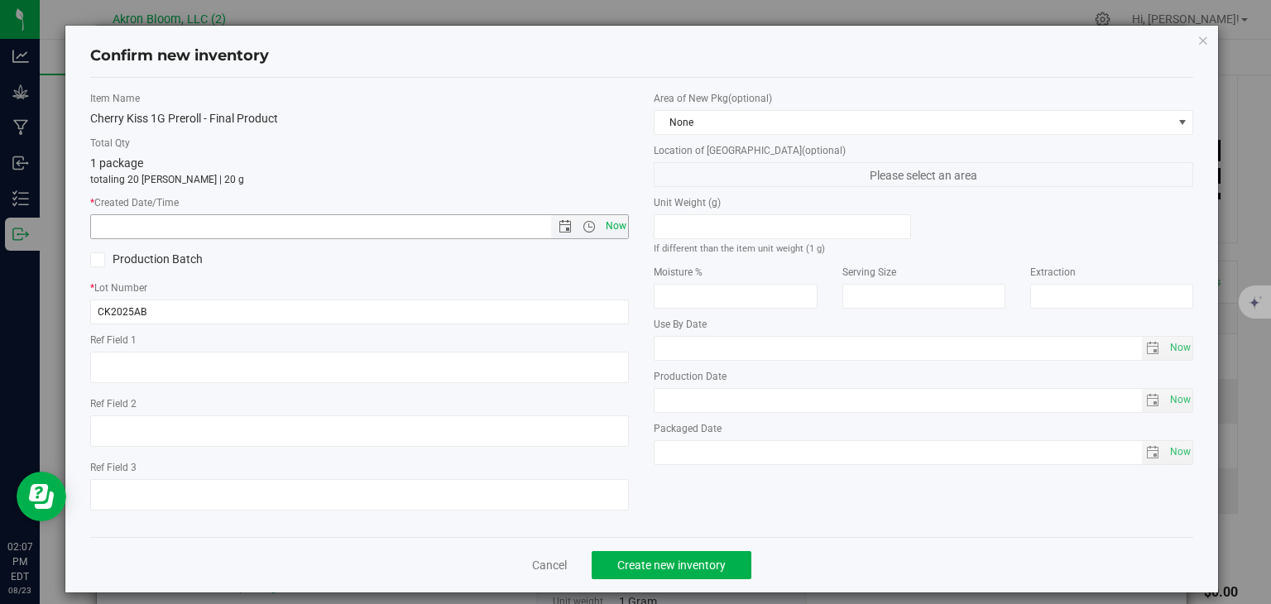
click at [613, 226] on span "Now" at bounding box center [616, 226] width 28 height 24
type input "[DATE] 2:07 PM"
click at [669, 565] on span "Create new inventory" at bounding box center [671, 565] width 108 height 13
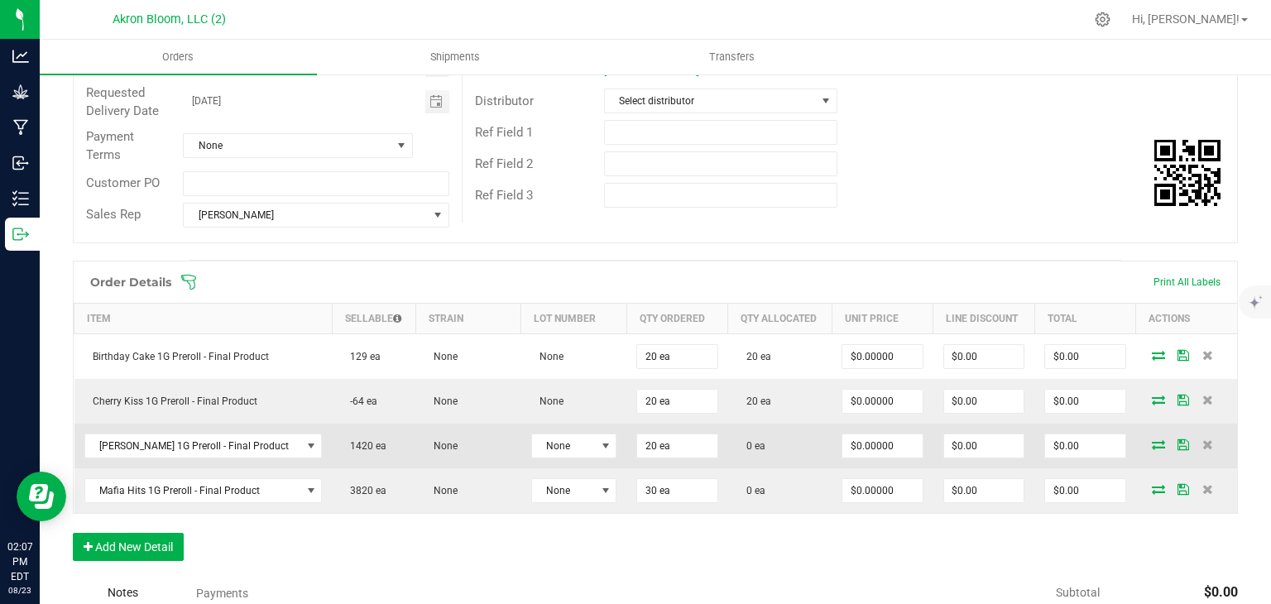
click at [1159, 440] on icon at bounding box center [1158, 445] width 13 height 10
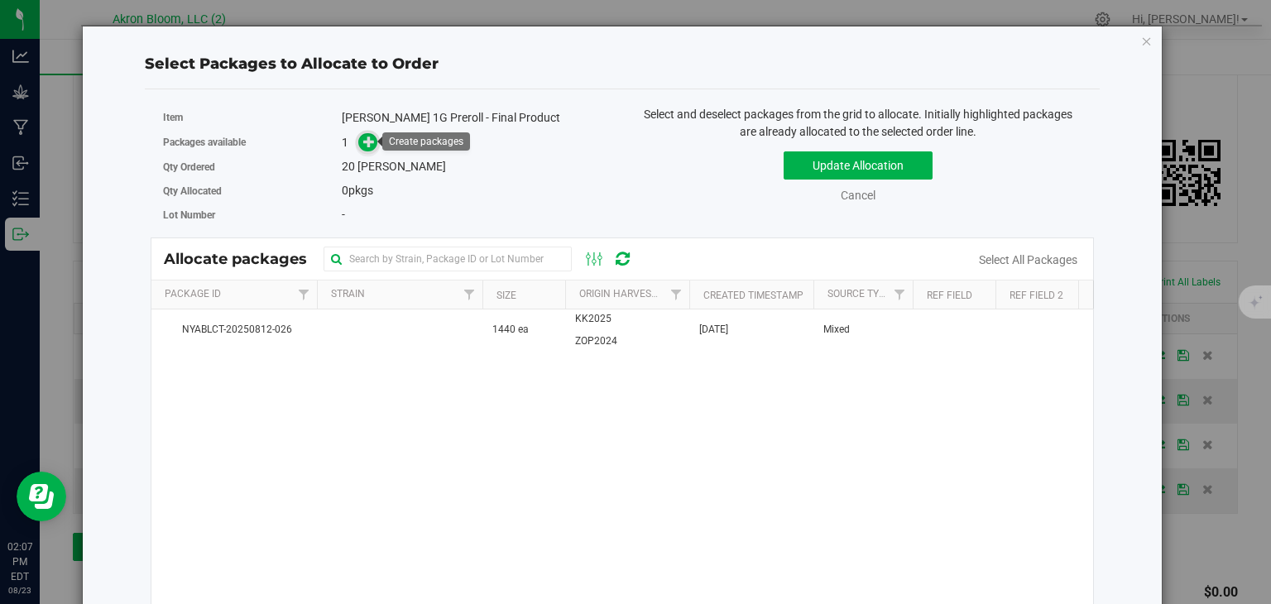
click at [372, 142] on icon at bounding box center [369, 142] width 12 height 12
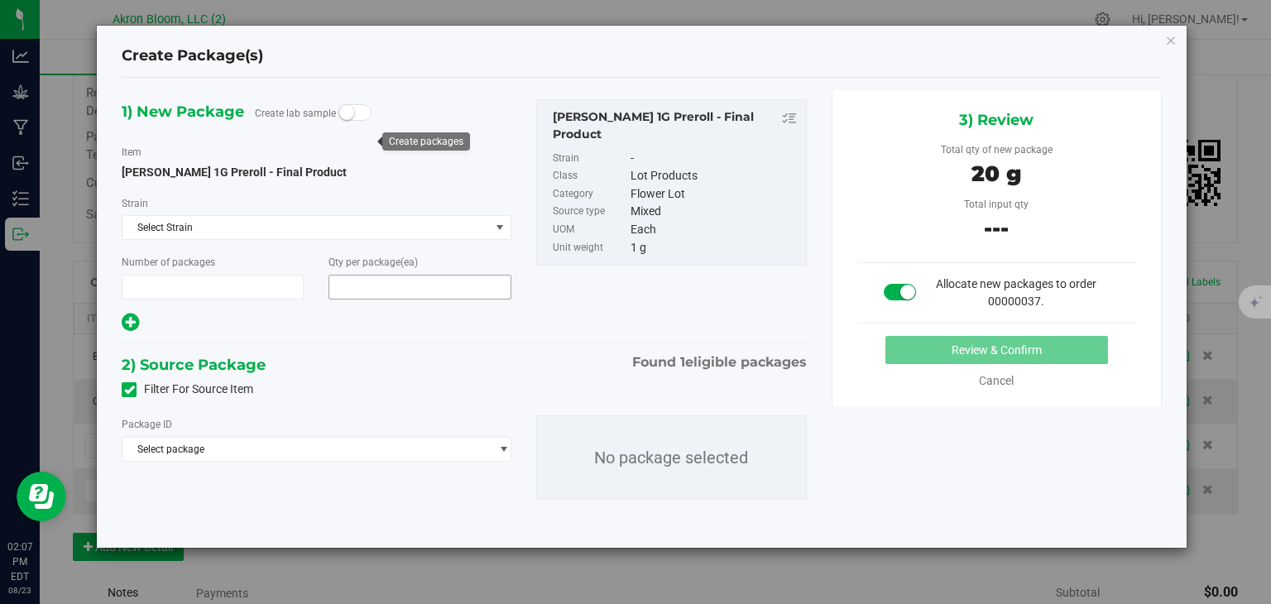
type input "1"
type input "20"
click at [502, 444] on span "select" at bounding box center [503, 449] width 12 height 13
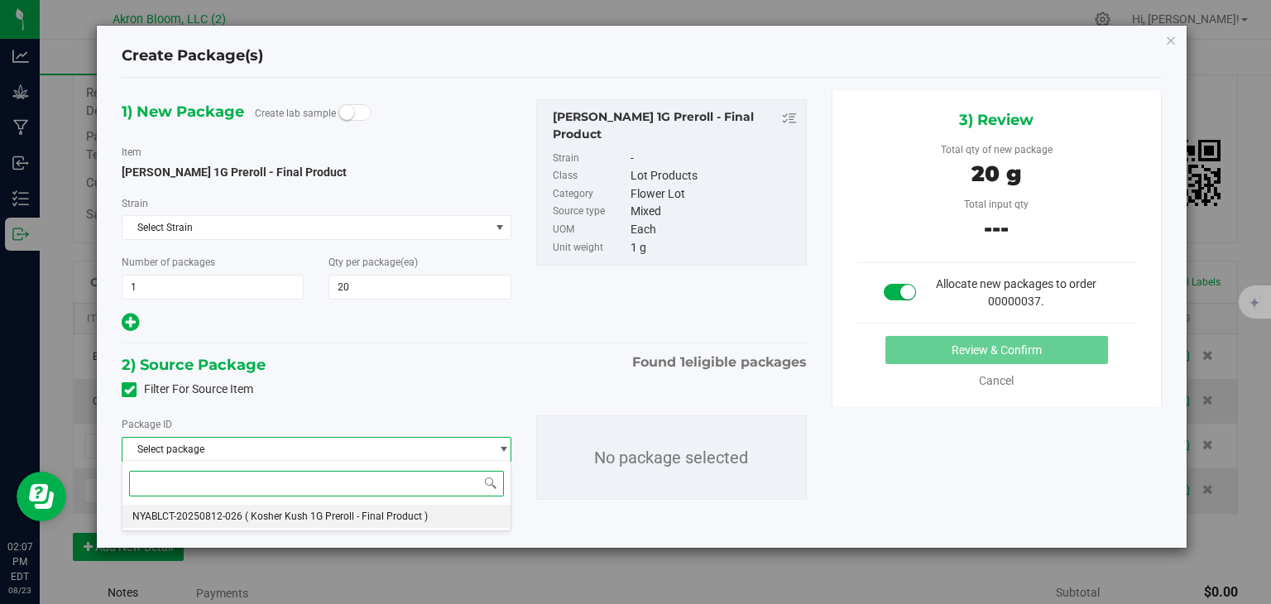
click at [475, 512] on li "NYABLCT-20250812-026 ( Kosher Kush 1G Preroll - Final Product )" at bounding box center [316, 516] width 387 height 23
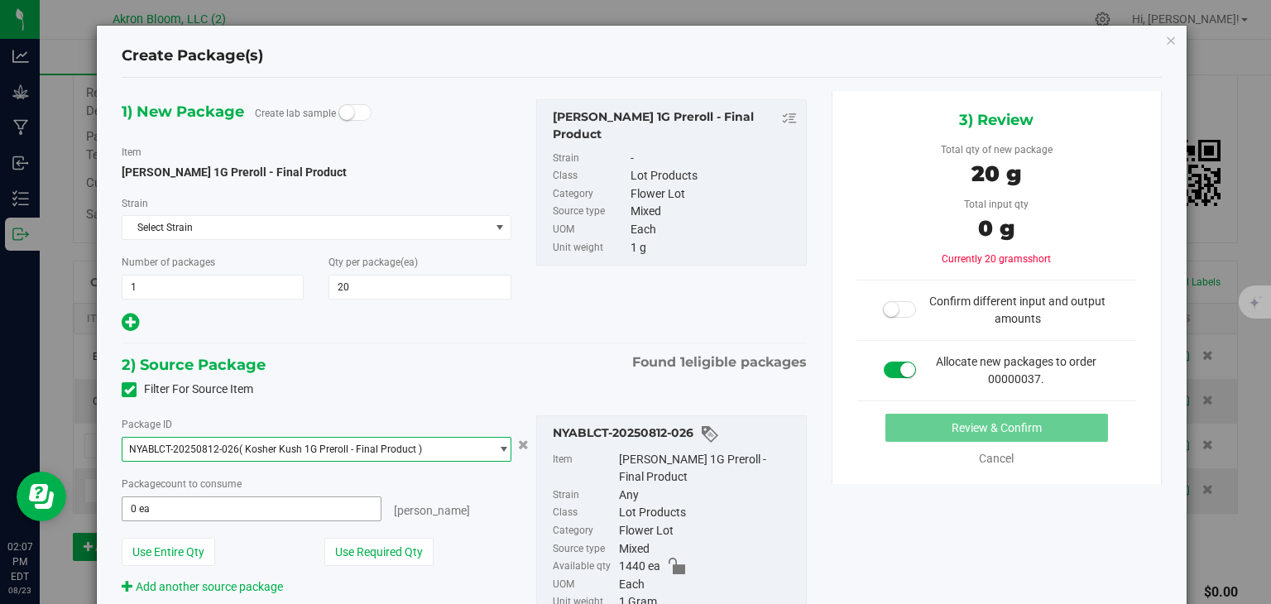
click at [267, 509] on input "0 ea" at bounding box center [251, 508] width 257 height 23
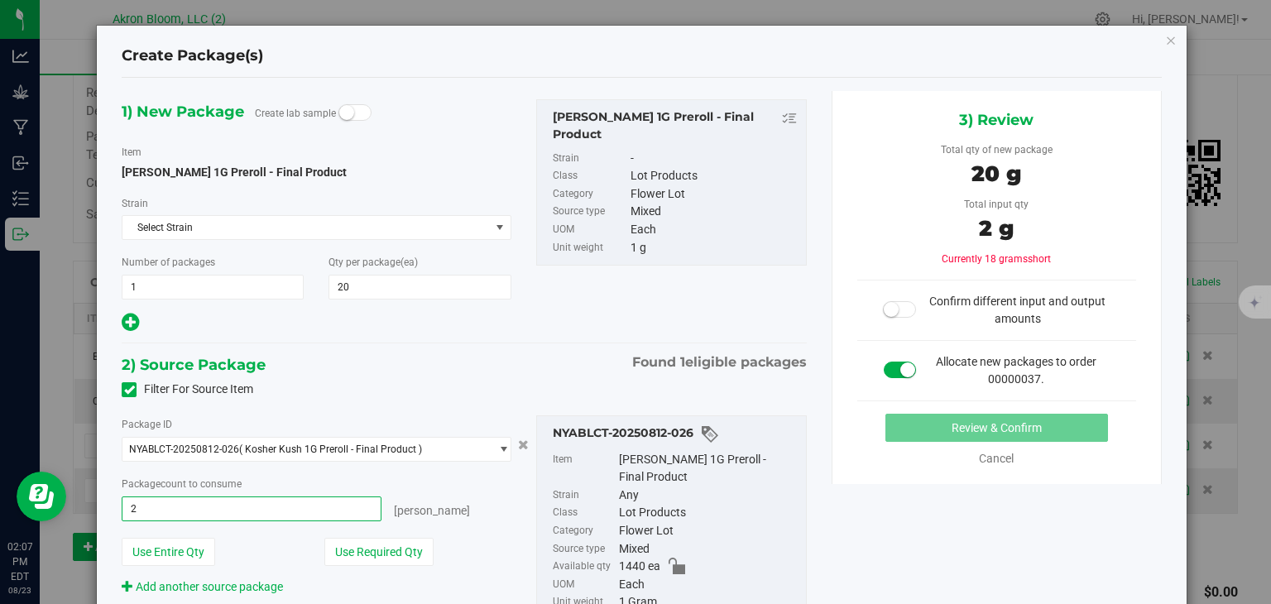
type input "20"
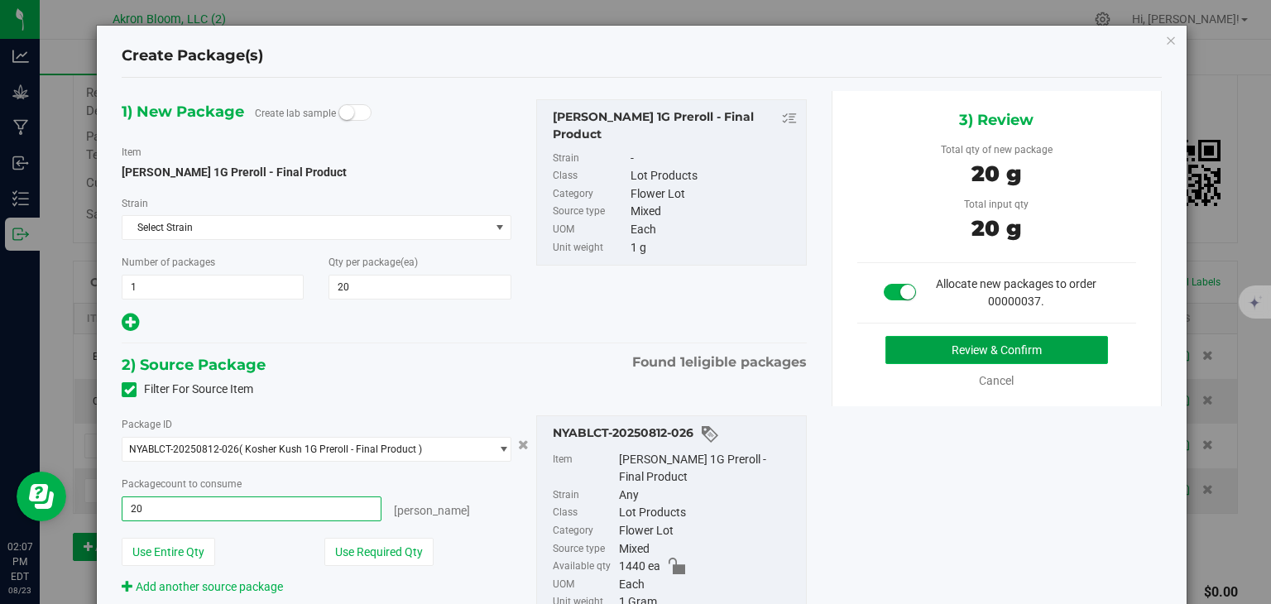
click at [969, 340] on button "Review & Confirm" at bounding box center [997, 350] width 223 height 28
type input "20 ea"
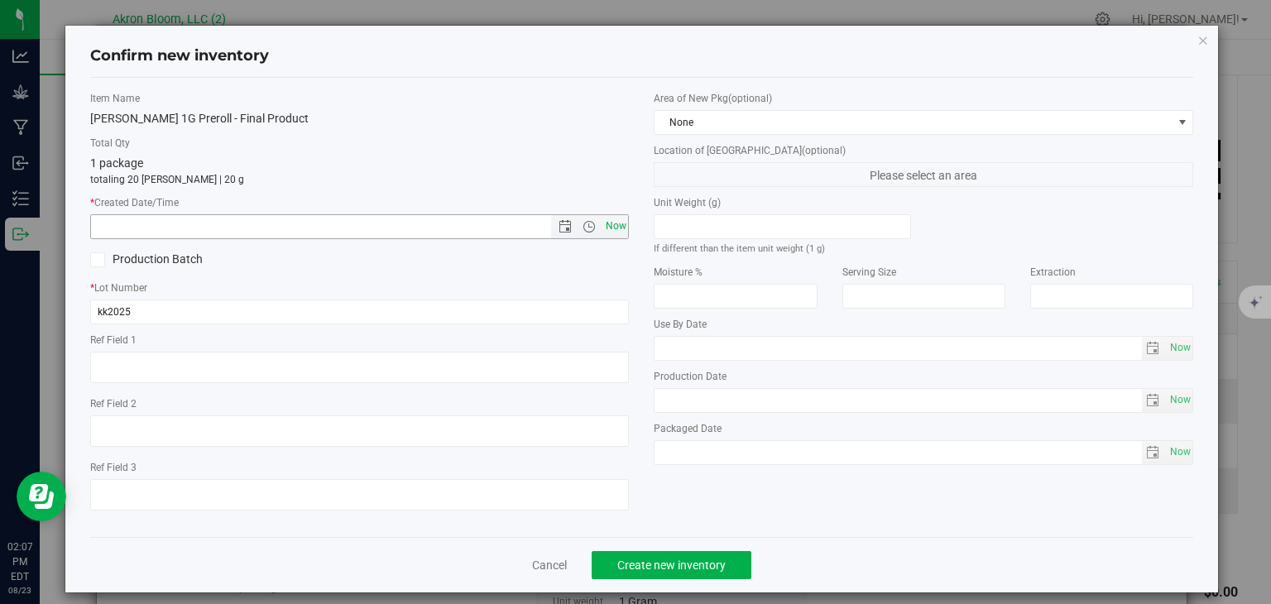
click at [624, 222] on span "Now" at bounding box center [616, 226] width 28 height 24
type input "[DATE] 2:07 PM"
click at [680, 564] on span "Create new inventory" at bounding box center [671, 565] width 108 height 13
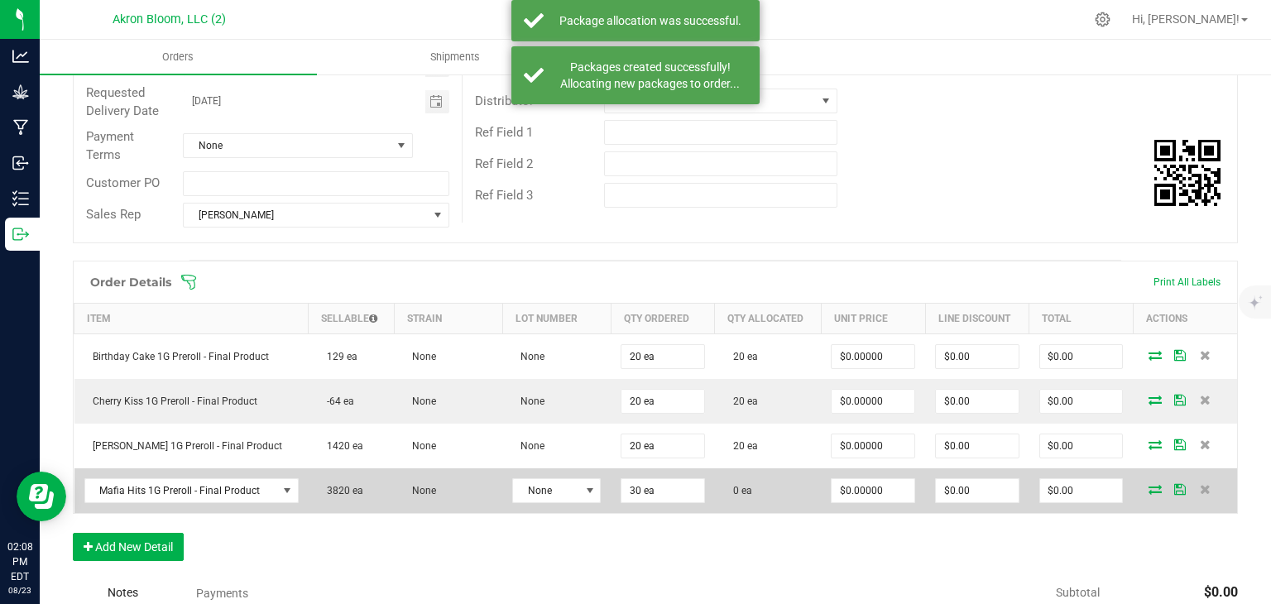
click at [1160, 490] on icon at bounding box center [1155, 489] width 13 height 10
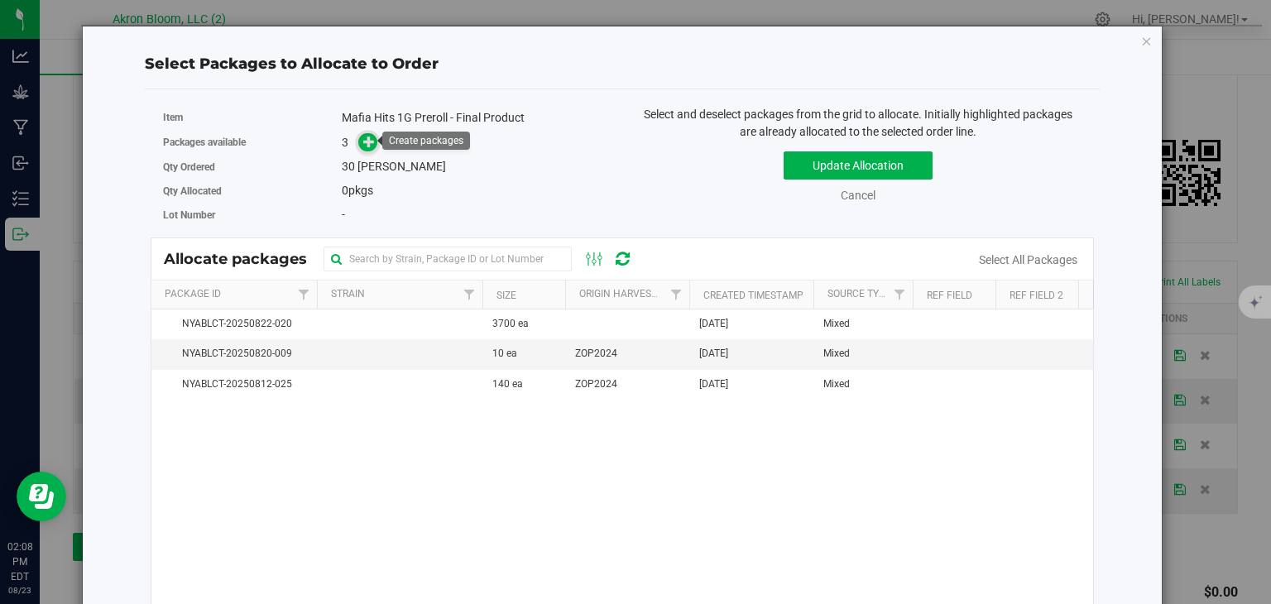
click at [363, 137] on icon at bounding box center [369, 142] width 12 height 12
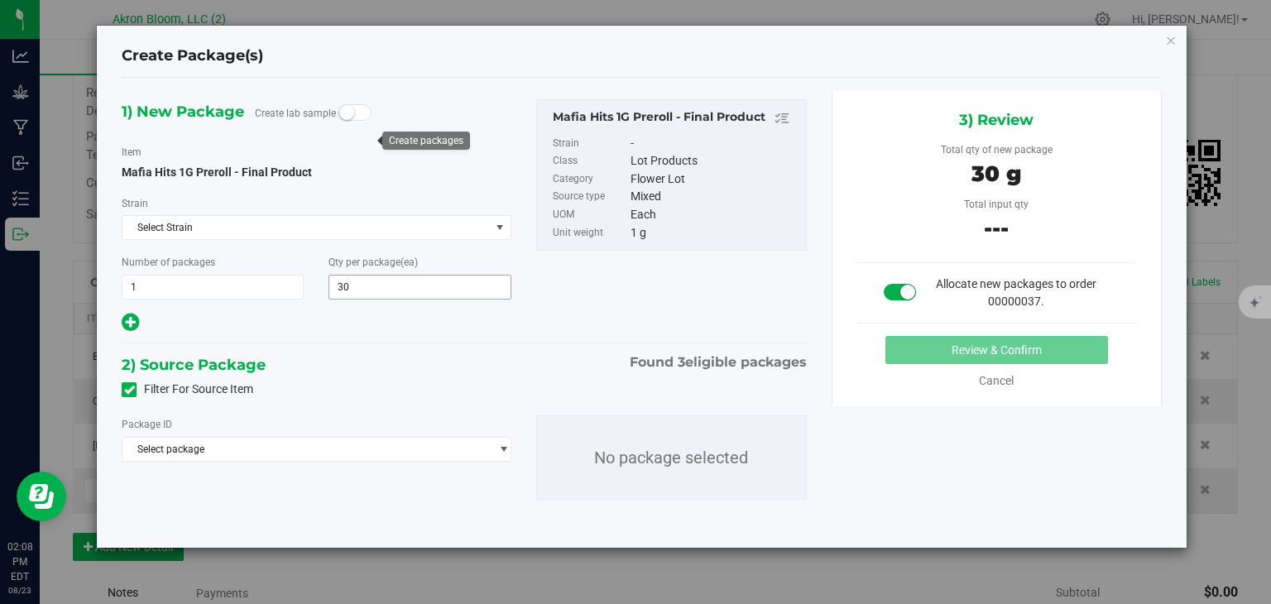
type input "30"
click at [504, 444] on span "select" at bounding box center [503, 449] width 12 height 13
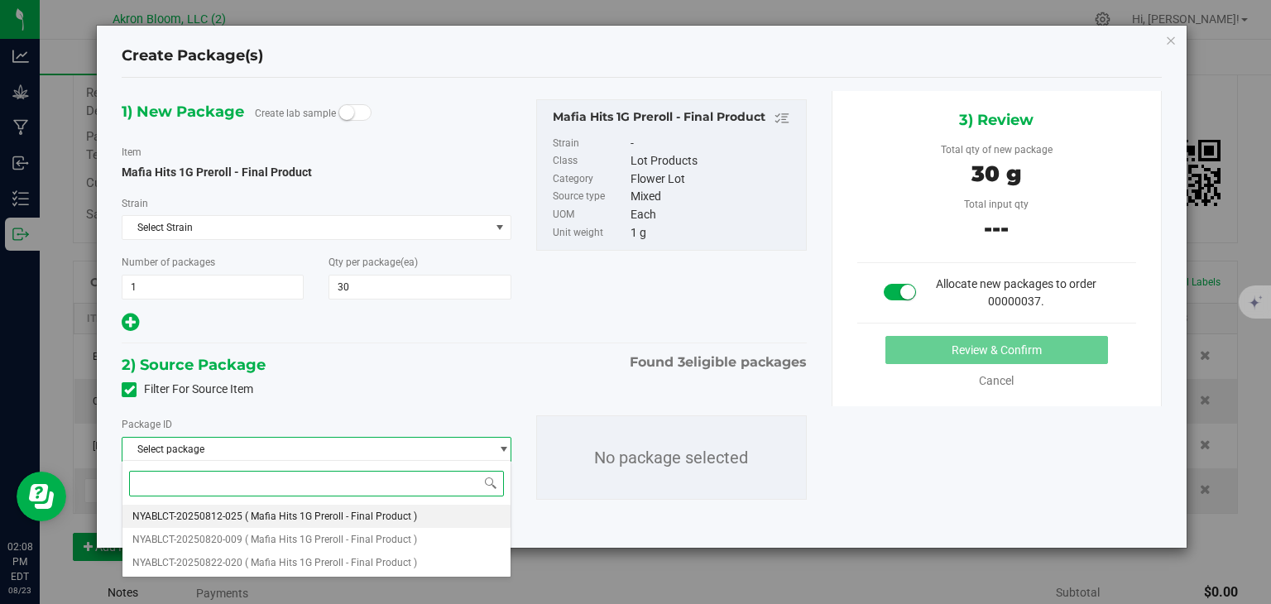
click at [452, 511] on li "NYABLCT-20250812-025 ( Mafia Hits 1G Preroll - Final Product )" at bounding box center [316, 516] width 387 height 23
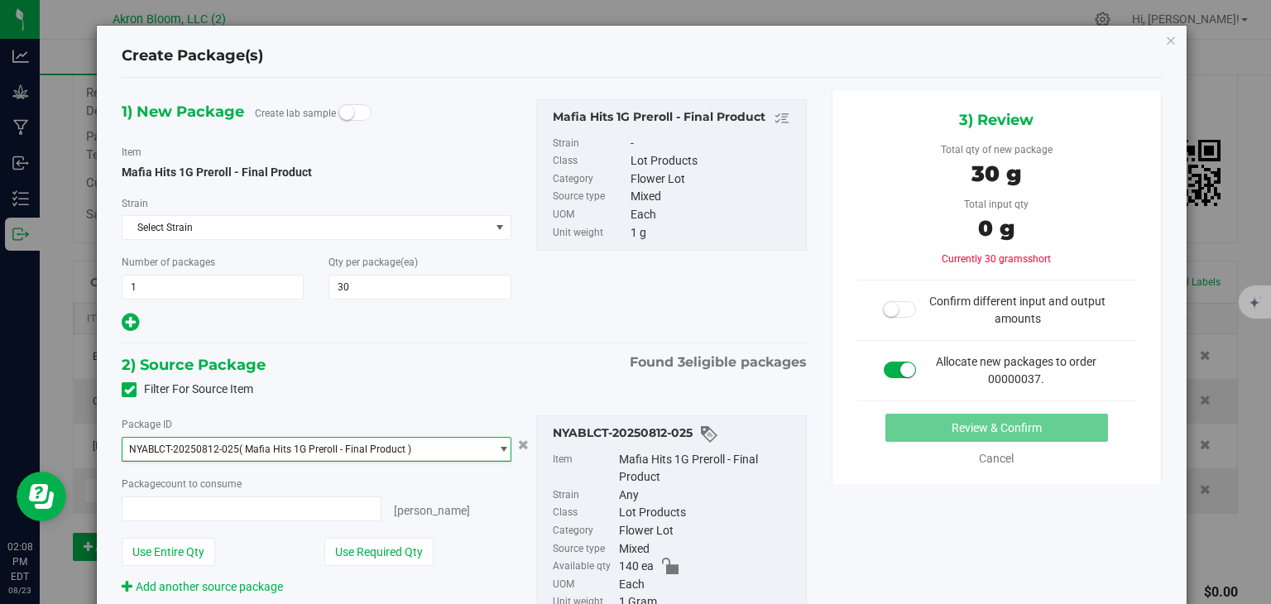
type input "0 ea"
click at [250, 502] on span "0 ea 0" at bounding box center [251, 509] width 259 height 25
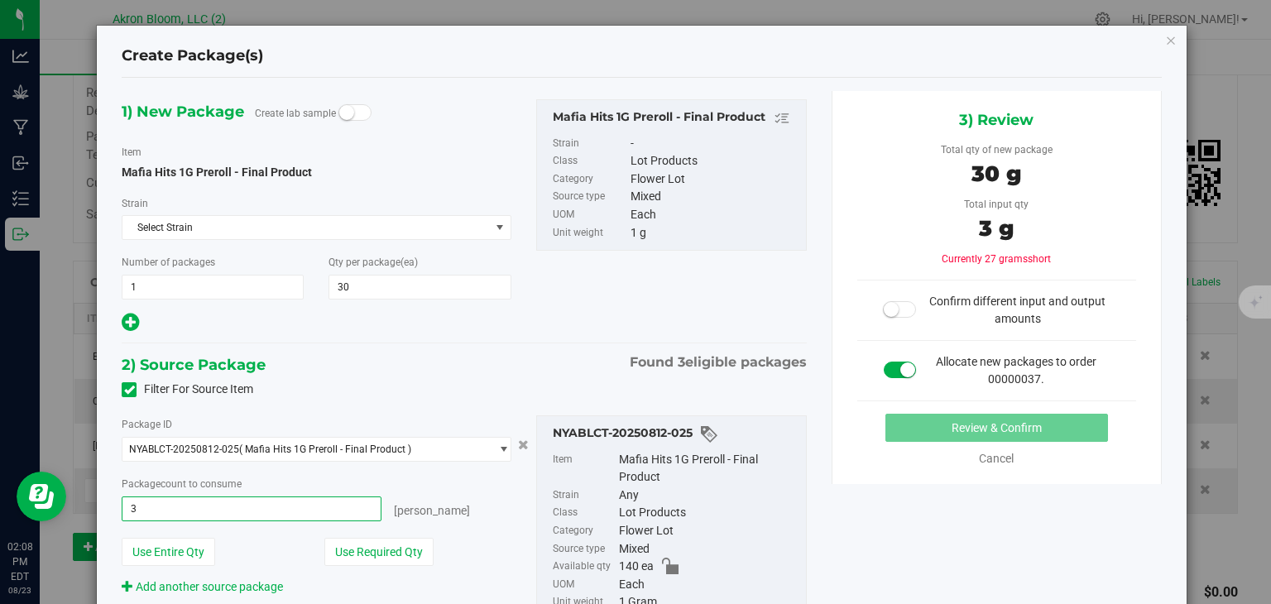
type input "30"
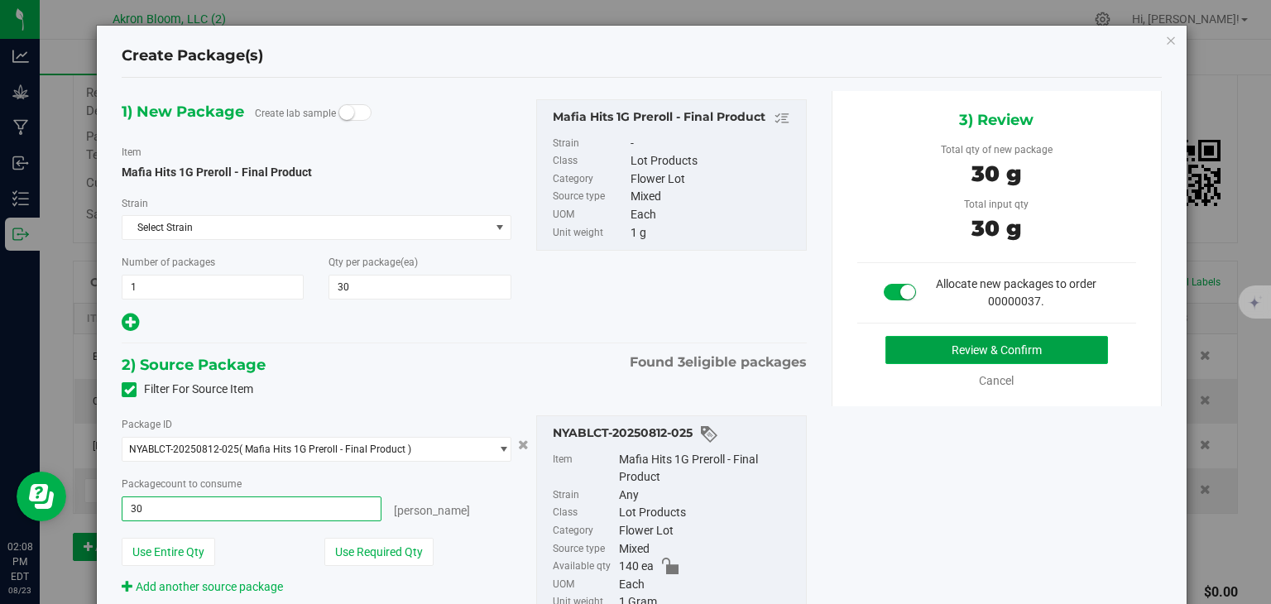
click at [951, 348] on button "Review & Confirm" at bounding box center [997, 350] width 223 height 28
type input "30 ea"
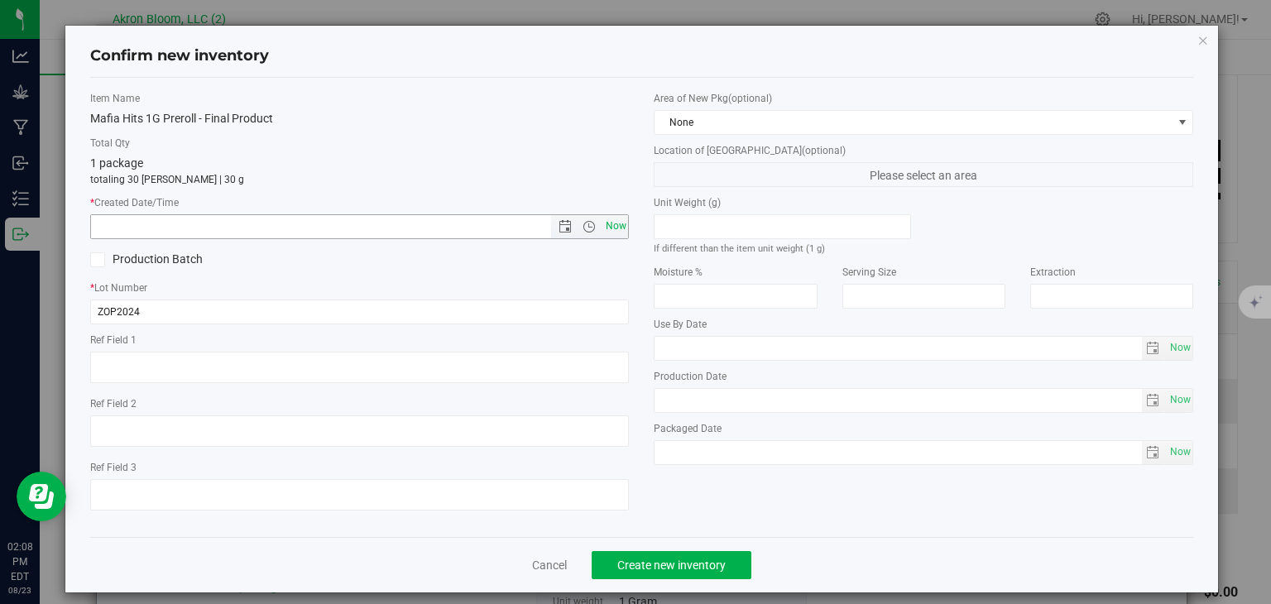
click at [617, 223] on span "Now" at bounding box center [616, 226] width 28 height 24
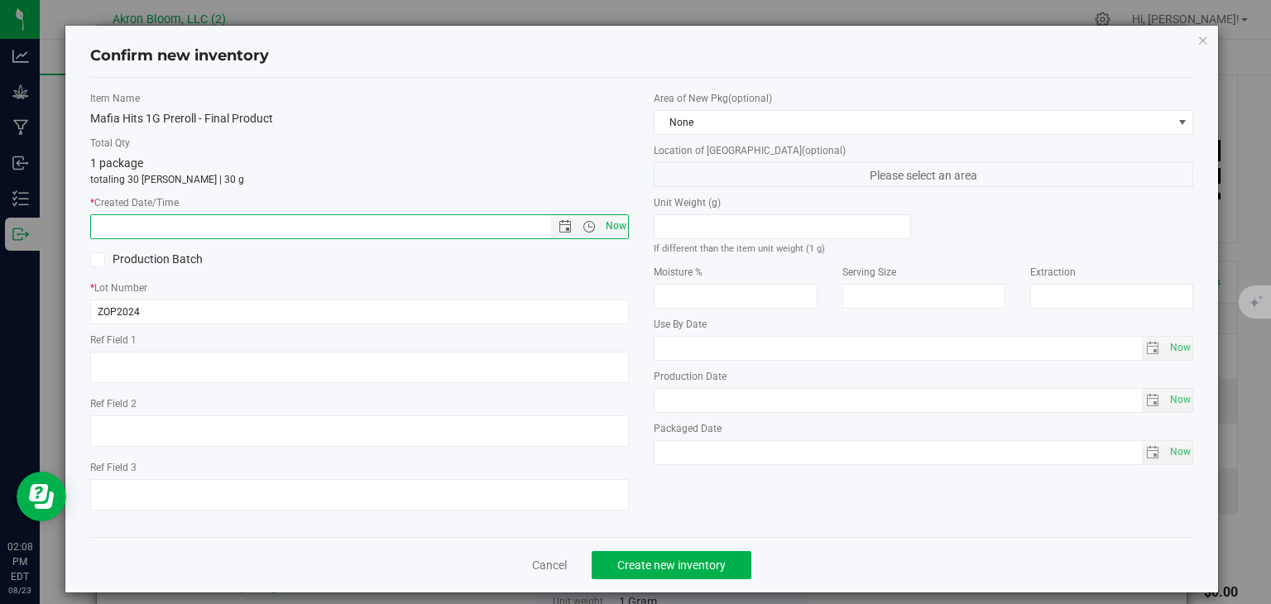
type input "[DATE] 2:08 PM"
click at [703, 563] on span "Create new inventory" at bounding box center [671, 565] width 108 height 13
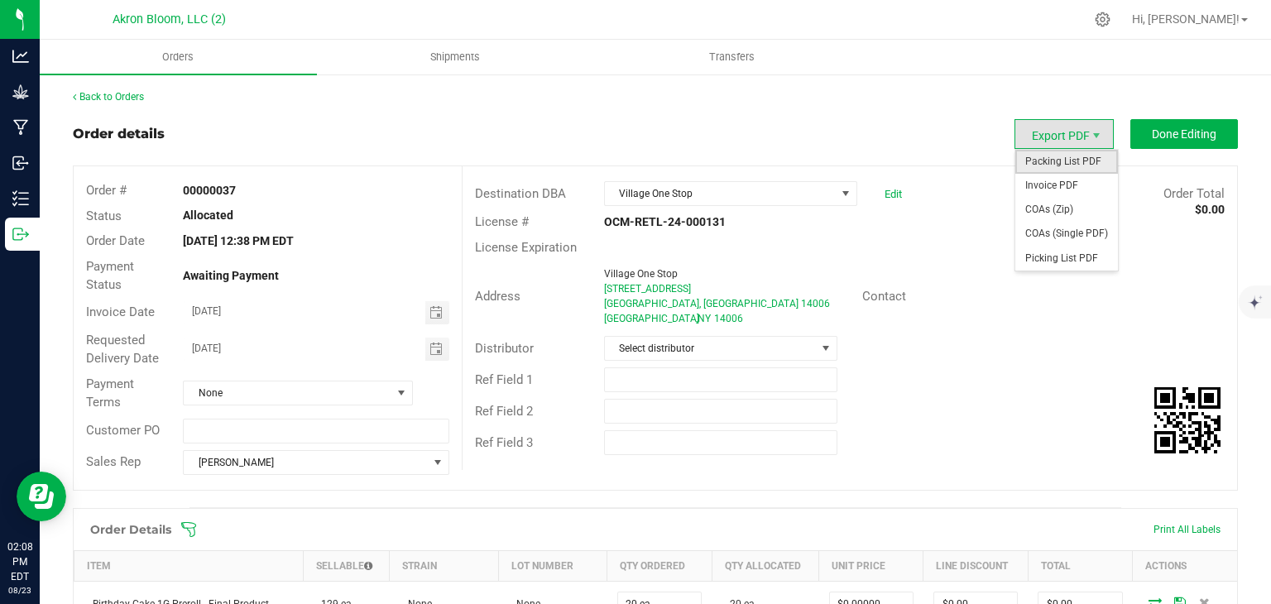
click at [1083, 156] on span "Packing List PDF" at bounding box center [1067, 162] width 103 height 24
click at [1064, 255] on span "Picking List PDF" at bounding box center [1067, 259] width 103 height 24
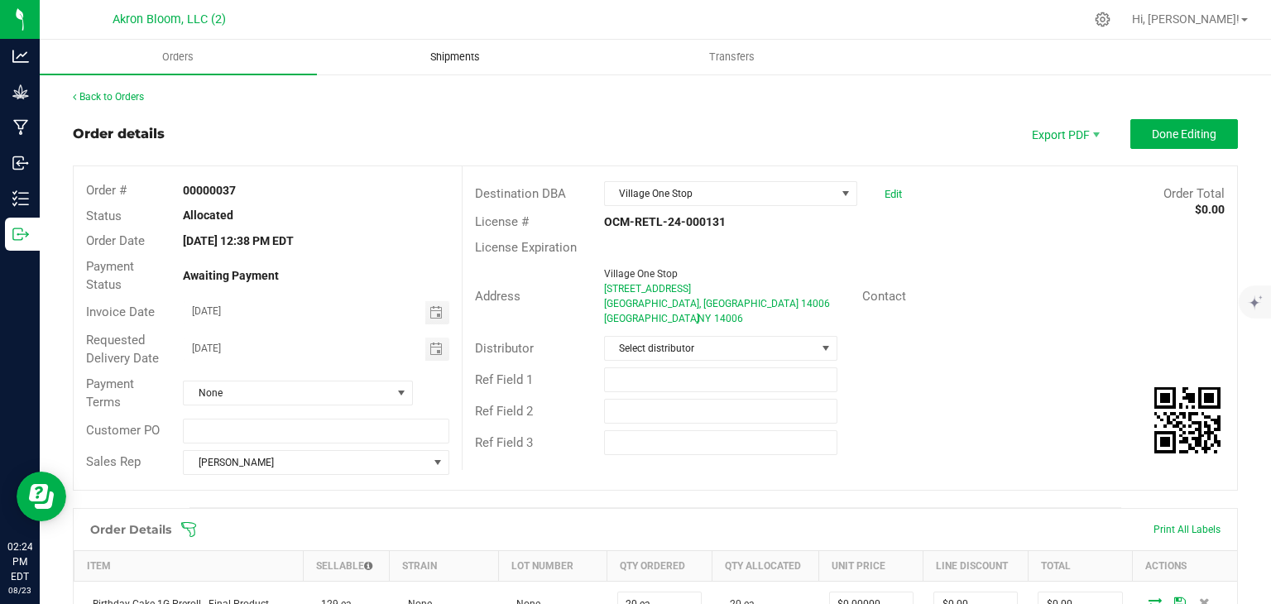
click at [455, 55] on span "Shipments" at bounding box center [455, 57] width 94 height 15
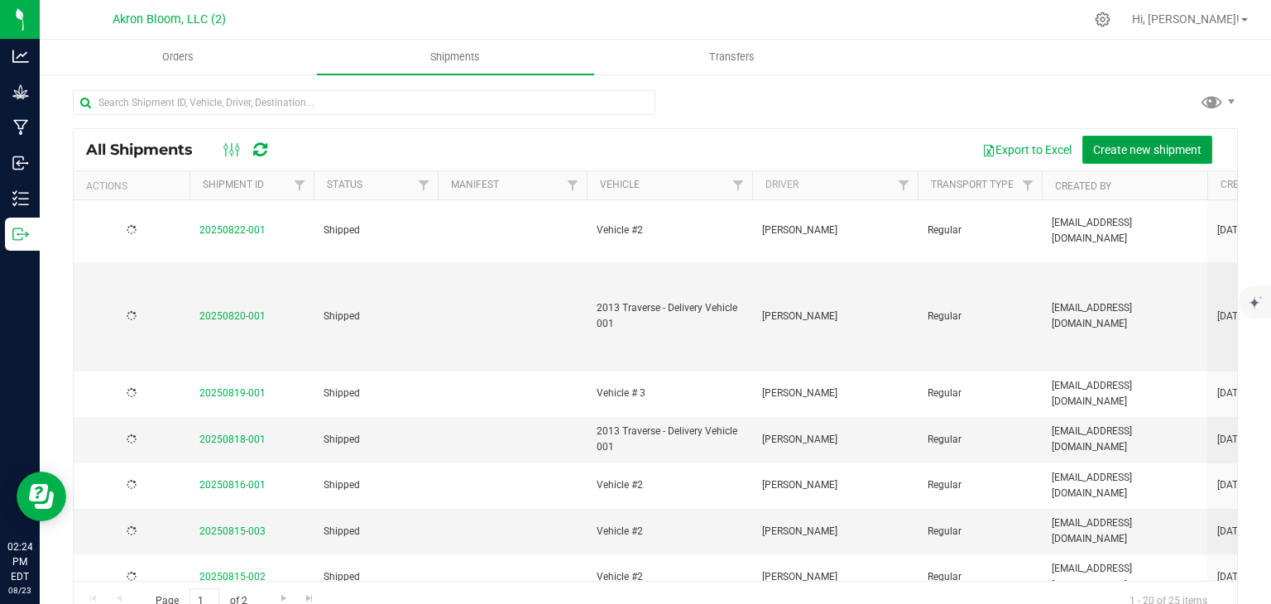
click at [1136, 151] on span "Create new shipment" at bounding box center [1147, 149] width 108 height 13
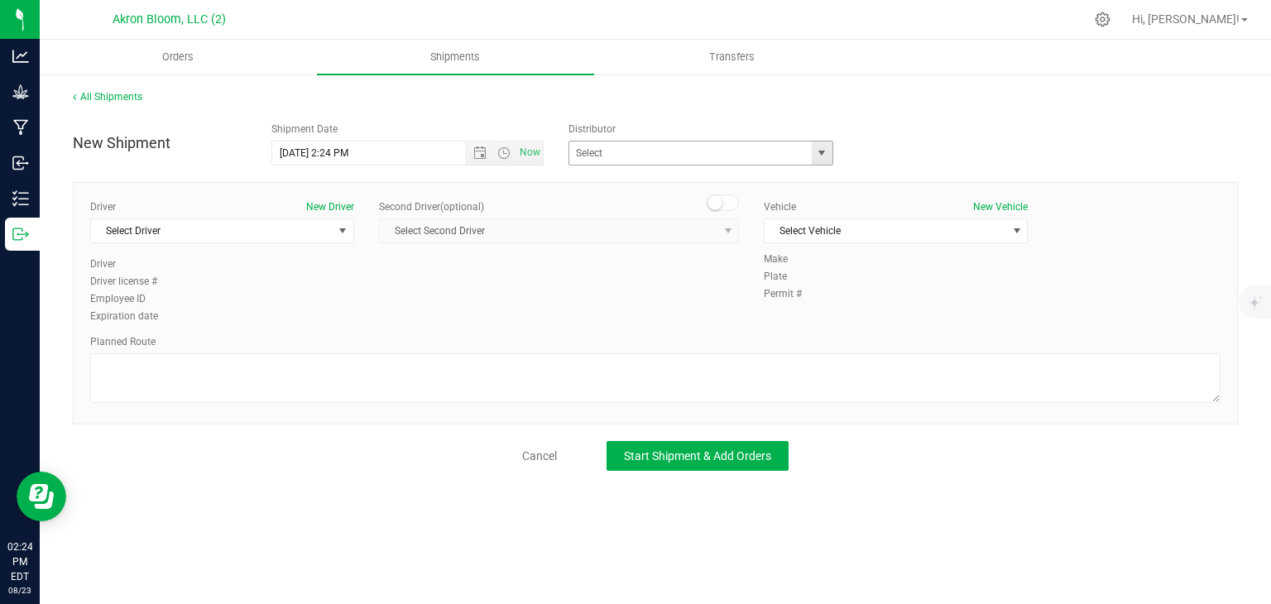
click at [824, 151] on span "select" at bounding box center [821, 153] width 13 height 13
click at [345, 226] on span "select" at bounding box center [342, 230] width 13 height 13
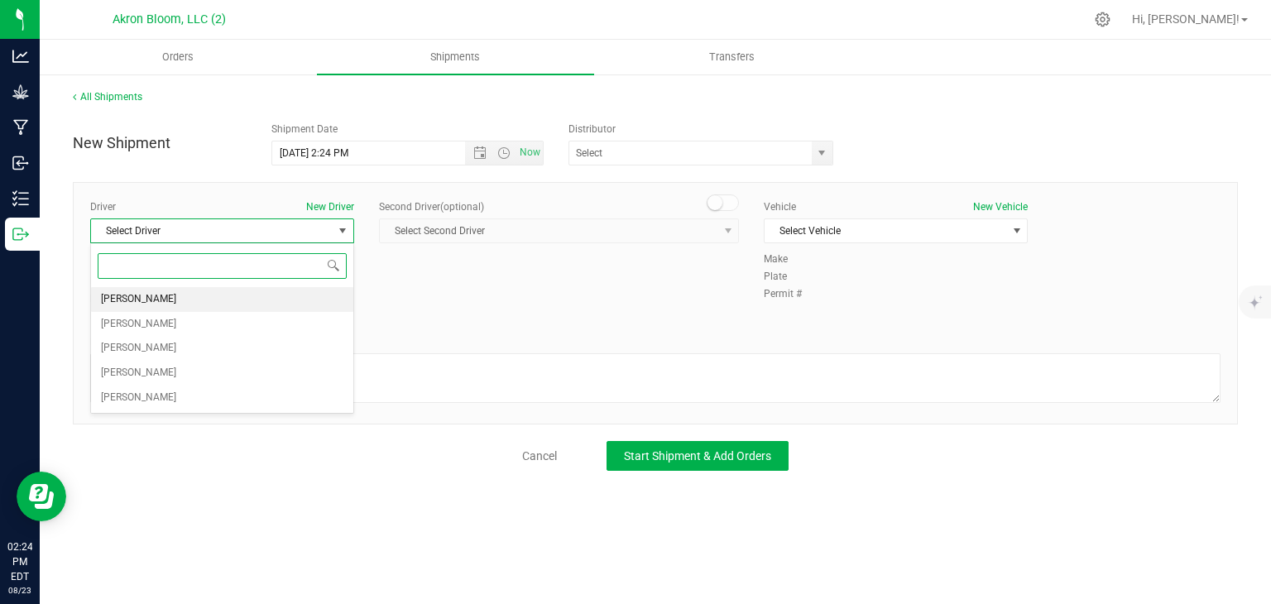
click at [284, 297] on li "[PERSON_NAME]" at bounding box center [222, 299] width 262 height 25
click at [1017, 227] on span "select" at bounding box center [1017, 230] width 13 height 13
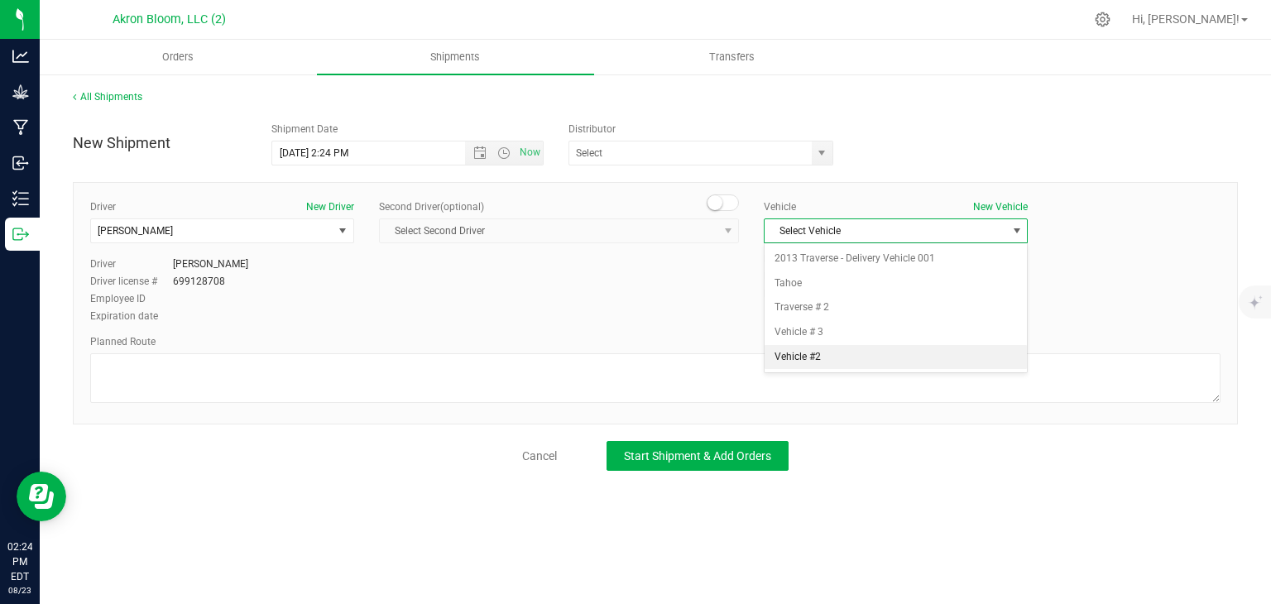
click at [950, 354] on li "Vehicle #2" at bounding box center [896, 357] width 262 height 25
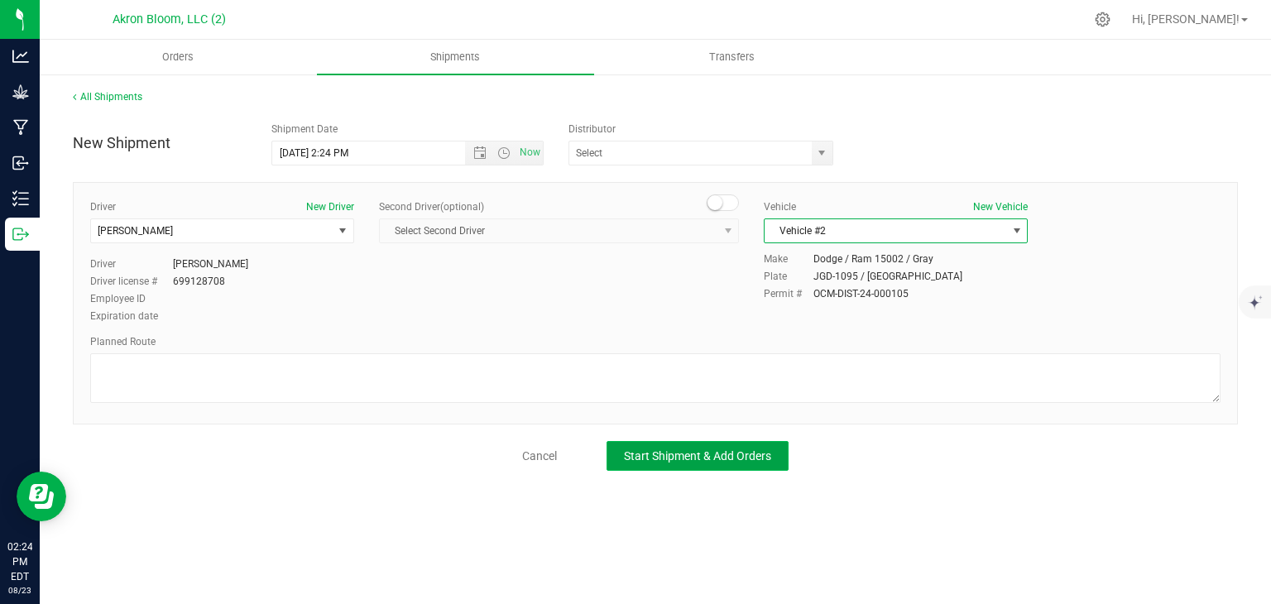
click at [724, 453] on span "Start Shipment & Add Orders" at bounding box center [697, 455] width 147 height 13
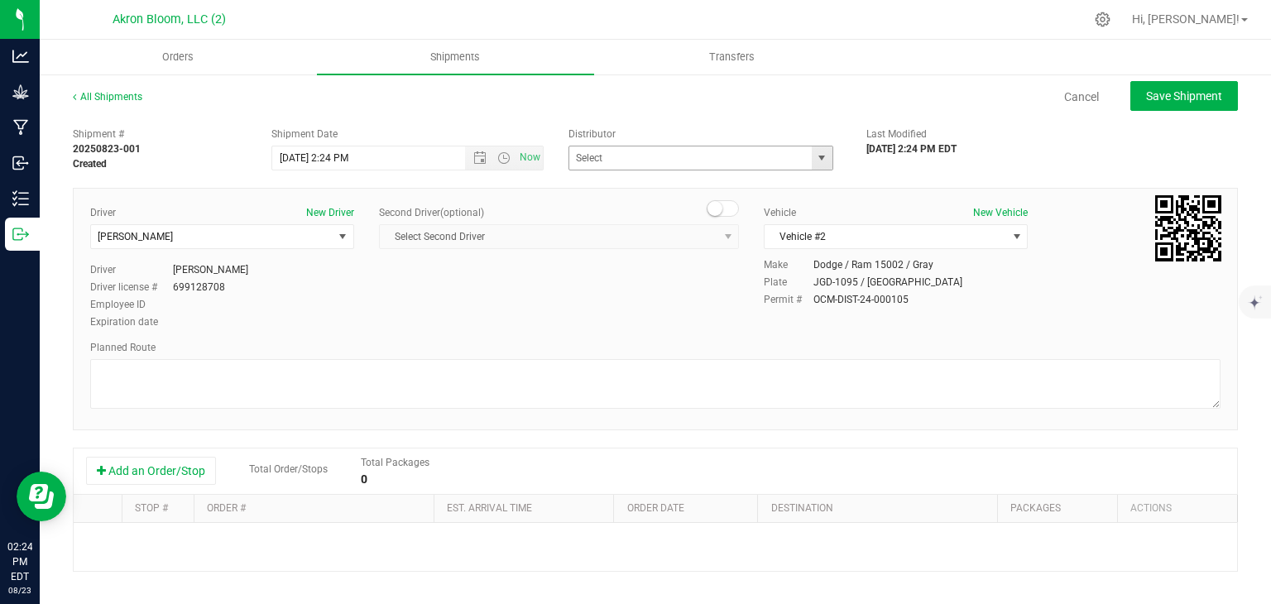
click at [824, 161] on span "select" at bounding box center [821, 157] width 13 height 13
click at [786, 128] on div "Distributor" at bounding box center [705, 134] width 273 height 15
click at [199, 468] on button "Add an Order/Stop" at bounding box center [151, 471] width 130 height 28
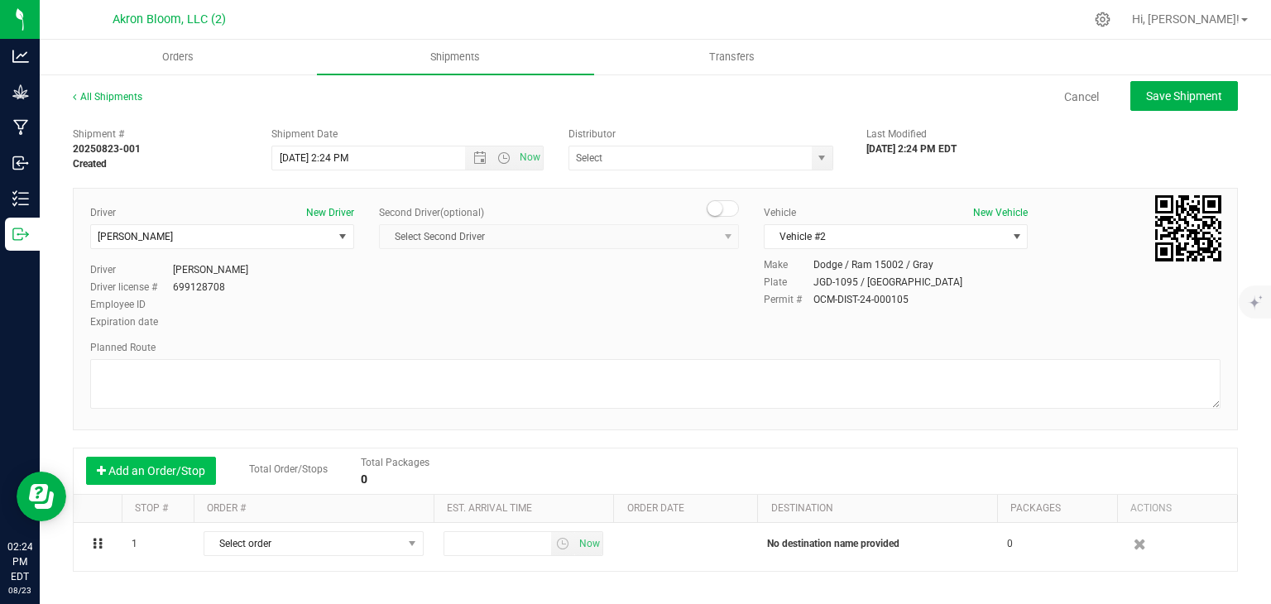
click at [199, 468] on button "Add an Order/Stop" at bounding box center [151, 471] width 130 height 28
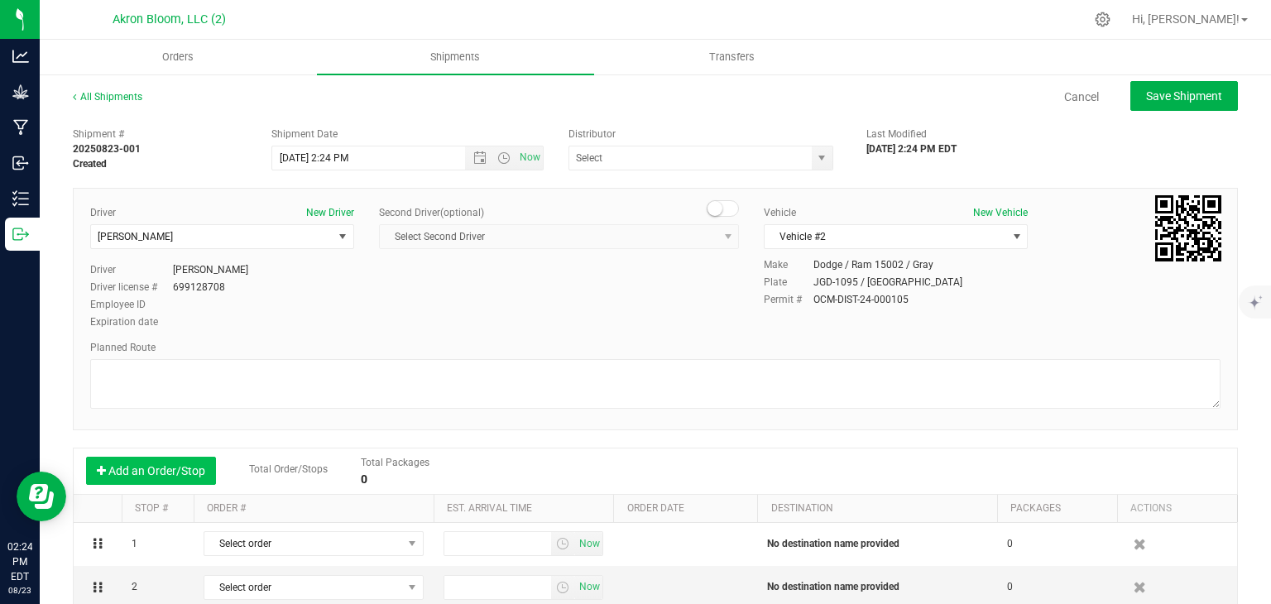
click at [199, 468] on button "Add an Order/Stop" at bounding box center [151, 471] width 130 height 28
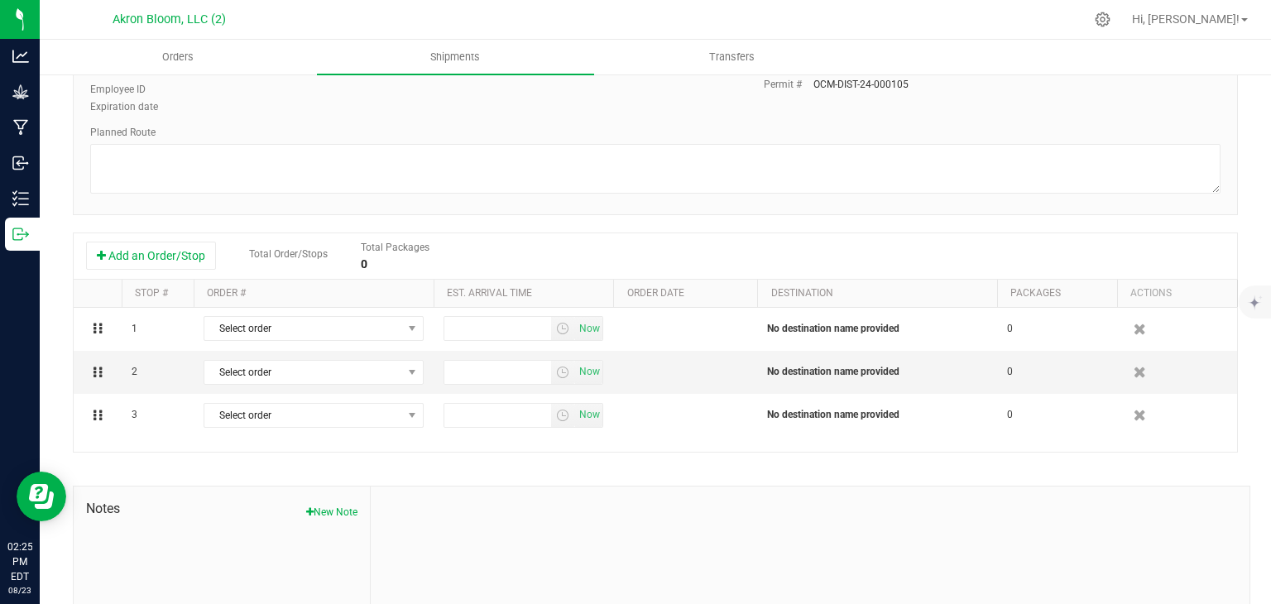
scroll to position [216, 0]
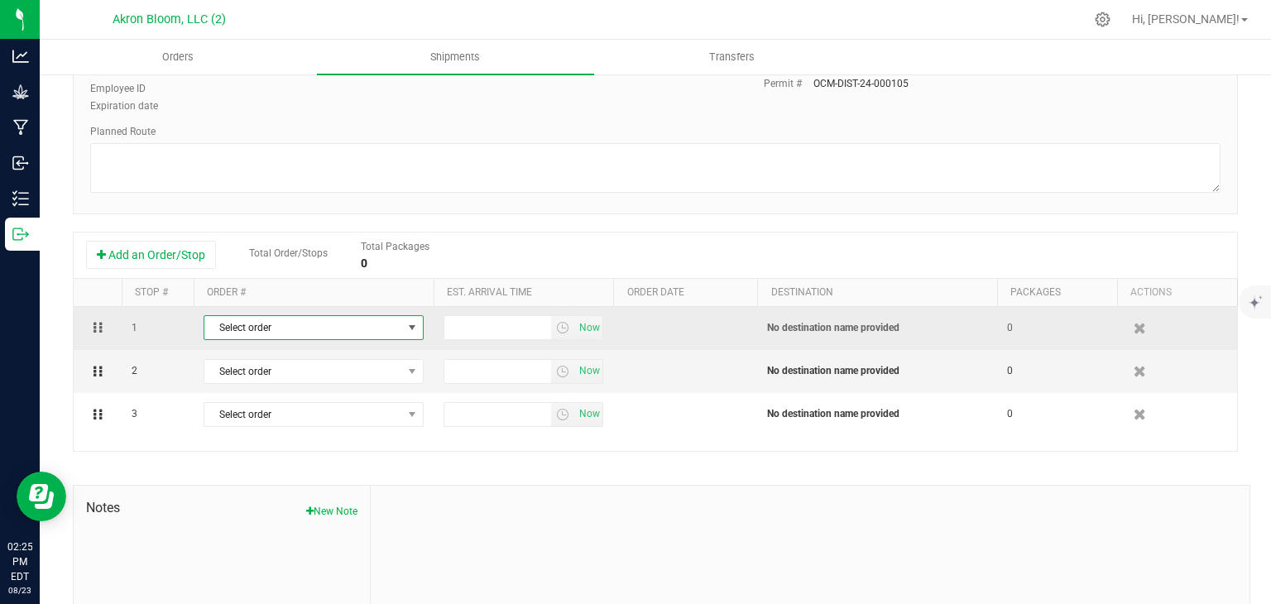
click at [416, 330] on span "select" at bounding box center [412, 327] width 13 height 13
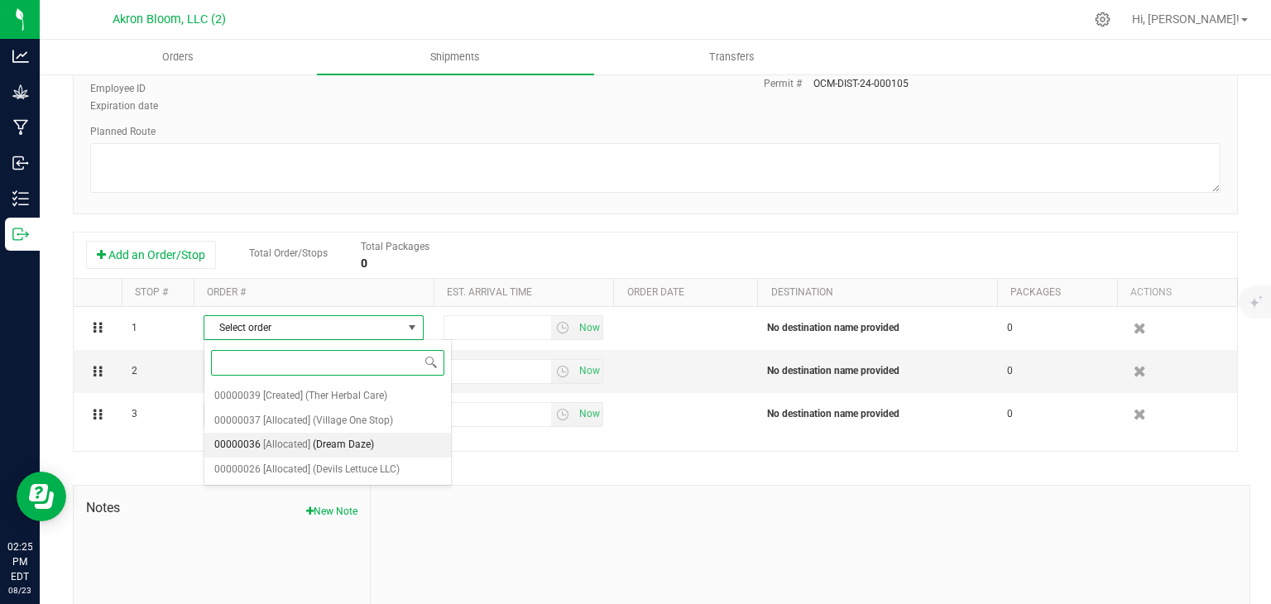
click at [385, 444] on li "00000036 [Allocated] (Dream Daze)" at bounding box center [327, 445] width 247 height 25
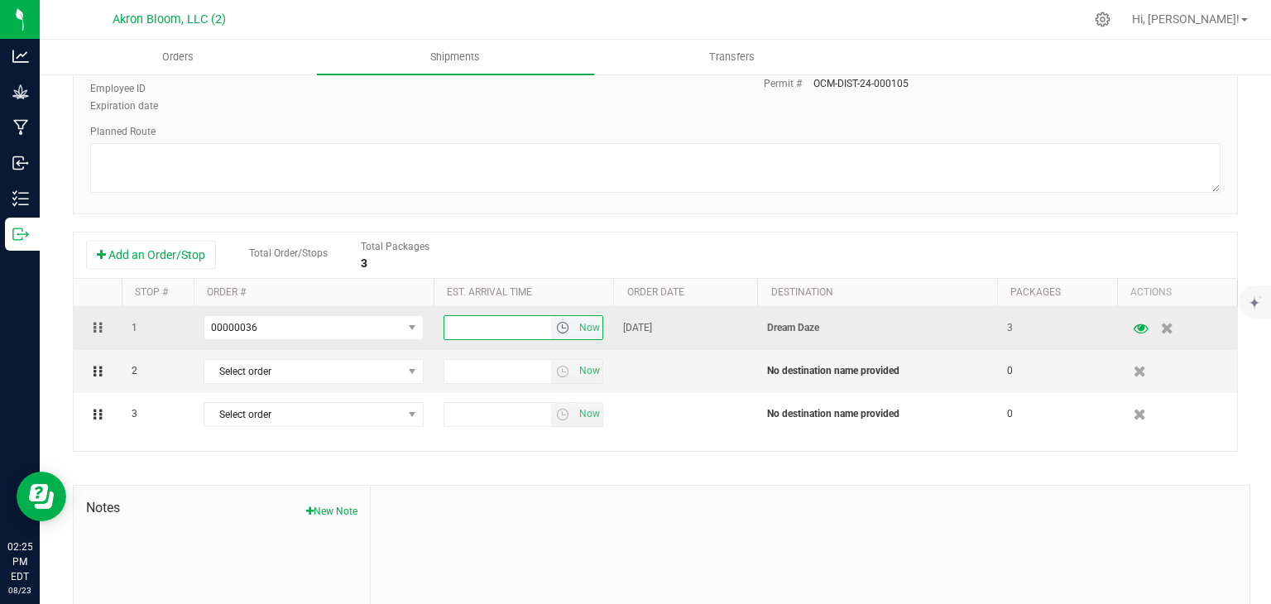
click at [498, 334] on input "text" at bounding box center [498, 327] width 108 height 23
type input "2:45 PM"
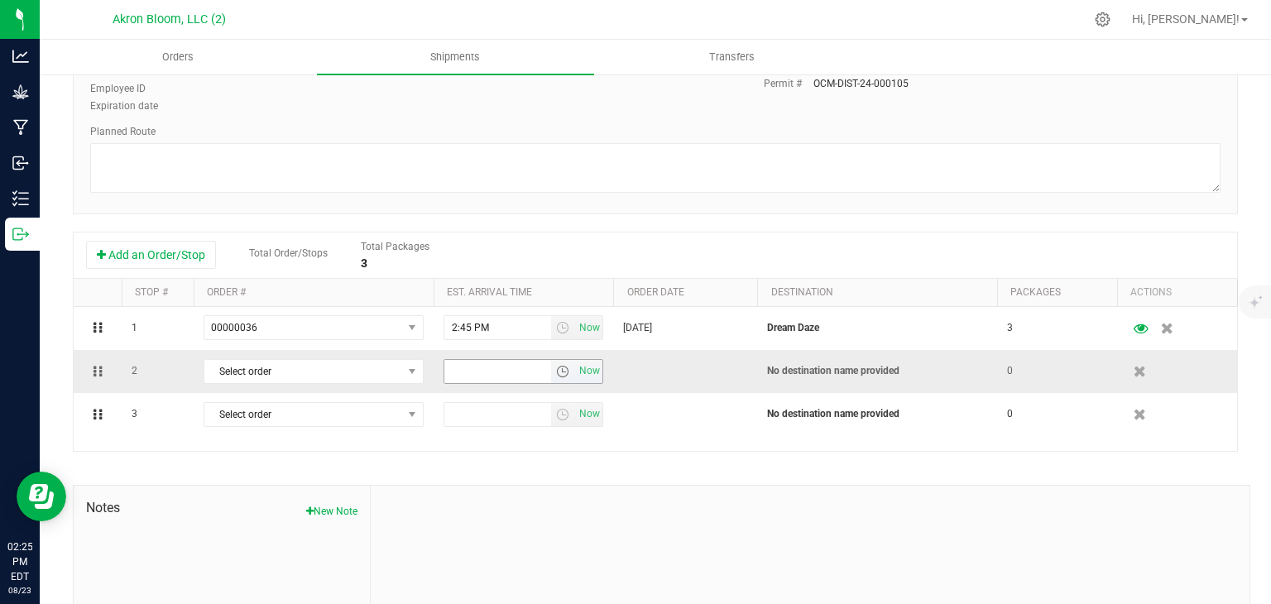
click at [460, 374] on input "text" at bounding box center [498, 371] width 108 height 23
type input "3:15 PM"
click at [410, 370] on span "select" at bounding box center [412, 371] width 13 height 13
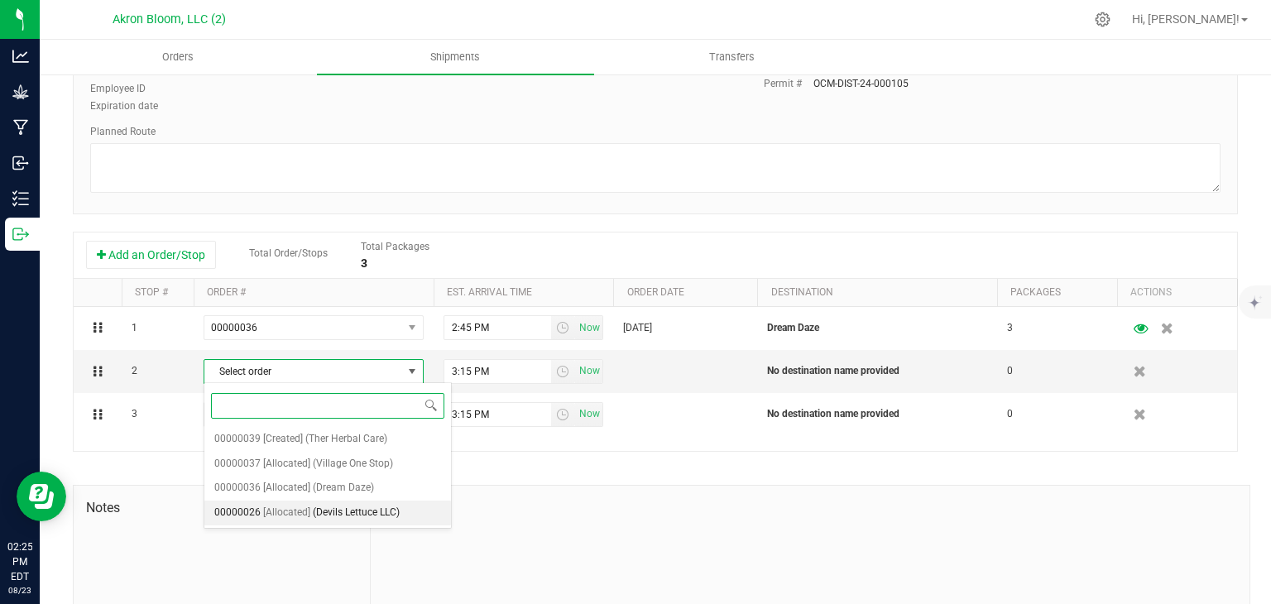
click at [368, 515] on span "(Devils Lettuce LLC)" at bounding box center [356, 513] width 87 height 22
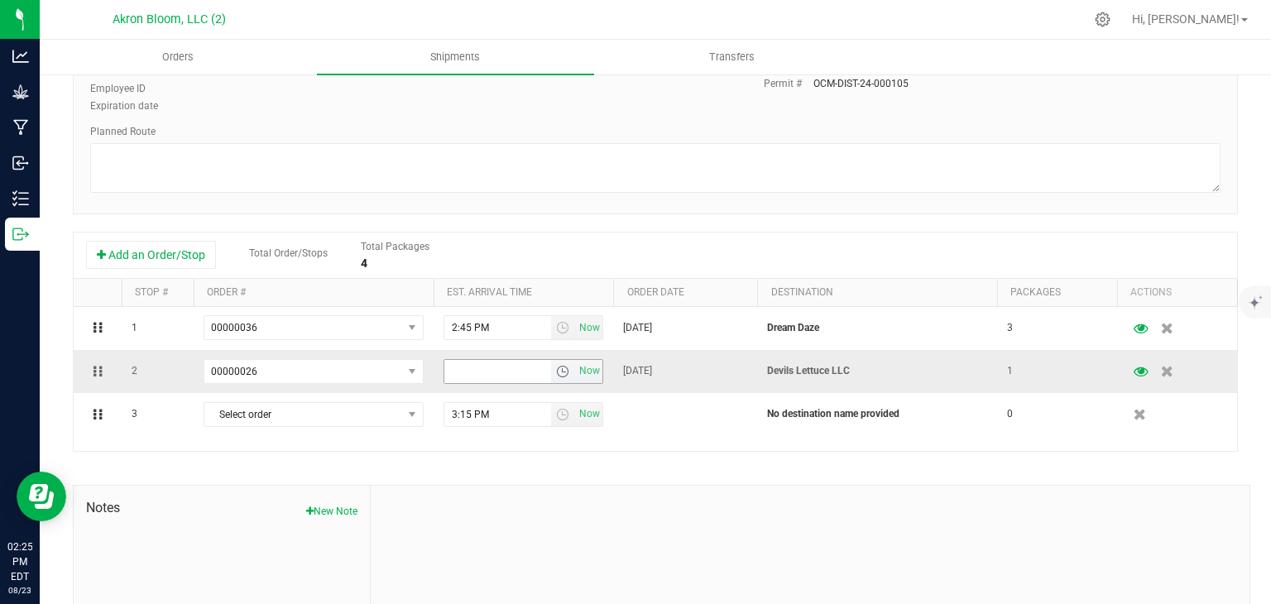
click at [461, 372] on input "text" at bounding box center [498, 371] width 108 height 23
type input "3:15 PM"
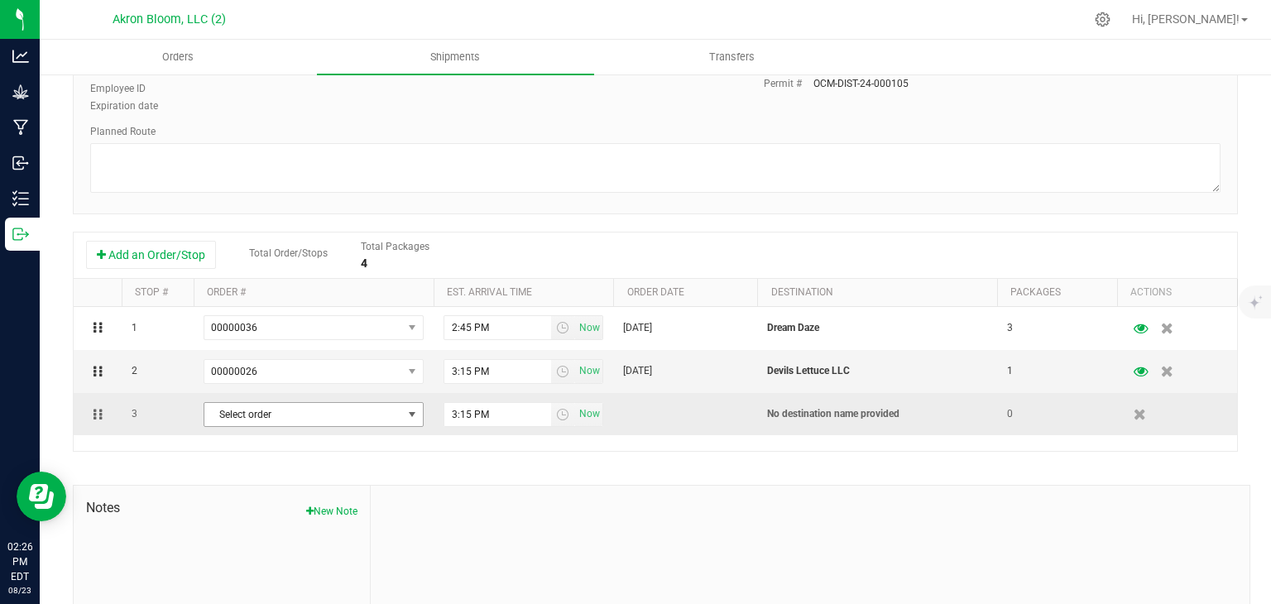
click at [415, 412] on span "select" at bounding box center [412, 414] width 13 height 13
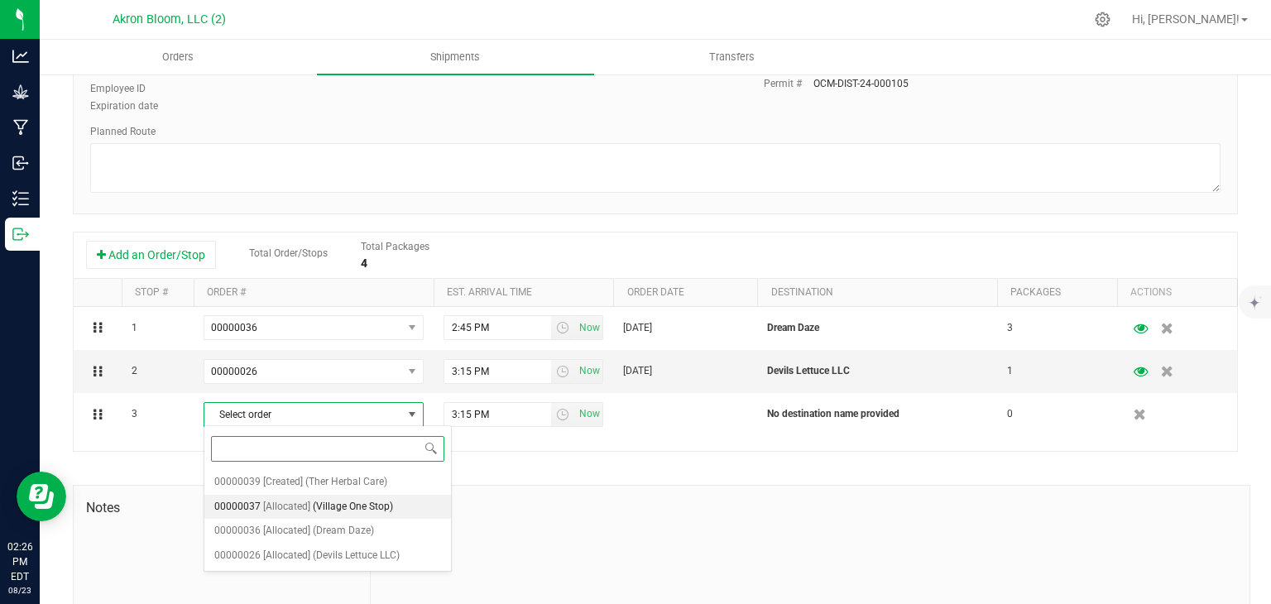
click at [363, 505] on span "(Village One Stop)" at bounding box center [353, 508] width 80 height 22
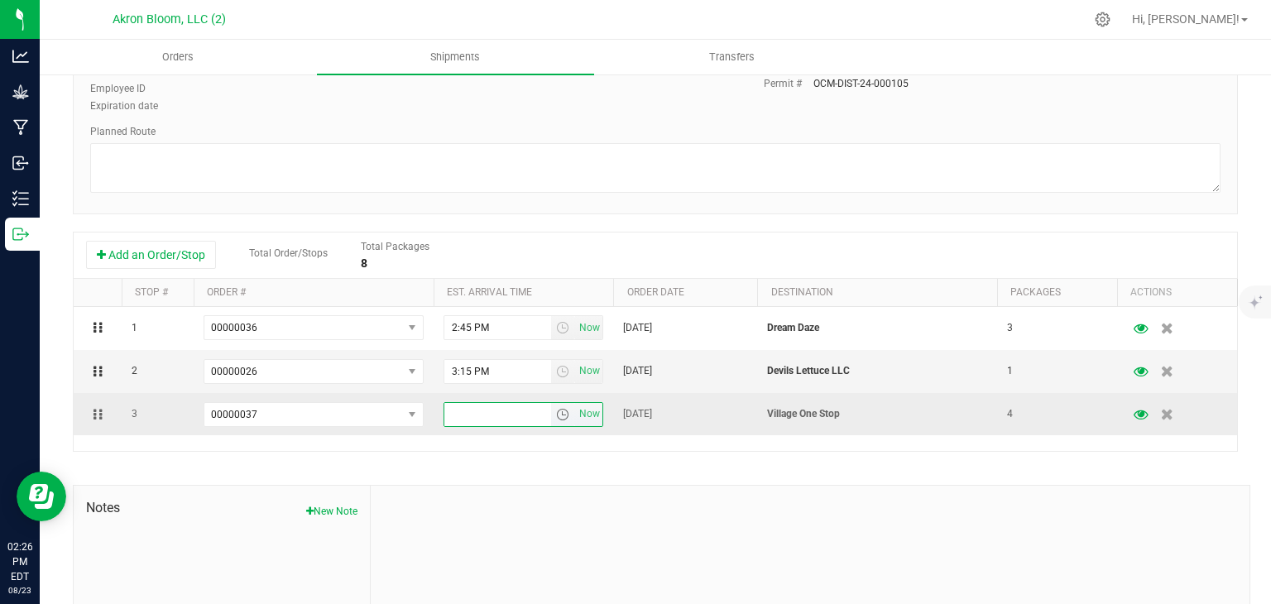
click at [474, 416] on input "text" at bounding box center [498, 414] width 108 height 23
type input "4:00 PM"
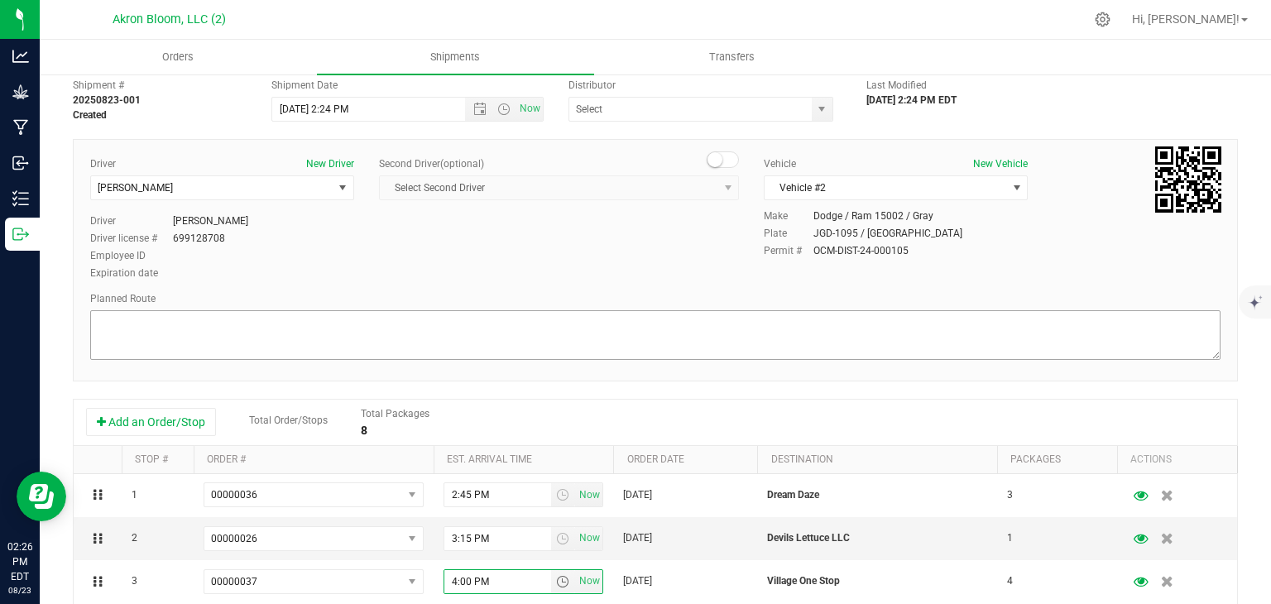
scroll to position [0, 0]
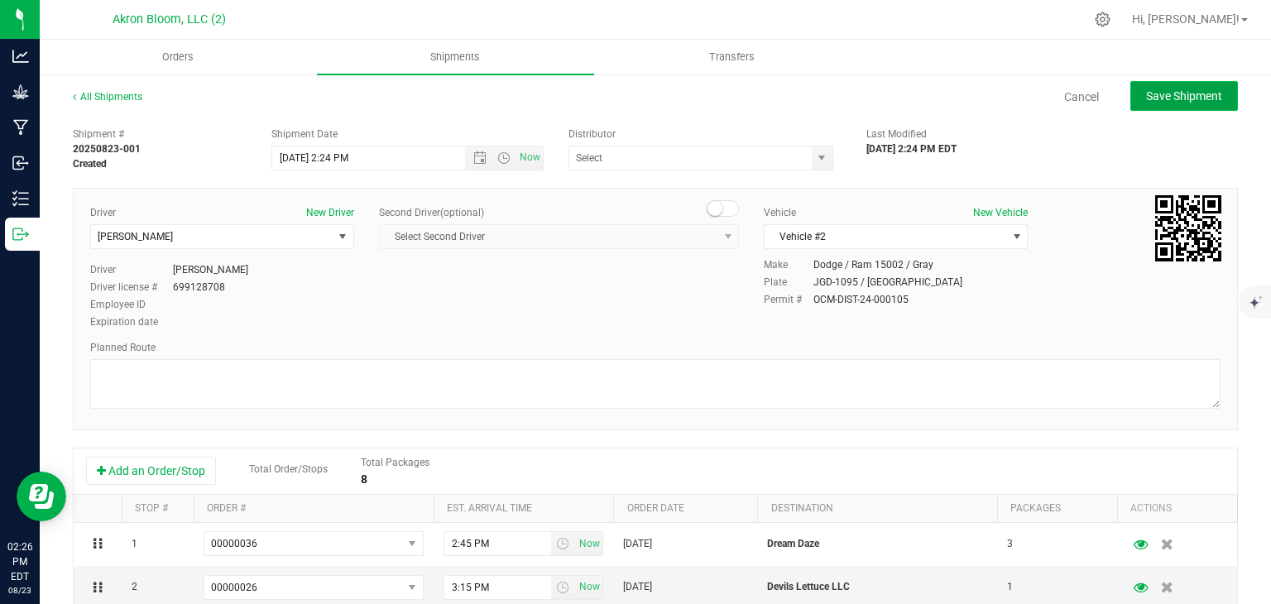
click at [1180, 95] on span "Save Shipment" at bounding box center [1184, 95] width 76 height 13
type input "[DATE] 6:24 PM"
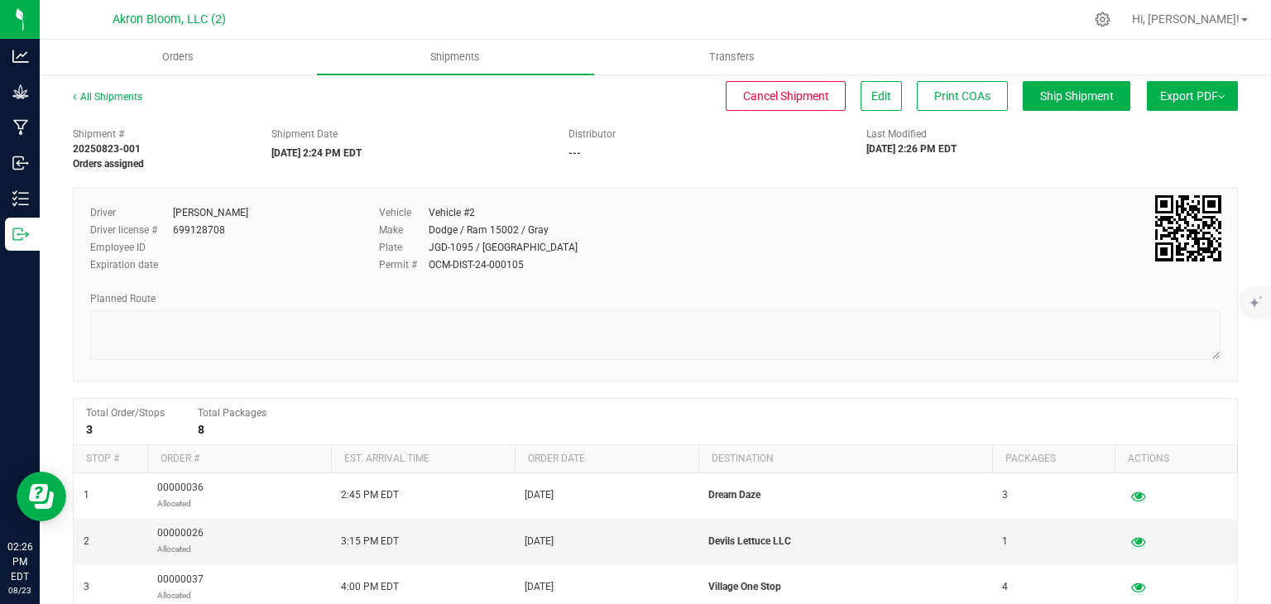
click at [1188, 90] on button "Export PDF" at bounding box center [1192, 96] width 91 height 30
click at [1160, 180] on span "NY Manifest" at bounding box center [1143, 182] width 55 height 12
click at [1192, 91] on button "Export PDF" at bounding box center [1192, 96] width 91 height 30
click at [1164, 179] on span "NY Manifest" at bounding box center [1143, 182] width 55 height 12
click at [1206, 95] on button "Export PDF" at bounding box center [1192, 96] width 91 height 30
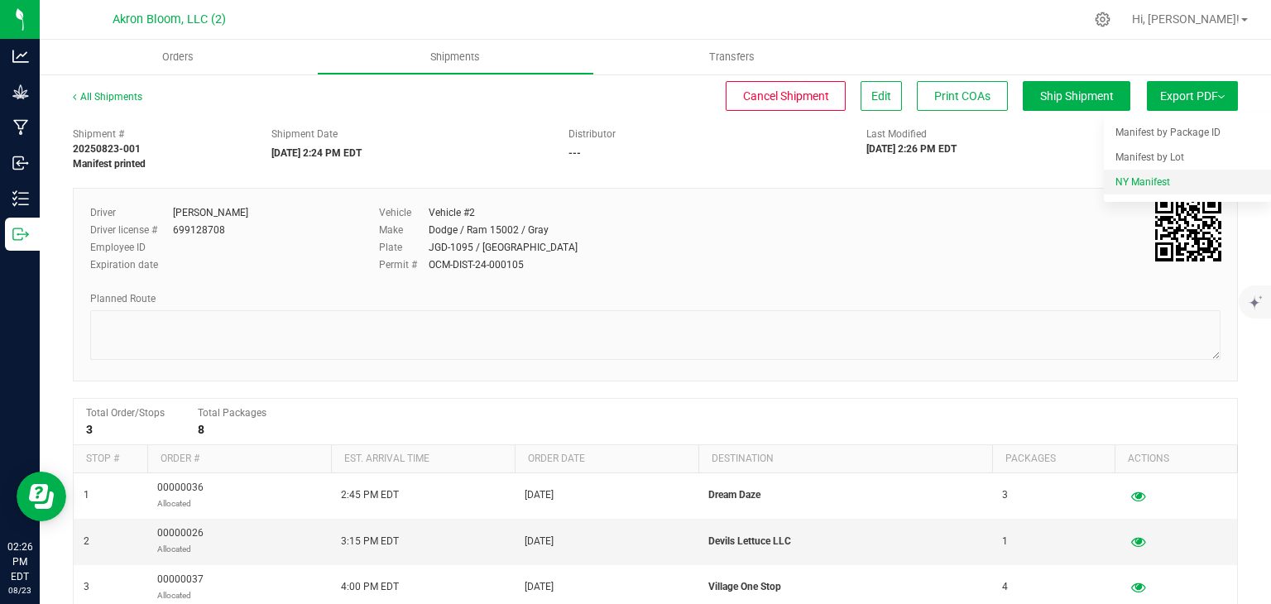
click at [1169, 176] on span "NY Manifest" at bounding box center [1143, 182] width 55 height 12
click at [1199, 94] on button "Export PDF" at bounding box center [1192, 96] width 91 height 30
click at [1156, 177] on span "NY Manifest" at bounding box center [1143, 182] width 55 height 12
click at [1203, 94] on button "Export PDF" at bounding box center [1192, 96] width 91 height 30
click at [1149, 182] on span "NY Manifest" at bounding box center [1143, 182] width 55 height 12
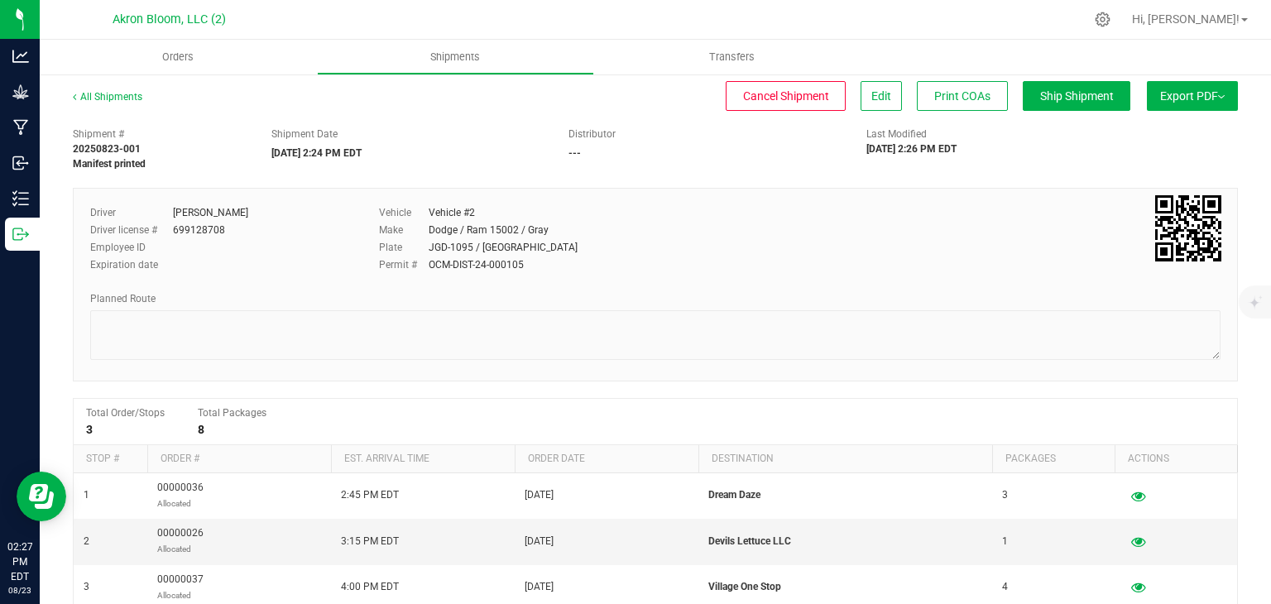
click at [1213, 93] on button "Export PDF" at bounding box center [1192, 96] width 91 height 30
click at [1149, 180] on span "NY Manifest" at bounding box center [1143, 182] width 55 height 12
click at [1184, 96] on button "Export PDF" at bounding box center [1192, 96] width 91 height 30
click at [1152, 184] on span "NY Manifest" at bounding box center [1143, 182] width 55 height 12
click at [1205, 97] on button "Export PDF" at bounding box center [1192, 96] width 91 height 30
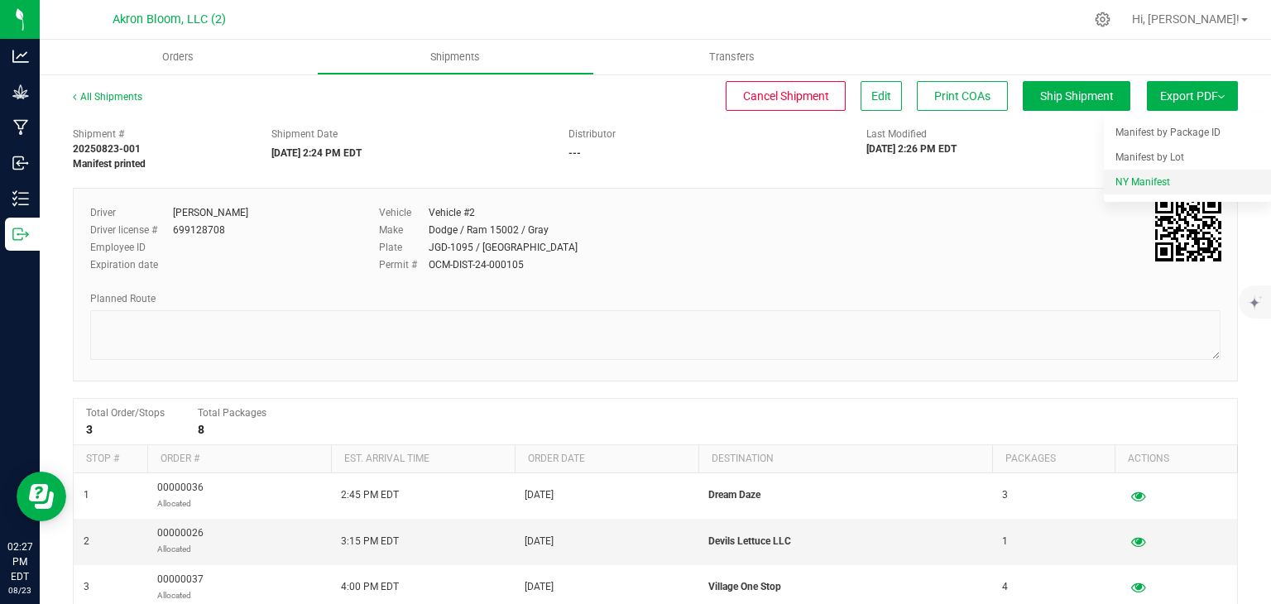
click at [1176, 178] on div "NY Manifest" at bounding box center [1192, 182] width 152 height 12
click at [1184, 134] on div "Shipment # 20250823-001 Manifest printed Shipment Date [DATE] 2:24 PM EDT Distr…" at bounding box center [655, 145] width 1190 height 52
click at [453, 57] on span "Shipments" at bounding box center [455, 57] width 94 height 15
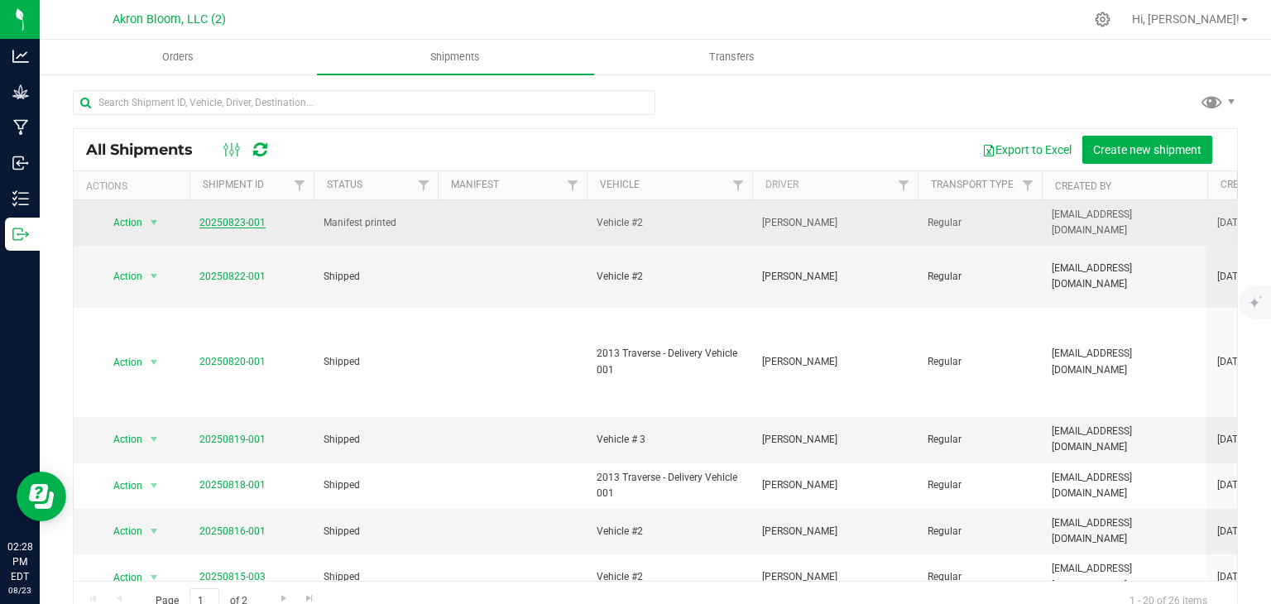
click at [255, 225] on link "20250823-001" at bounding box center [232, 223] width 66 height 12
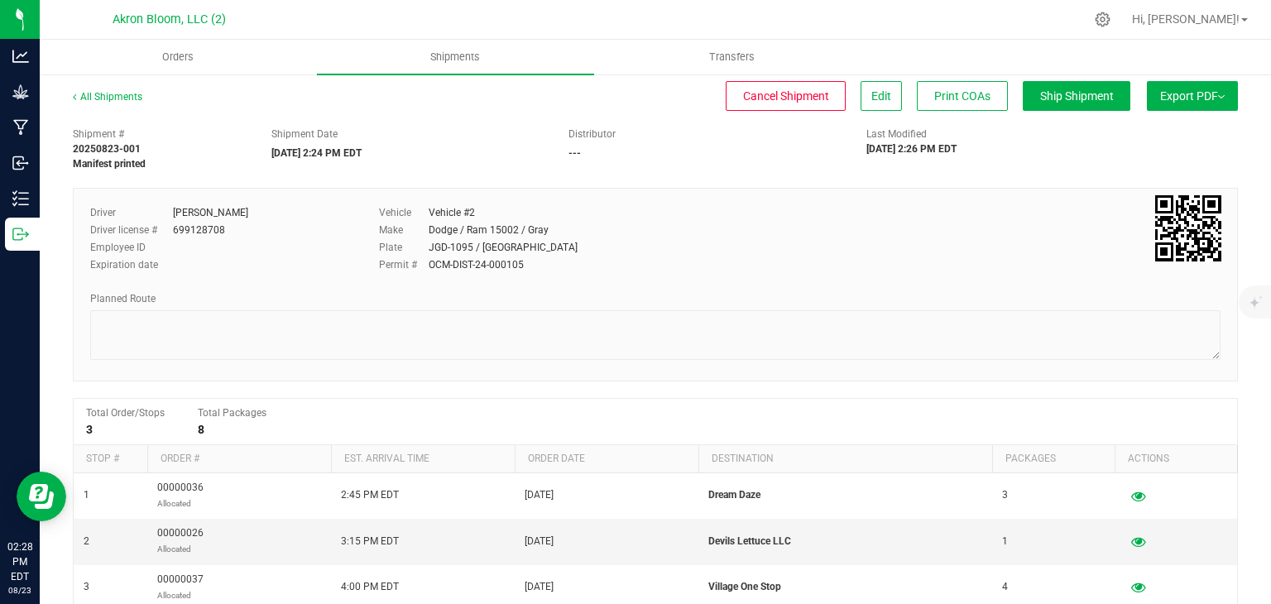
click at [1216, 94] on button "Export PDF" at bounding box center [1192, 96] width 91 height 30
click at [1174, 184] on div "NY Manifest" at bounding box center [1192, 182] width 152 height 12
click at [1212, 95] on button "Export PDF" at bounding box center [1192, 96] width 91 height 30
click at [1153, 179] on span "NY Manifest" at bounding box center [1143, 182] width 55 height 12
click at [1217, 88] on button "Export PDF" at bounding box center [1192, 96] width 91 height 30
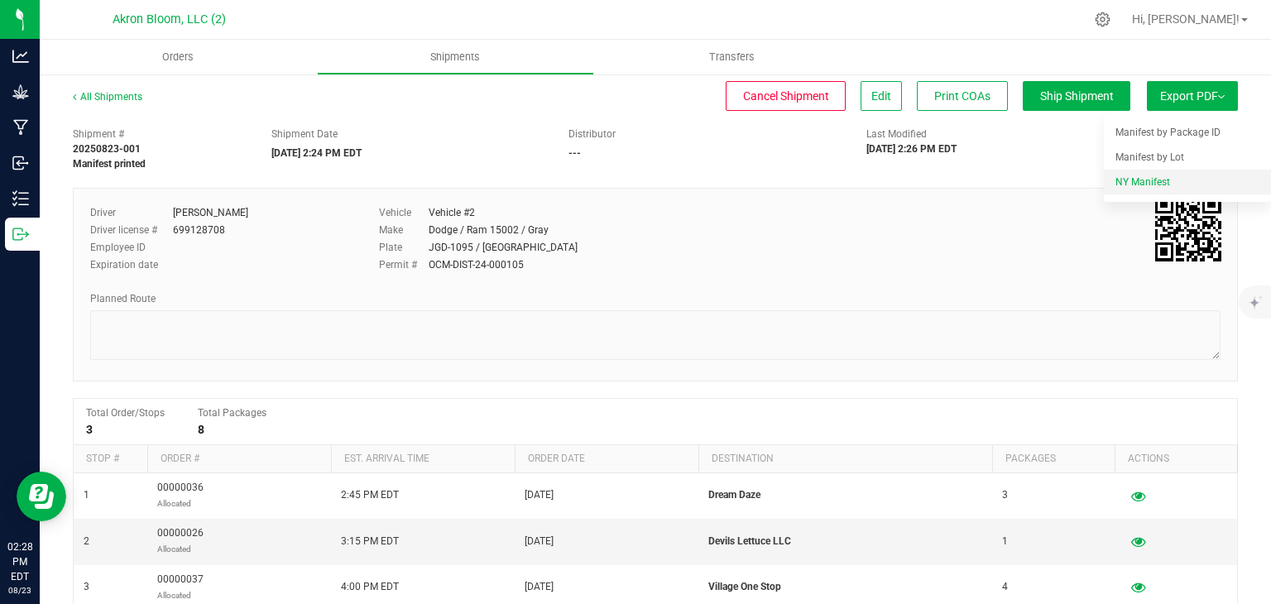
click at [1160, 180] on span "NY Manifest" at bounding box center [1143, 182] width 55 height 12
click at [1188, 97] on button "Export PDF" at bounding box center [1192, 96] width 91 height 30
click at [1154, 182] on span "NY Manifest" at bounding box center [1143, 182] width 55 height 12
click at [1216, 95] on button "Export PDF" at bounding box center [1192, 96] width 91 height 30
click at [1141, 179] on span "NY Manifest" at bounding box center [1143, 182] width 55 height 12
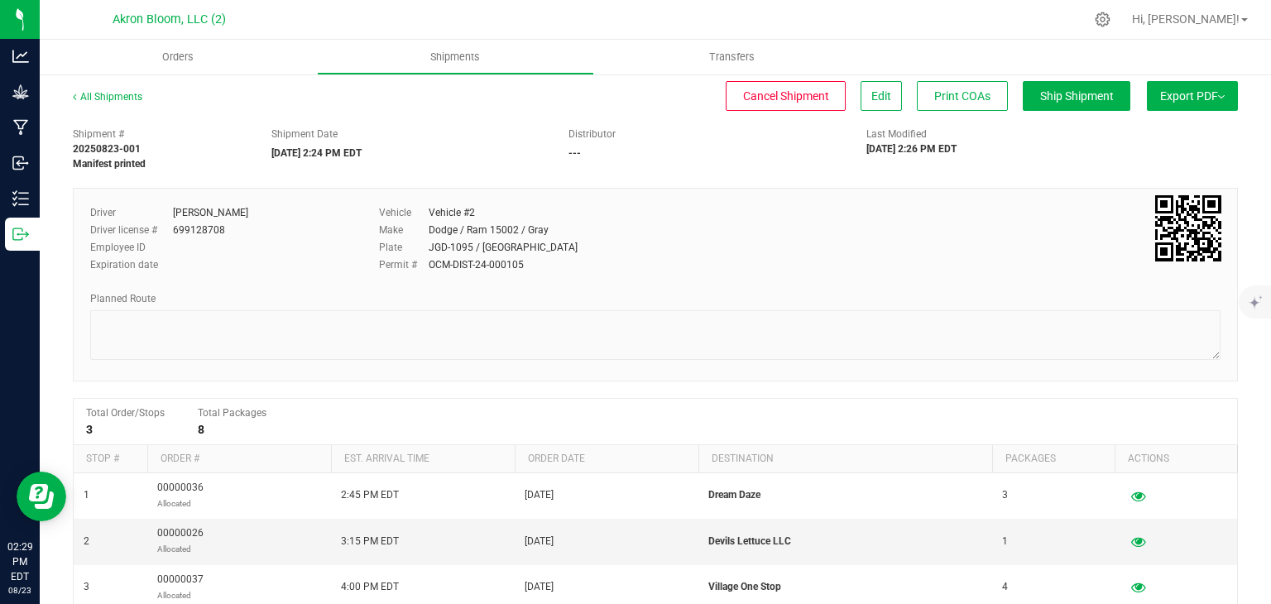
click at [1199, 101] on button "Export PDF" at bounding box center [1192, 96] width 91 height 30
click at [1146, 178] on span "NY Manifest" at bounding box center [1143, 182] width 55 height 12
click at [1218, 98] on button "Export PDF" at bounding box center [1192, 96] width 91 height 30
click at [1141, 180] on span "NY Manifest" at bounding box center [1143, 182] width 55 height 12
click at [1196, 101] on button "Export PDF" at bounding box center [1192, 96] width 91 height 30
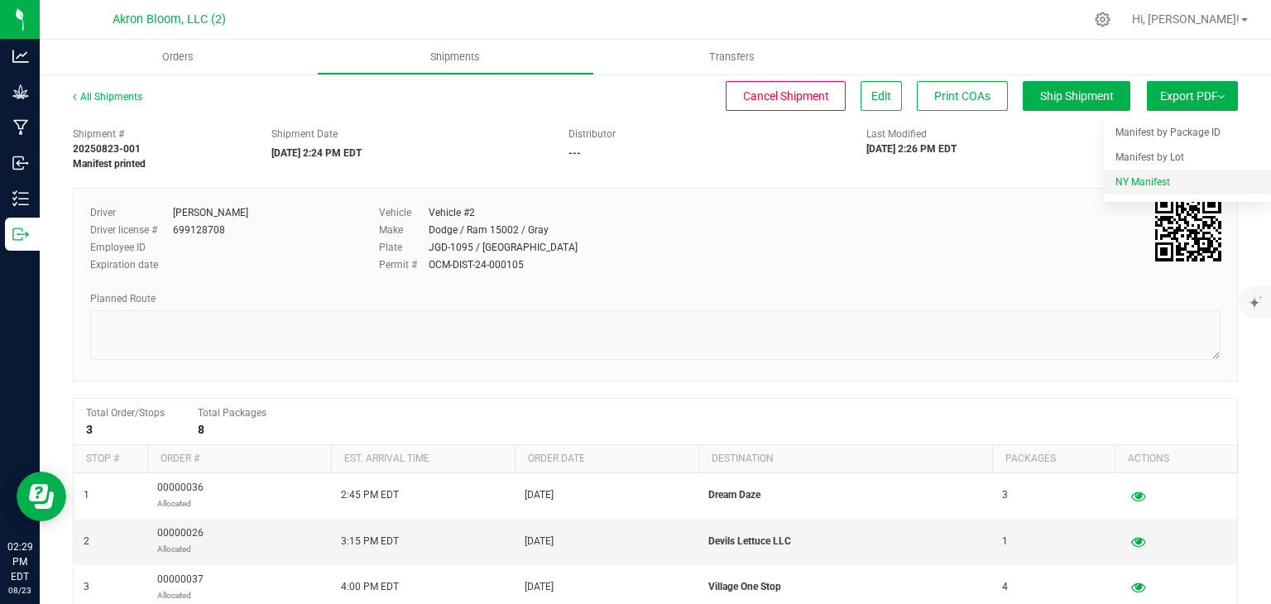
click at [1165, 181] on span "NY Manifest" at bounding box center [1143, 182] width 55 height 12
click at [1208, 97] on button "Export PDF" at bounding box center [1192, 96] width 91 height 30
click at [1171, 176] on div "NY Manifest" at bounding box center [1192, 182] width 152 height 12
click at [1228, 91] on button "Export PDF" at bounding box center [1192, 96] width 91 height 30
click at [1151, 182] on span "NY Manifest" at bounding box center [1143, 182] width 55 height 12
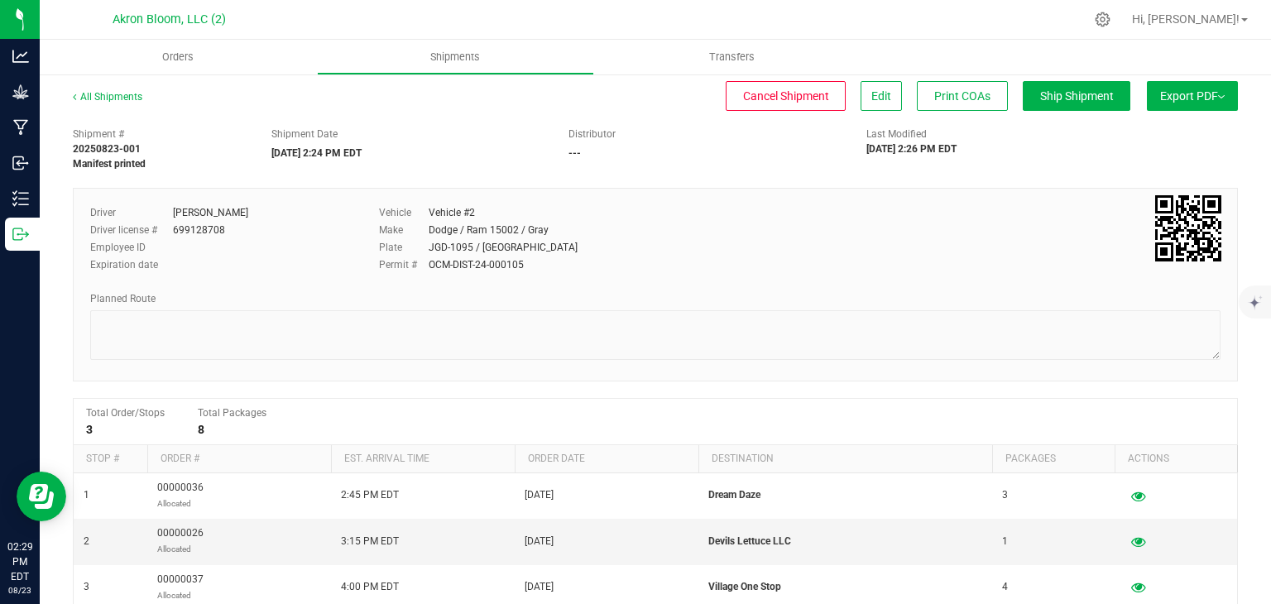
click at [1199, 90] on button "Export PDF" at bounding box center [1192, 96] width 91 height 30
click at [1175, 179] on div "NY Manifest" at bounding box center [1192, 182] width 152 height 12
click at [1213, 96] on button "Export PDF" at bounding box center [1192, 96] width 91 height 30
click at [1170, 180] on span "NY Manifest" at bounding box center [1143, 182] width 55 height 12
click at [1192, 95] on button "Export PDF" at bounding box center [1192, 96] width 91 height 30
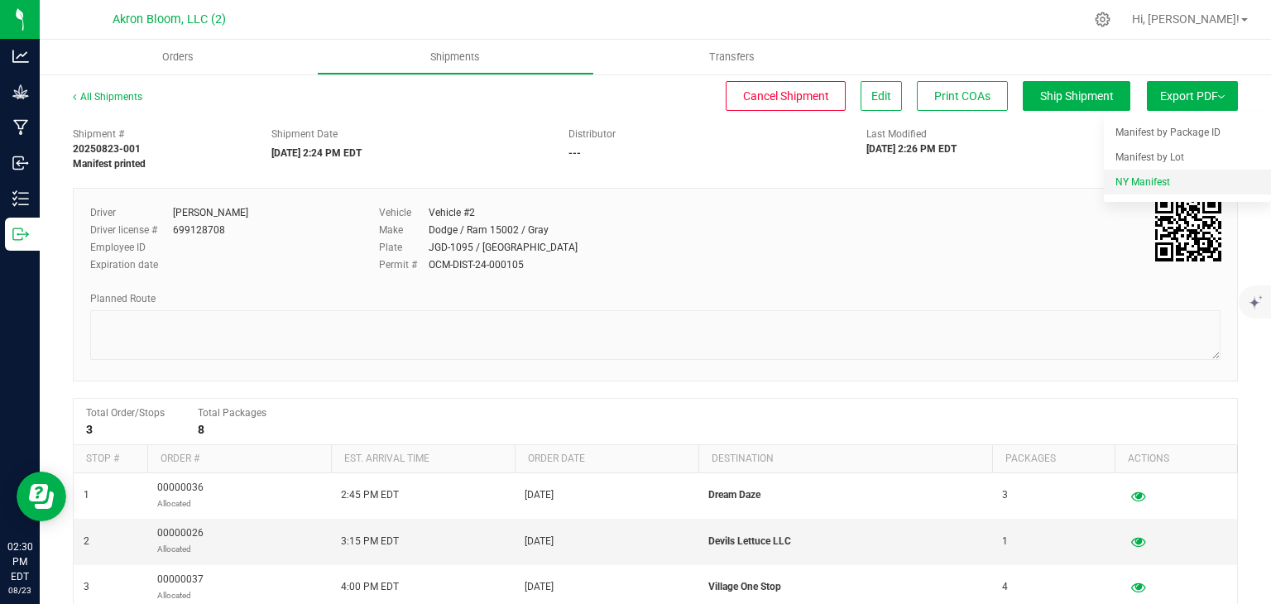
click at [1154, 178] on span "NY Manifest" at bounding box center [1143, 182] width 55 height 12
click at [1204, 95] on button "Export PDF" at bounding box center [1192, 96] width 91 height 30
click at [1156, 182] on span "NY Manifest" at bounding box center [1143, 182] width 55 height 12
click at [1213, 98] on button "Export PDF" at bounding box center [1192, 96] width 91 height 30
click at [1164, 184] on span "NY Manifest" at bounding box center [1143, 182] width 55 height 12
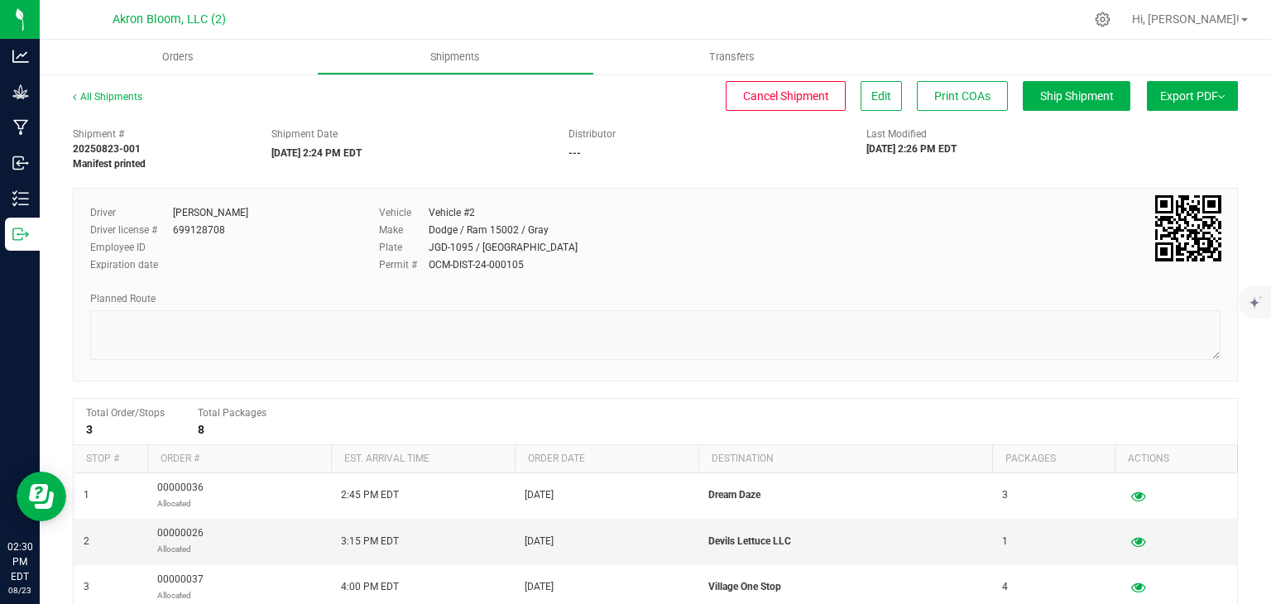
click at [1203, 98] on button "Export PDF" at bounding box center [1192, 96] width 91 height 30
click at [1145, 180] on span "NY Manifest" at bounding box center [1143, 182] width 55 height 12
click at [1208, 90] on button "Export PDF" at bounding box center [1192, 96] width 91 height 30
click at [1157, 180] on span "NY Manifest" at bounding box center [1143, 182] width 55 height 12
click at [1205, 95] on button "Export PDF" at bounding box center [1192, 96] width 91 height 30
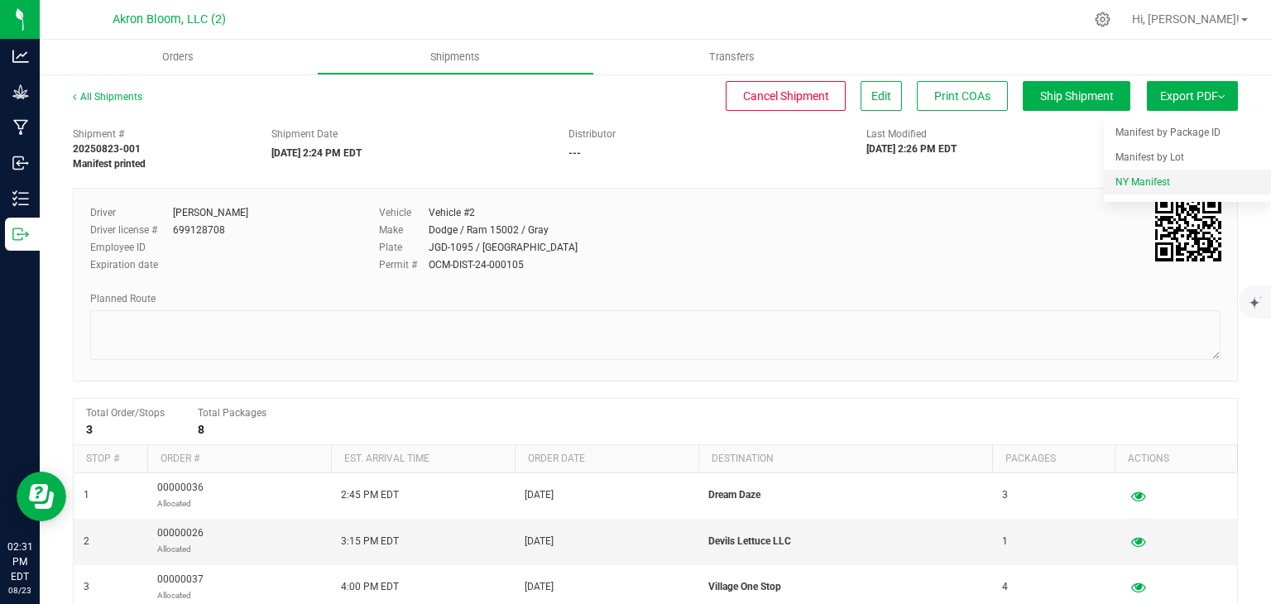
click at [1151, 180] on span "NY Manifest" at bounding box center [1143, 182] width 55 height 12
click at [1221, 86] on button "Export PDF" at bounding box center [1192, 96] width 91 height 30
click at [1146, 175] on li "NY Manifest" at bounding box center [1187, 182] width 167 height 25
click at [1220, 95] on img at bounding box center [1221, 96] width 7 height 3
click at [1130, 185] on span "NY Manifest" at bounding box center [1143, 182] width 55 height 12
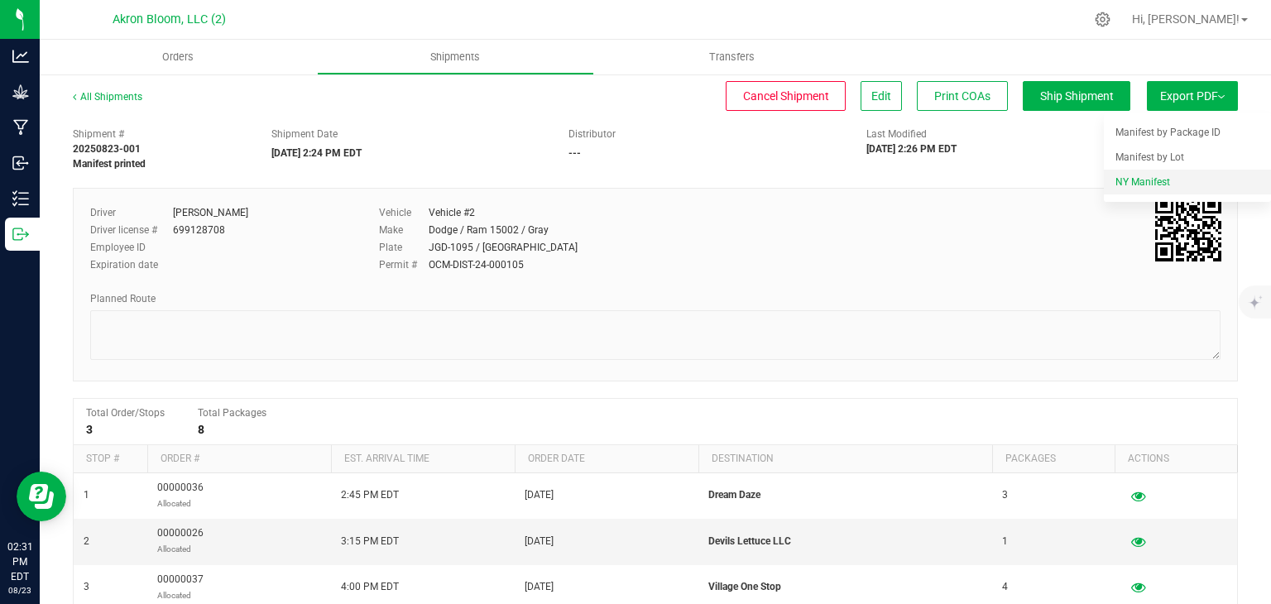
click at [1129, 185] on span "NY Manifest" at bounding box center [1143, 182] width 55 height 12
click at [1210, 98] on button "Export PDF" at bounding box center [1192, 96] width 91 height 30
